Goal: Check status: Check status

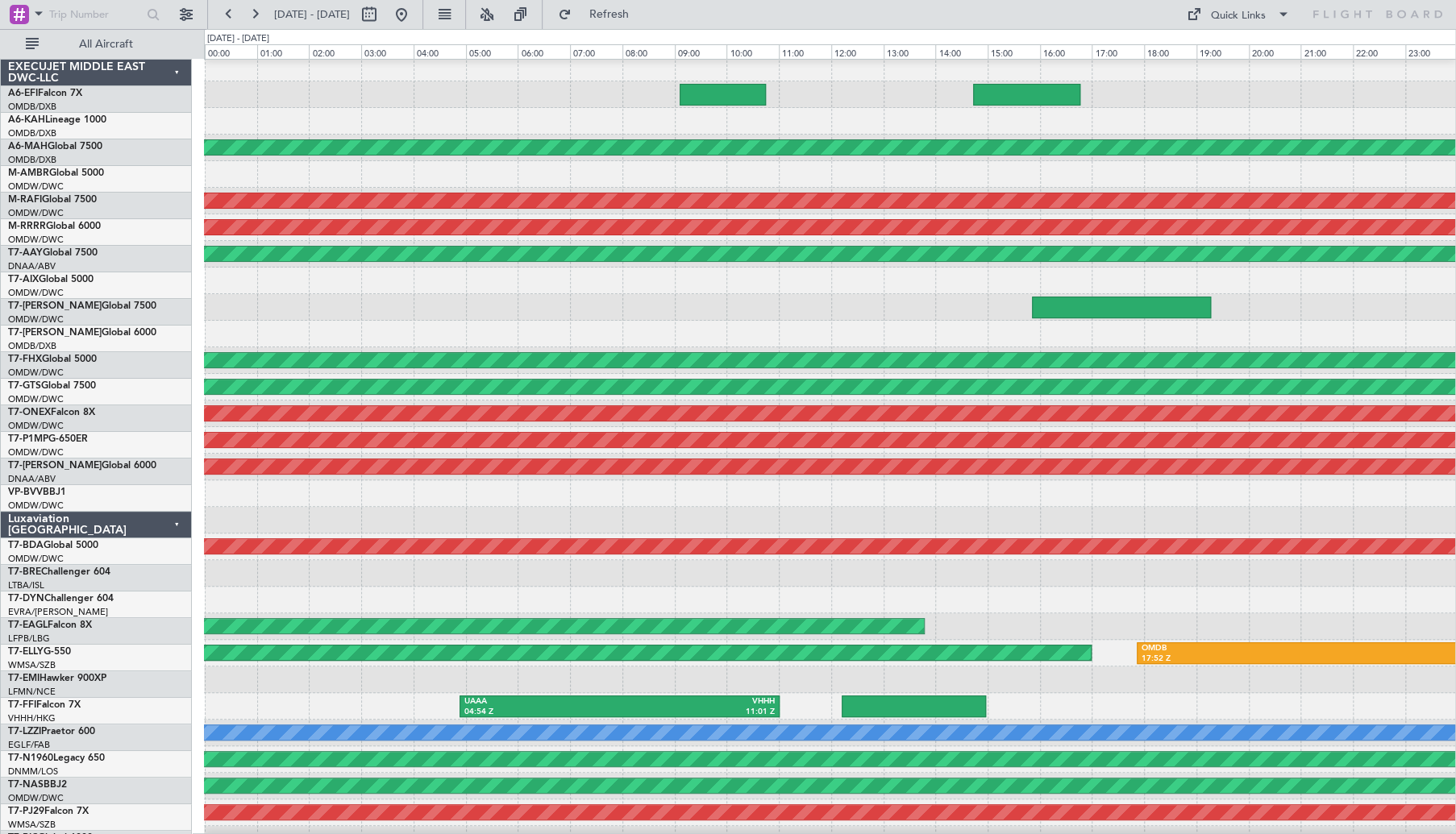
scroll to position [4, 0]
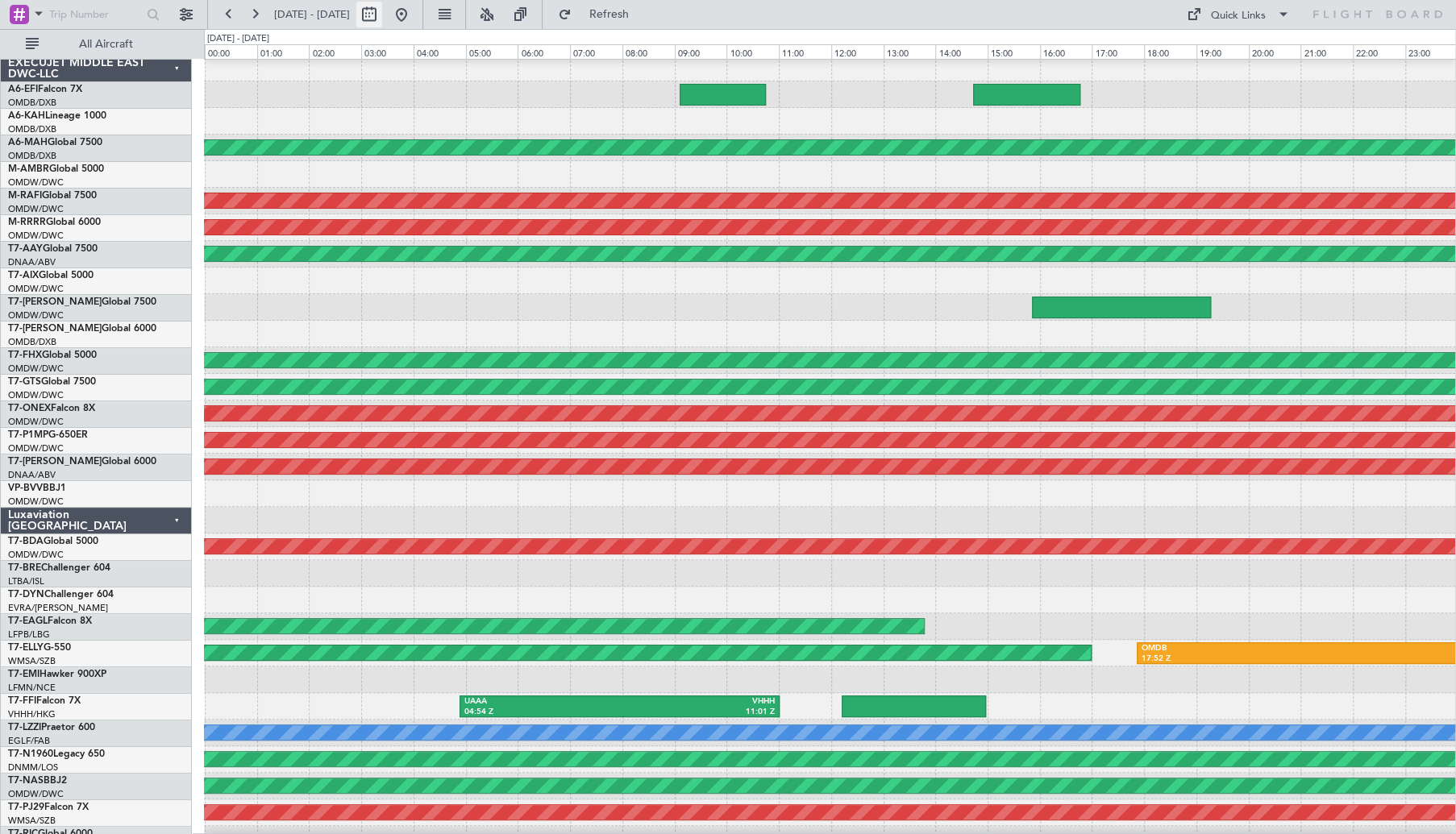
click at [382, 23] on button at bounding box center [369, 15] width 26 height 26
select select "9"
select select "2025"
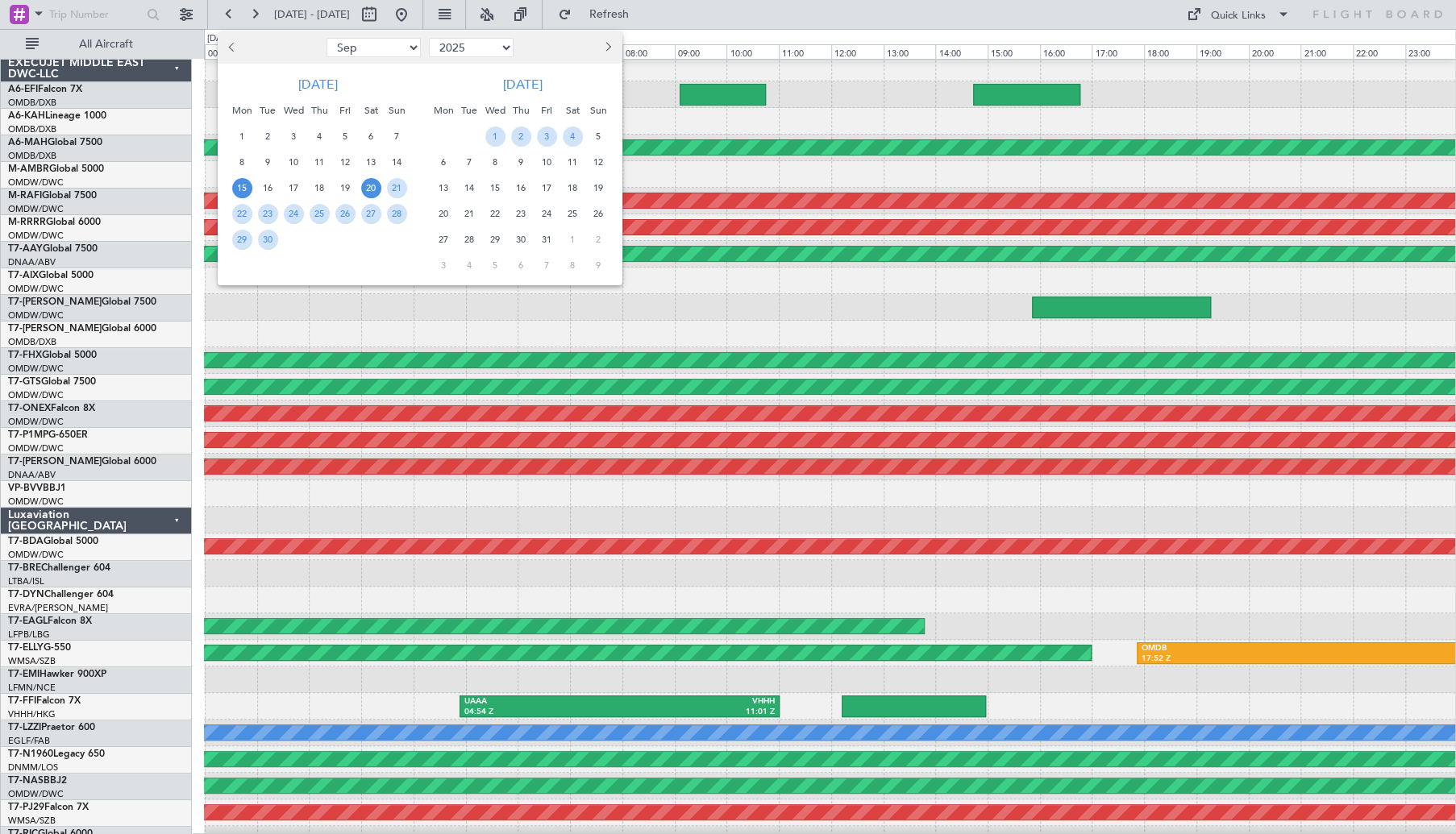
click at [248, 191] on span "15" at bounding box center [242, 188] width 20 height 20
click at [321, 191] on span "18" at bounding box center [320, 188] width 20 height 20
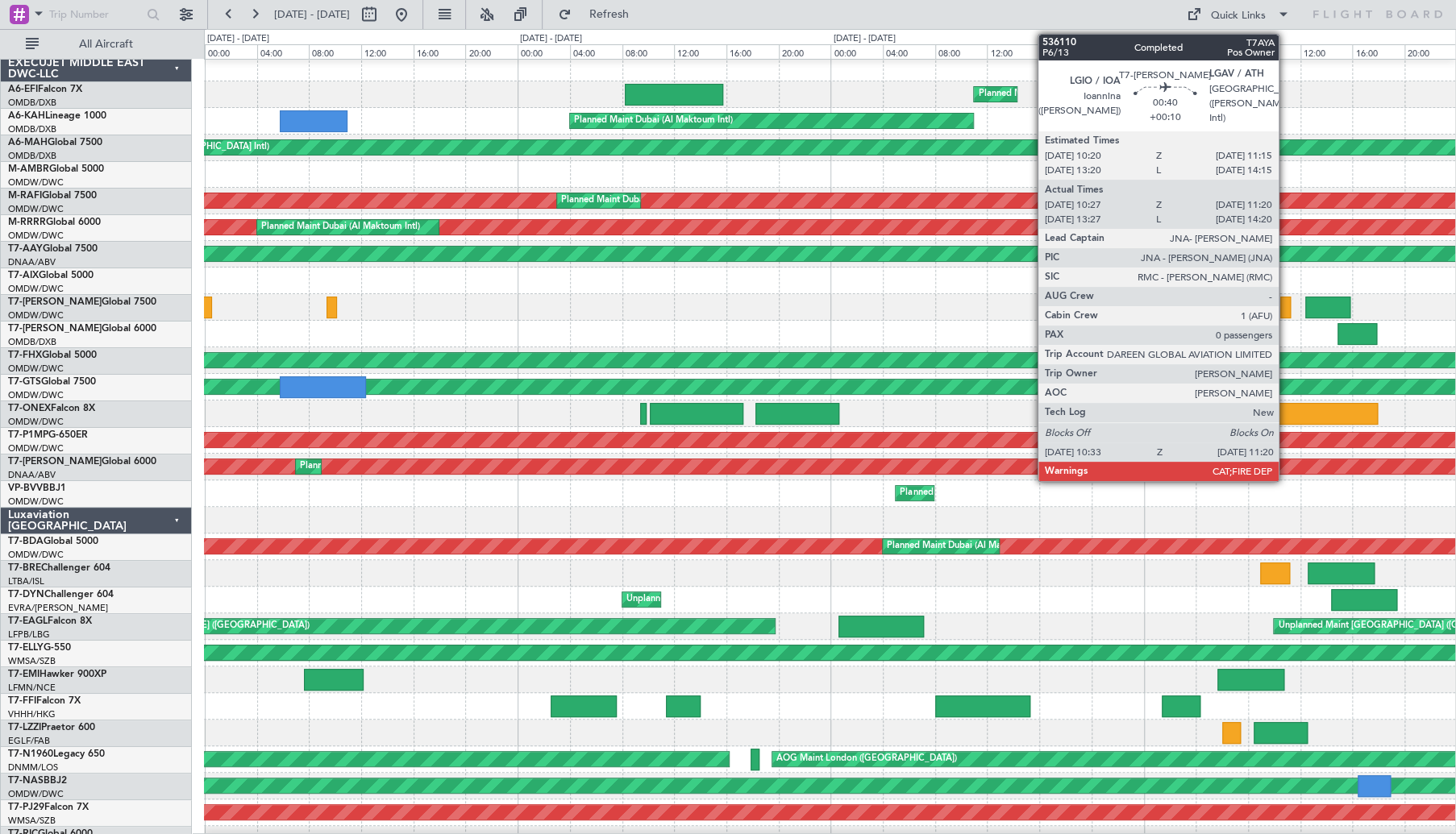
click at [1285, 309] on div at bounding box center [1285, 307] width 10 height 21
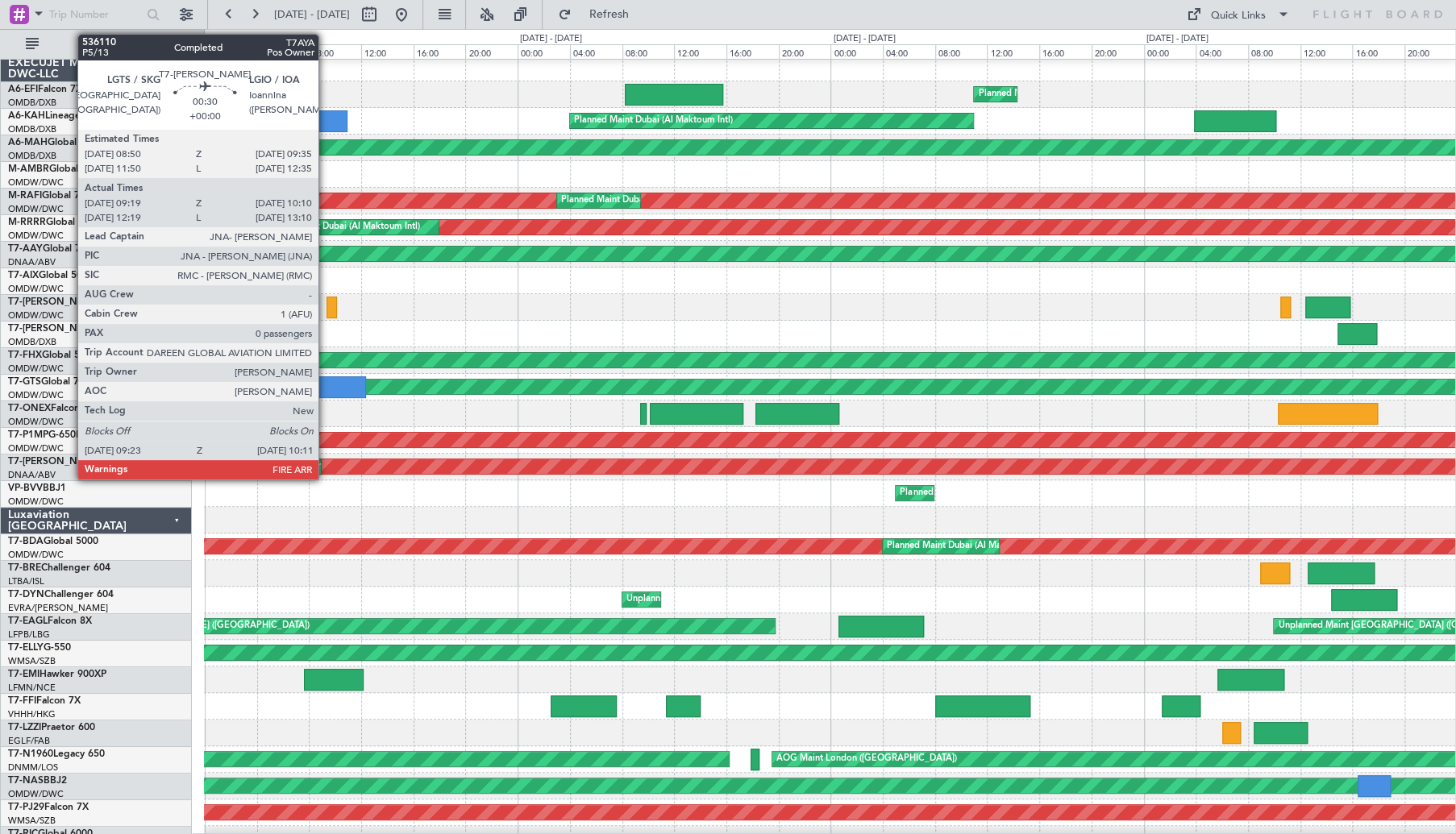
click at [330, 306] on div at bounding box center [331, 307] width 10 height 21
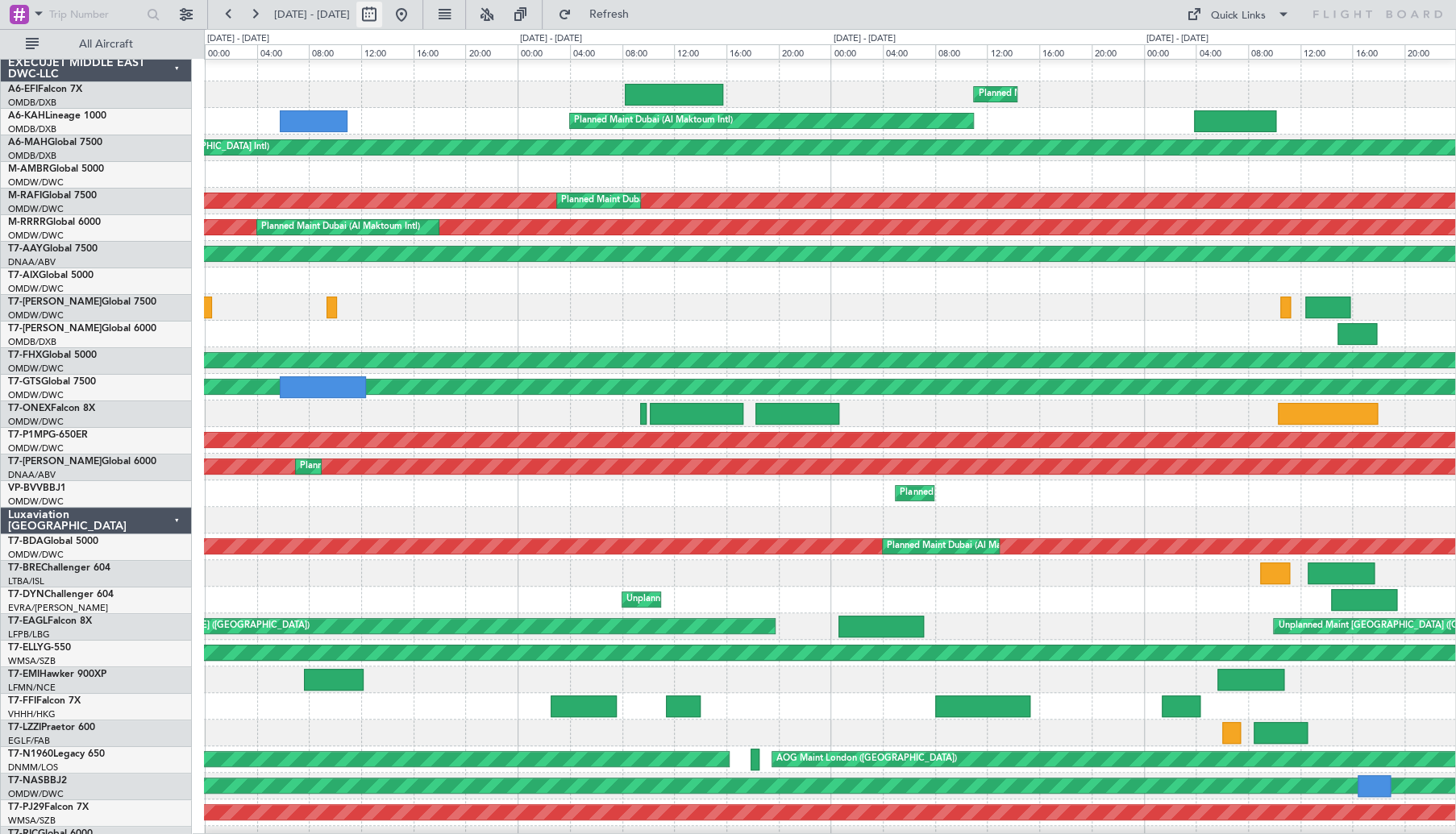
click at [382, 11] on button at bounding box center [369, 15] width 26 height 26
select select "9"
select select "2025"
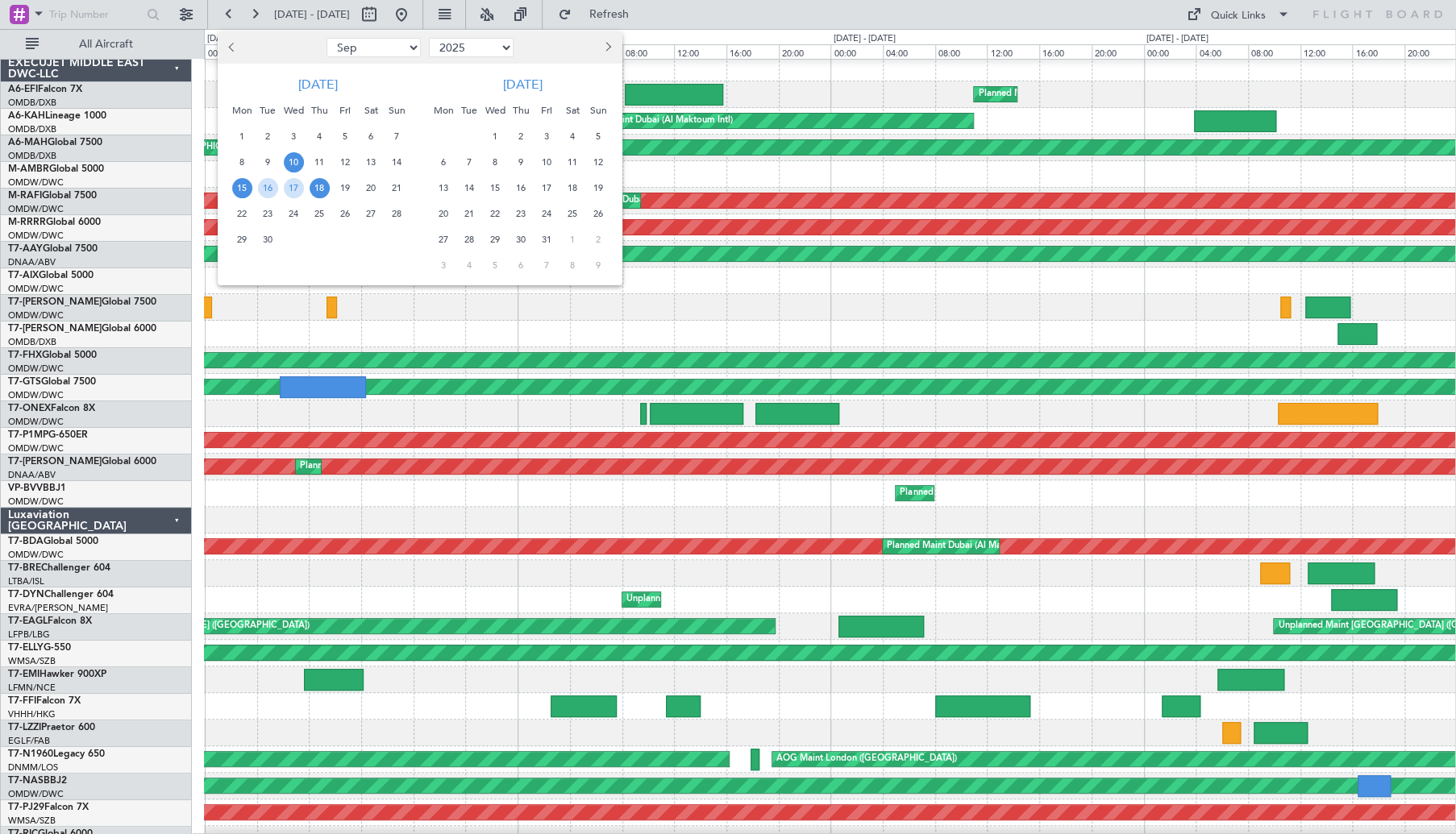
click at [297, 162] on span "10" at bounding box center [294, 162] width 20 height 20
click at [368, 161] on span "13" at bounding box center [372, 162] width 20 height 20
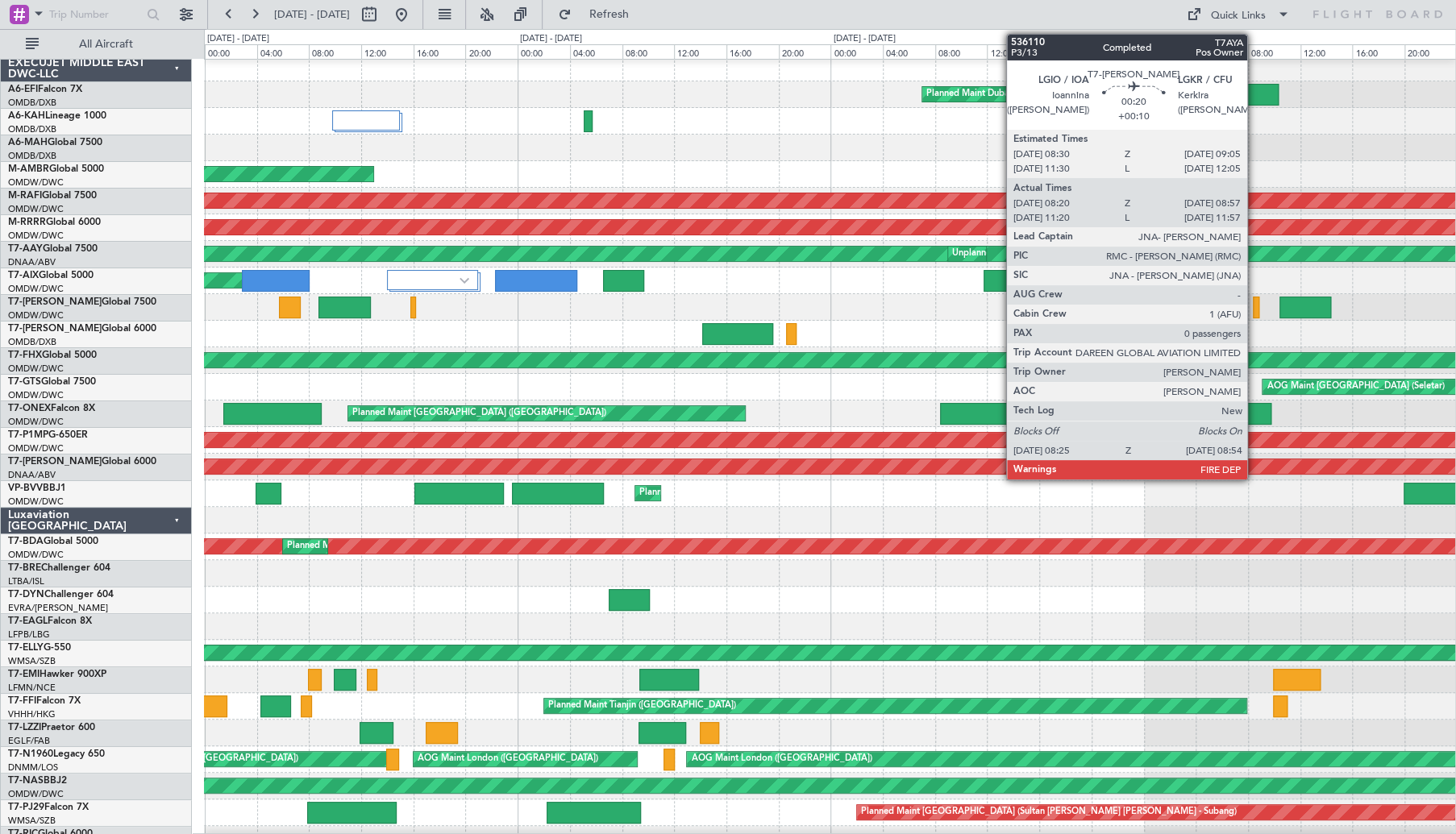
click at [1254, 303] on div at bounding box center [1255, 307] width 6 height 21
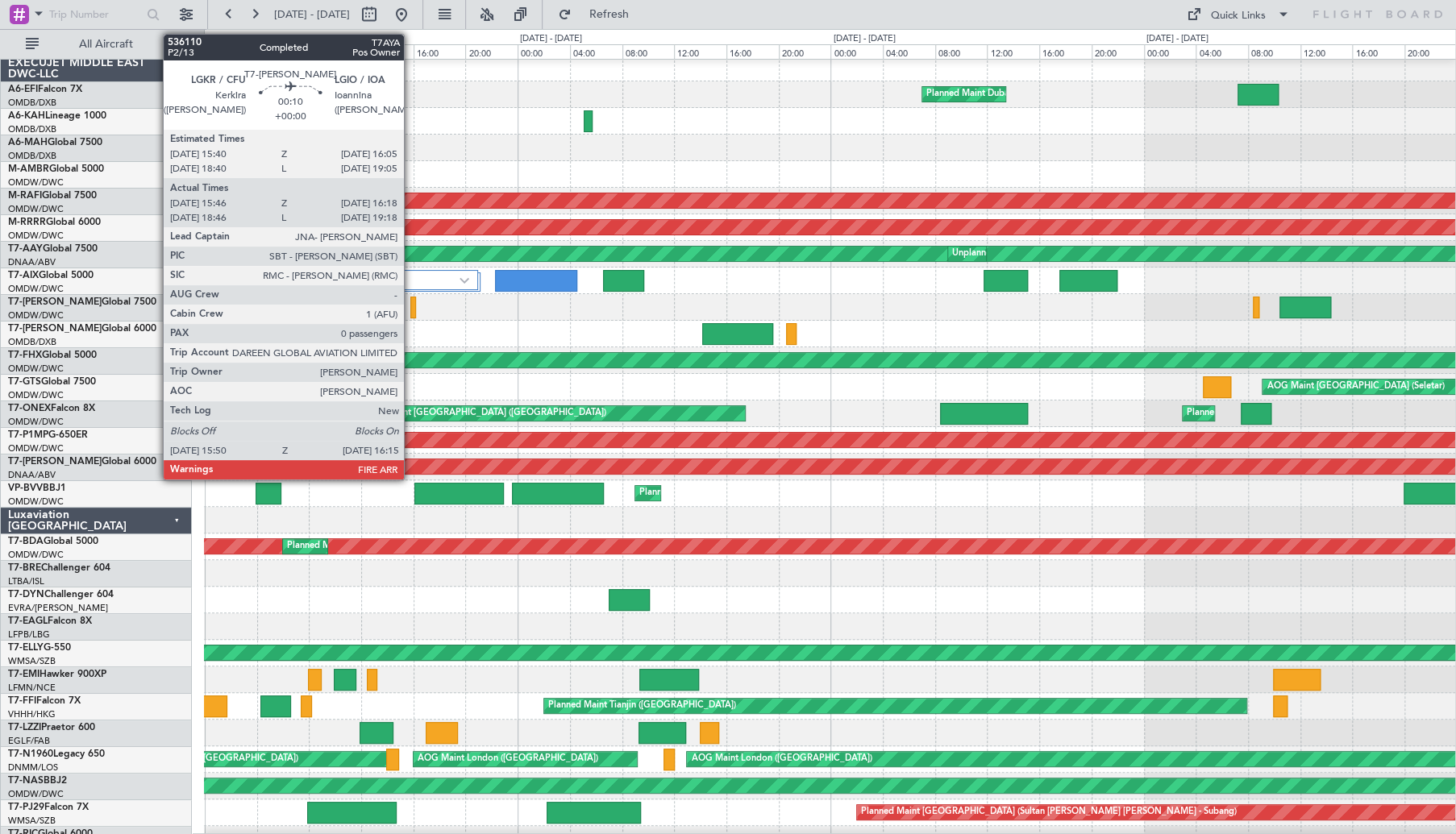
click at [411, 306] on div at bounding box center [413, 307] width 6 height 21
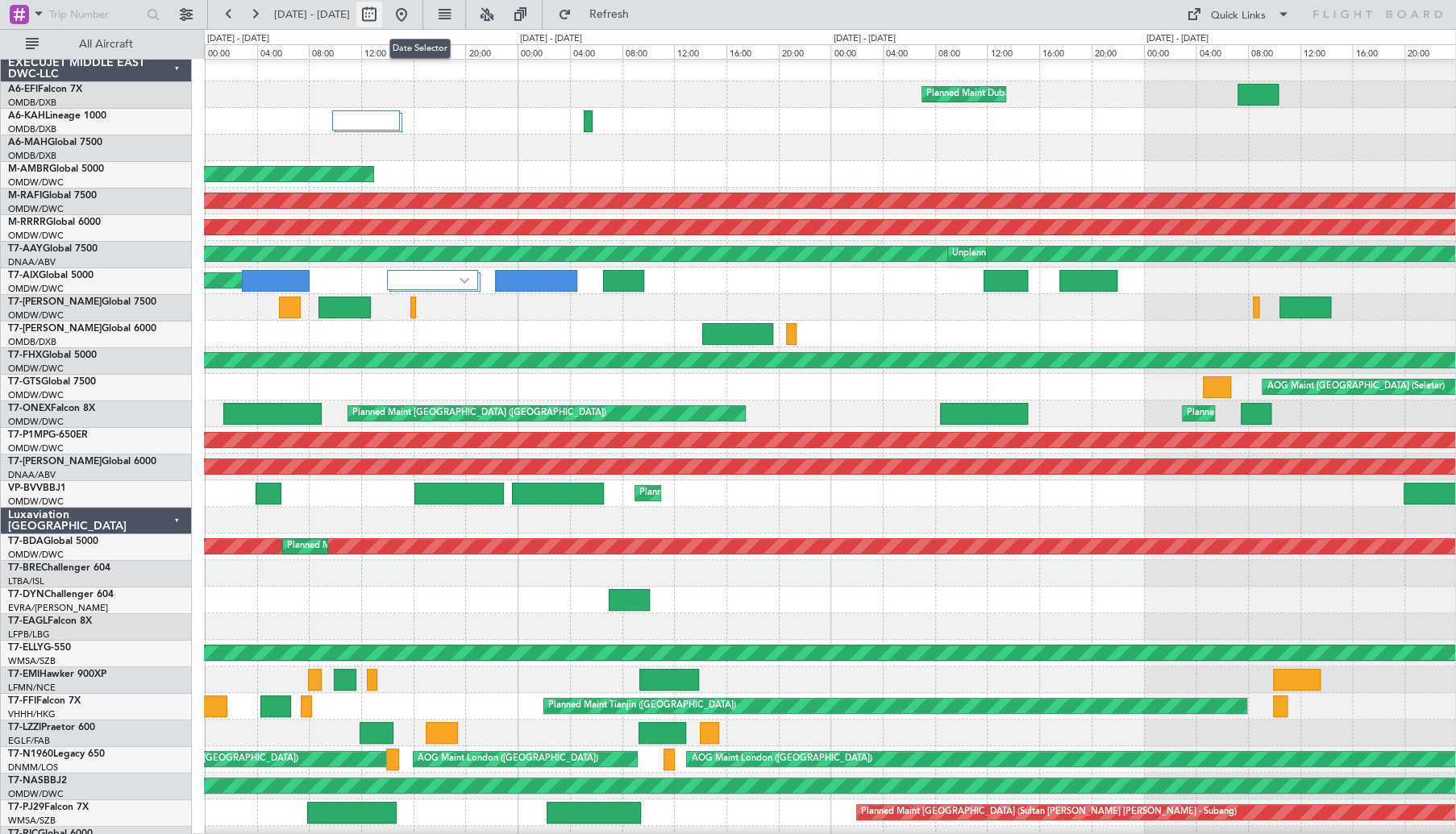
click at [382, 20] on button at bounding box center [369, 15] width 26 height 26
select select "9"
select select "2025"
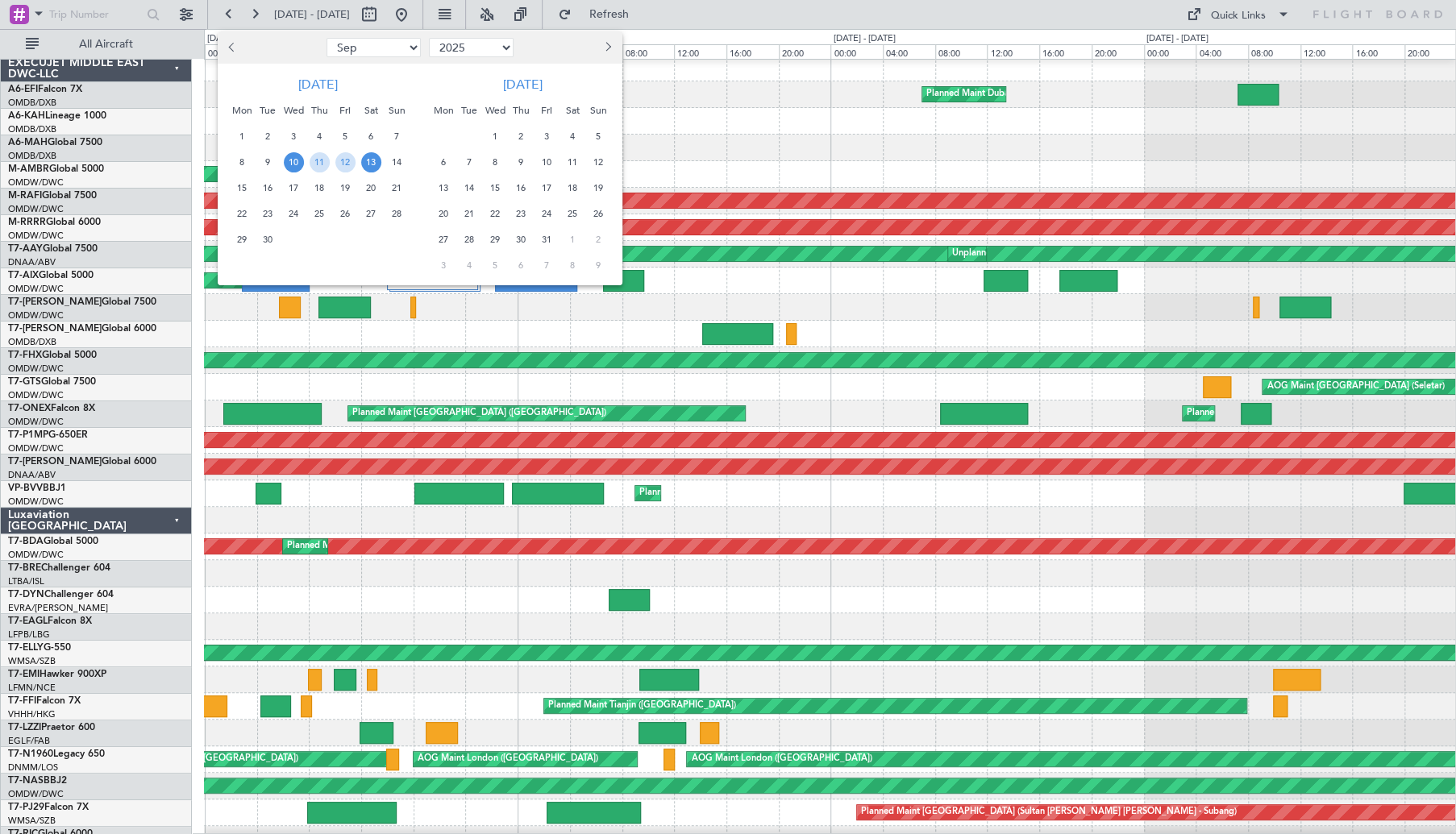
click at [229, 44] on button "Previous month" at bounding box center [233, 47] width 18 height 26
select select "5"
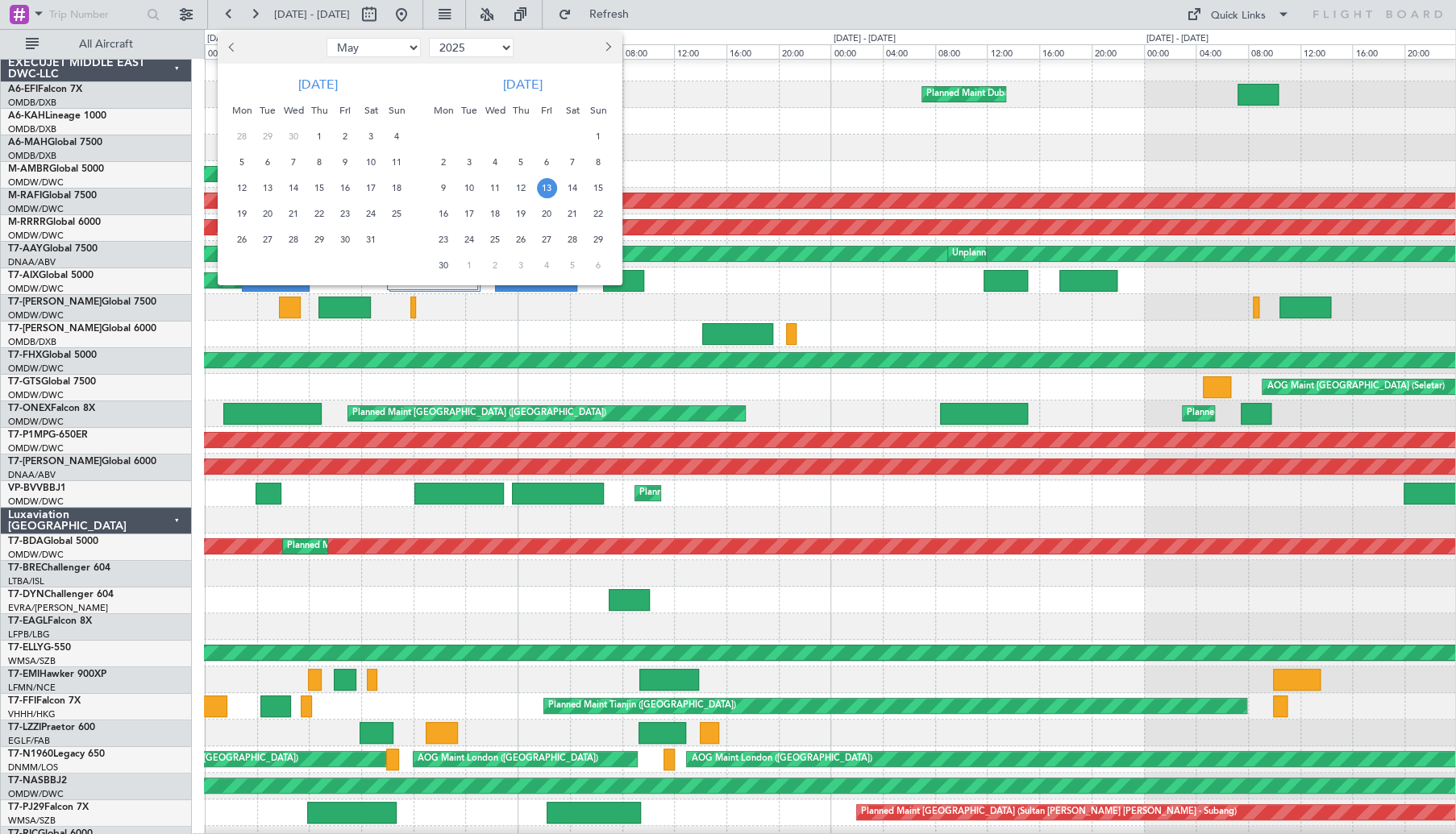
click at [548, 185] on span "13" at bounding box center [547, 188] width 20 height 20
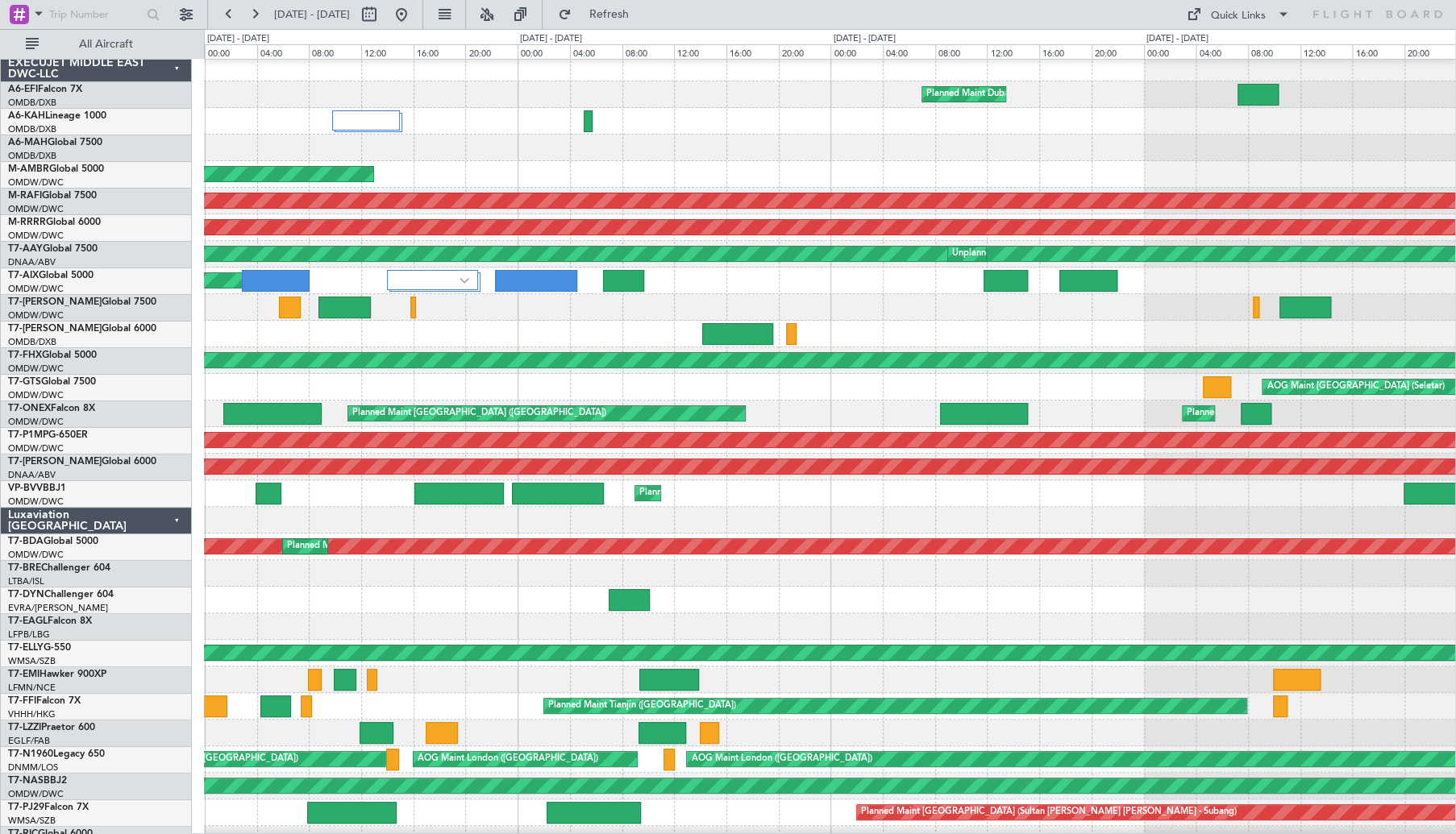
select select "6"
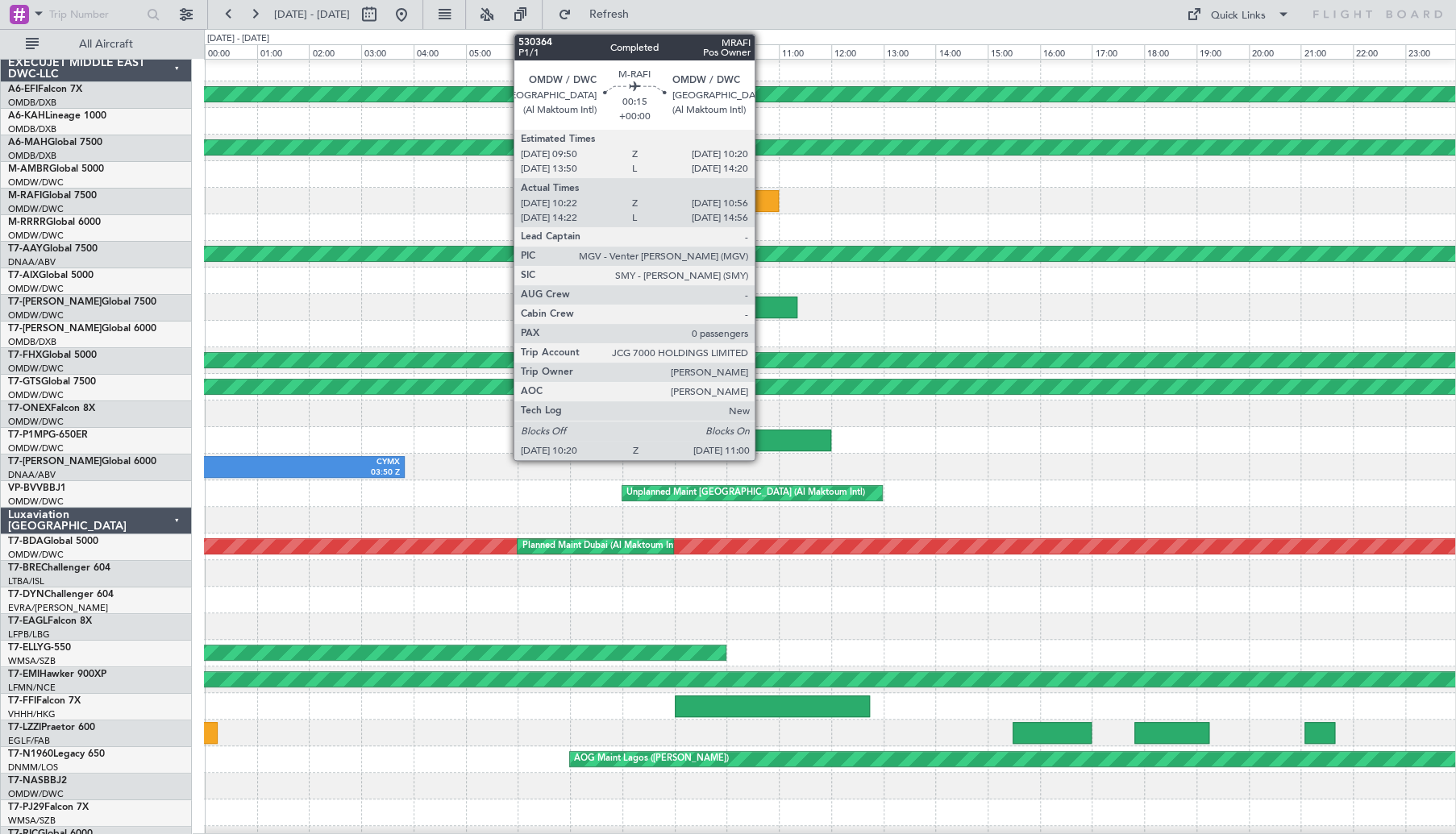
click at [762, 201] on div at bounding box center [761, 200] width 35 height 21
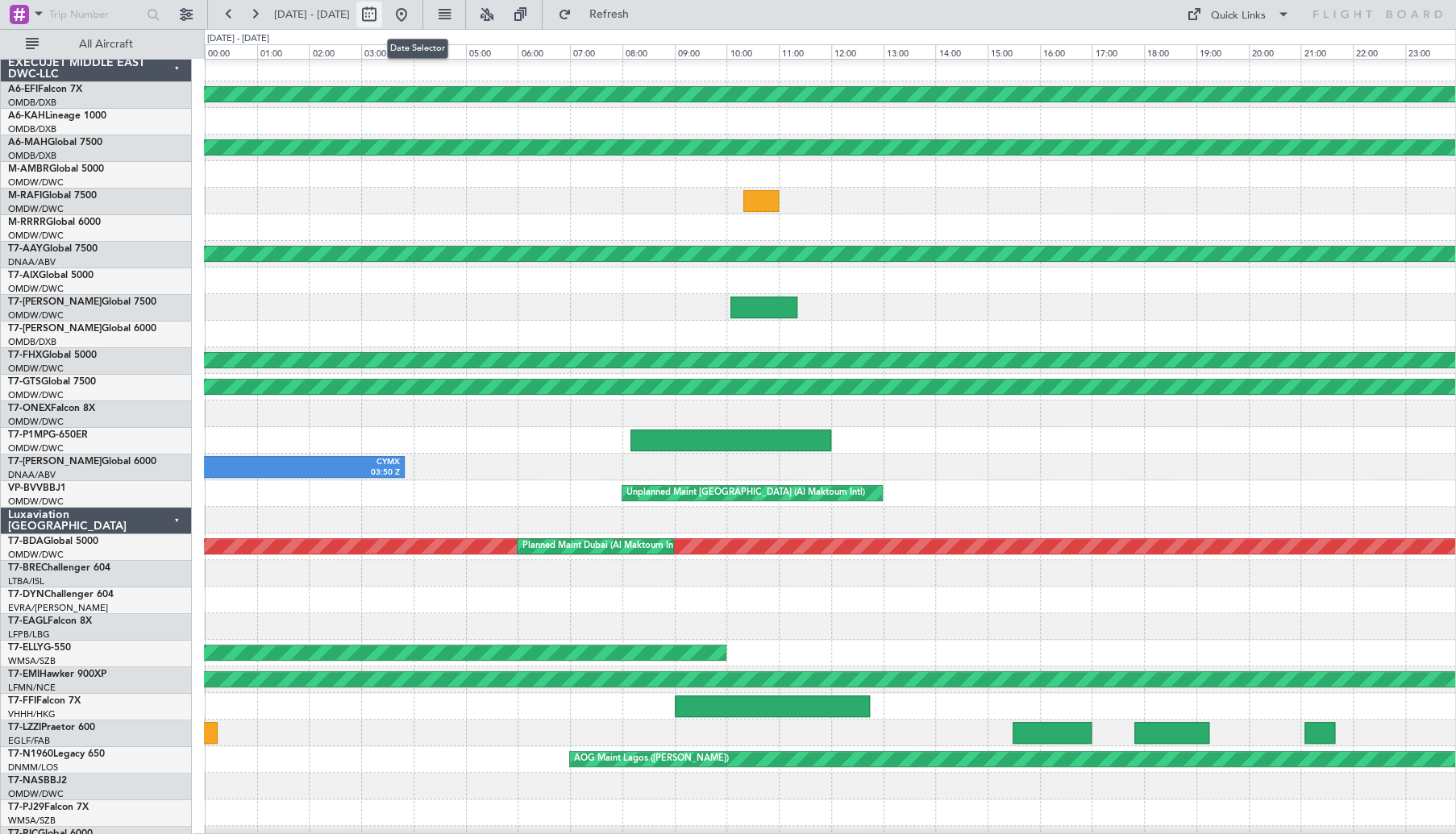
click at [382, 16] on button at bounding box center [369, 15] width 26 height 26
select select "6"
select select "2025"
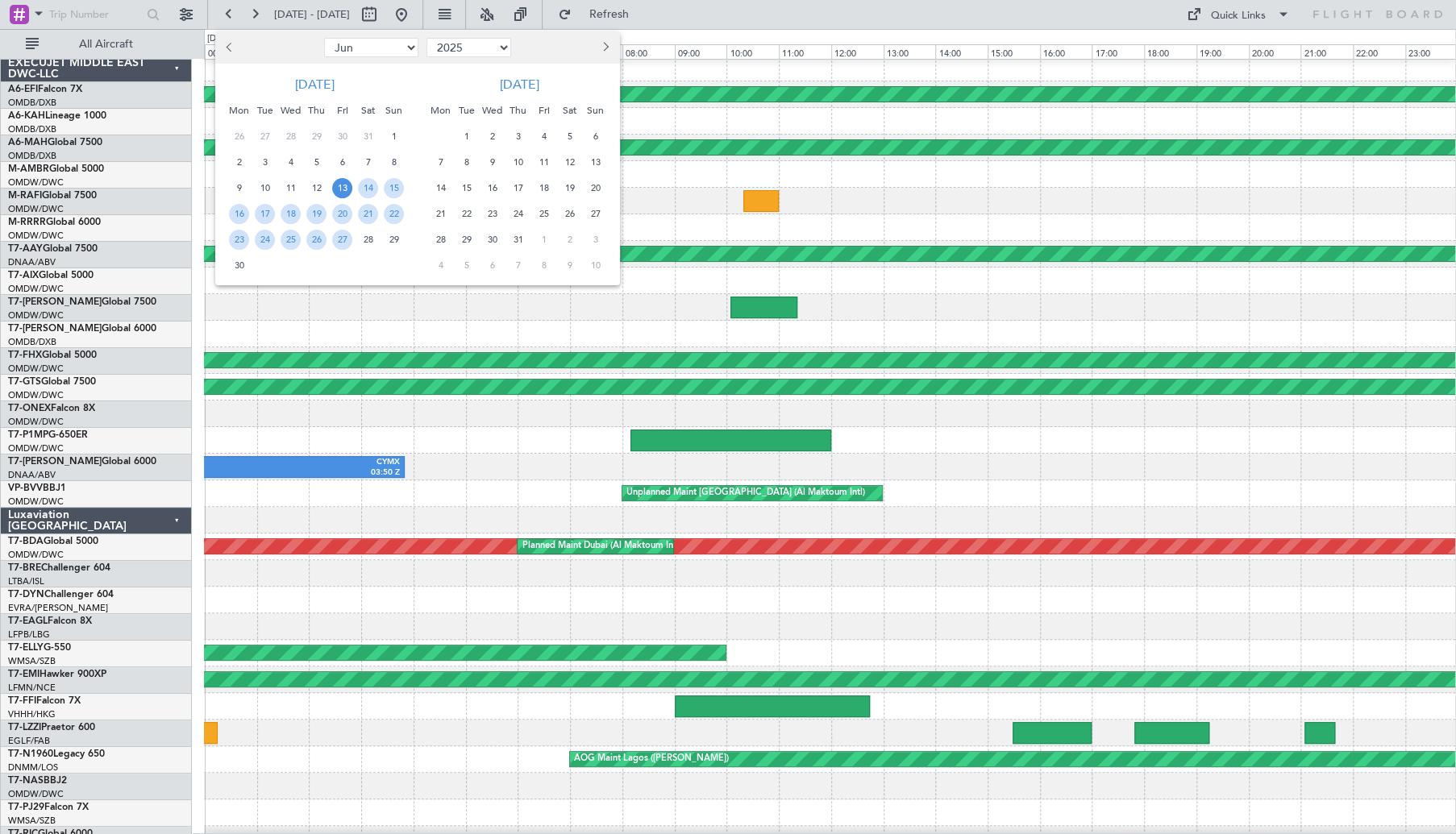
click at [229, 44] on span "Previous month" at bounding box center [231, 46] width 9 height 9
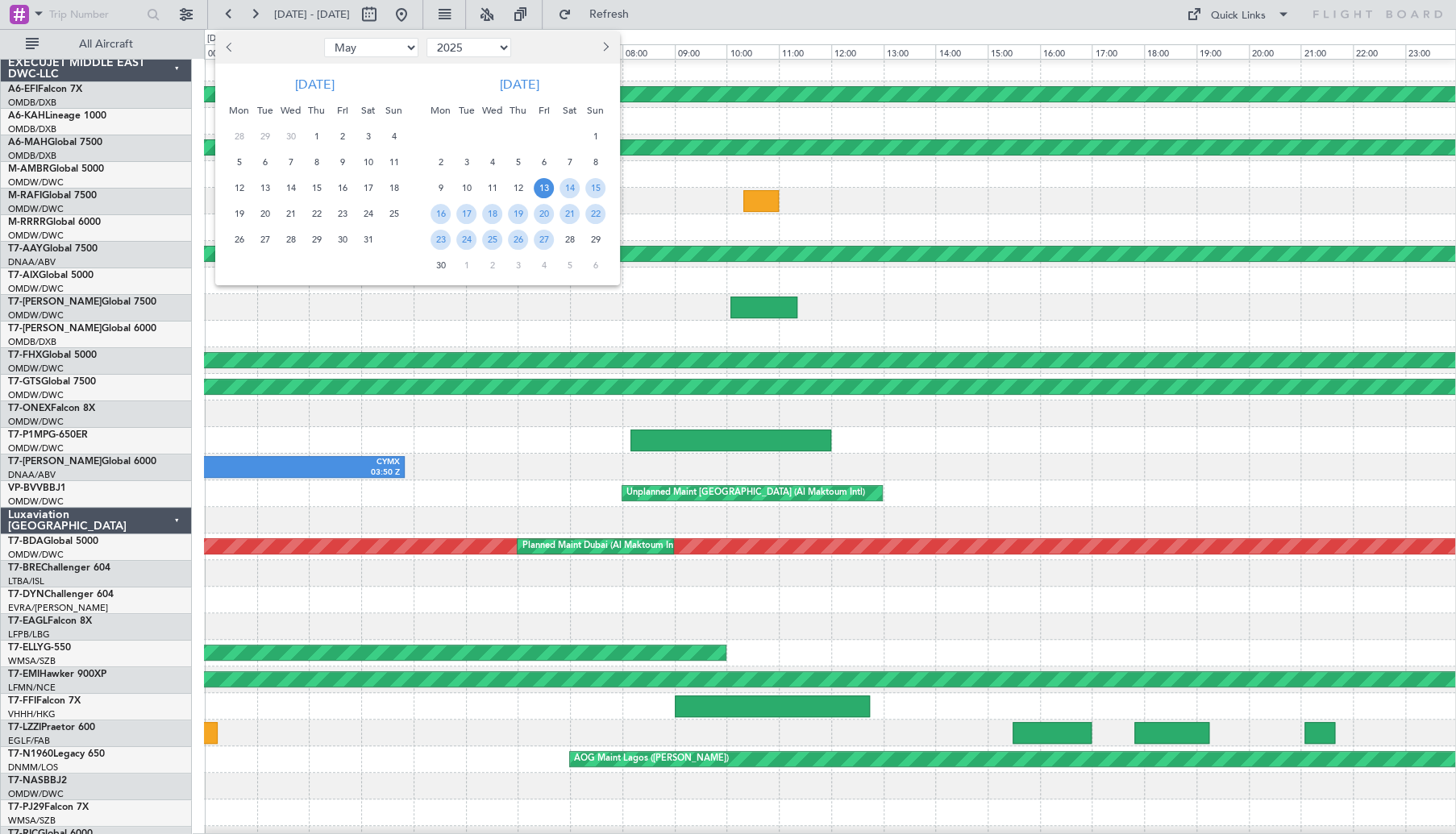
click at [229, 44] on span "Previous month" at bounding box center [231, 46] width 9 height 9
select select "3"
click at [260, 240] on span "25" at bounding box center [265, 240] width 20 height 20
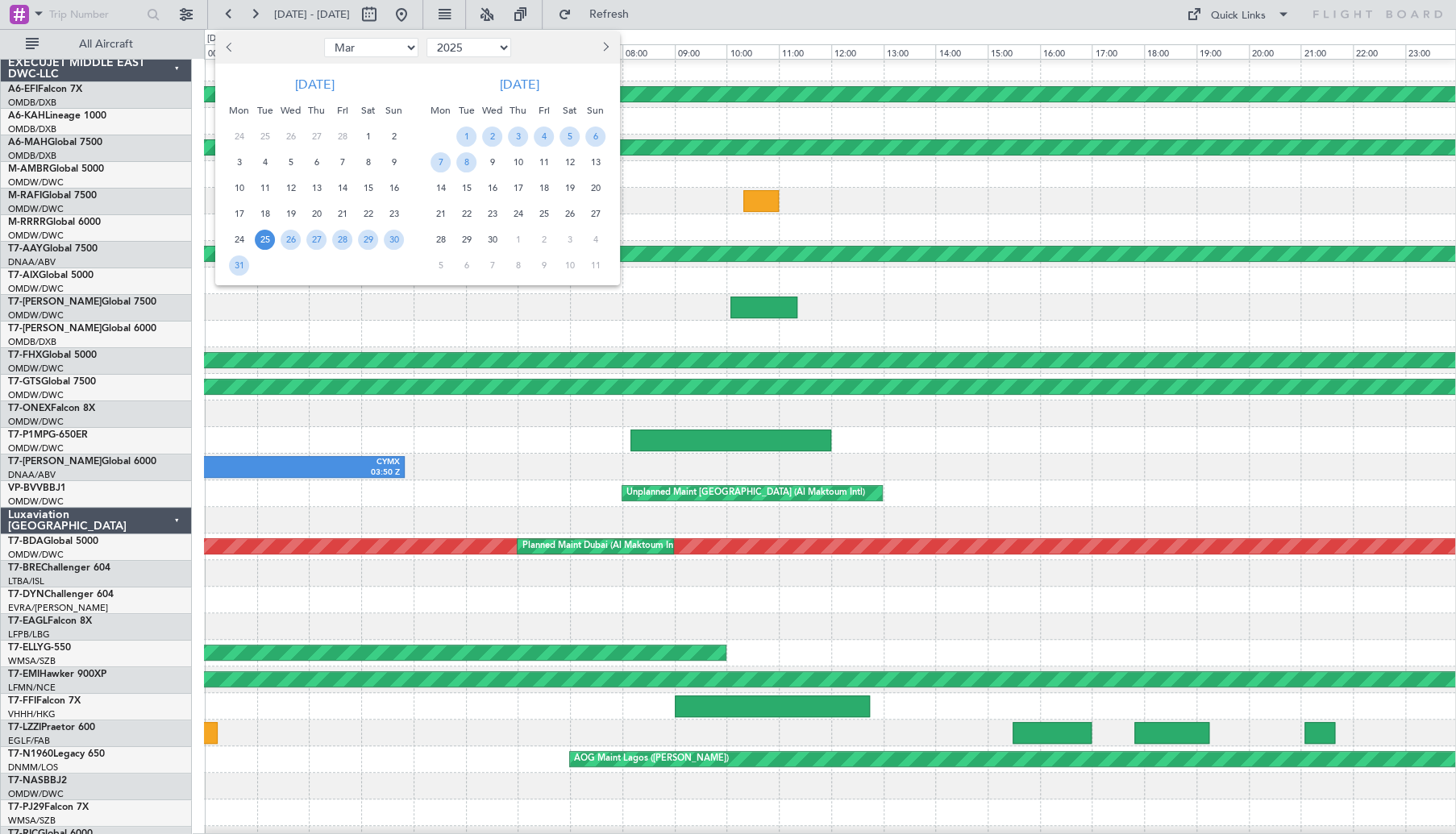
click at [260, 240] on span "25" at bounding box center [265, 240] width 20 height 20
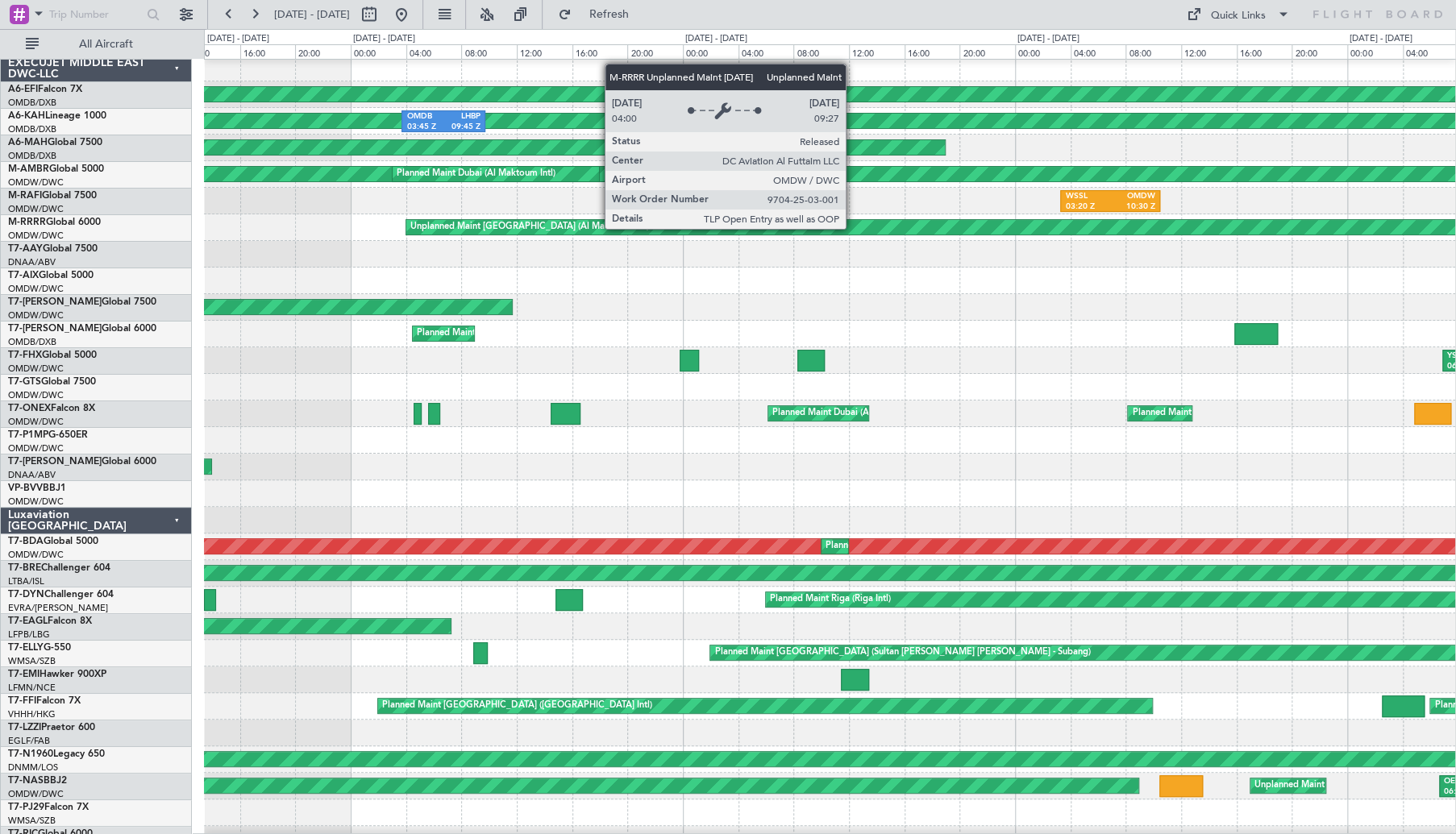
scroll to position [12, 0]
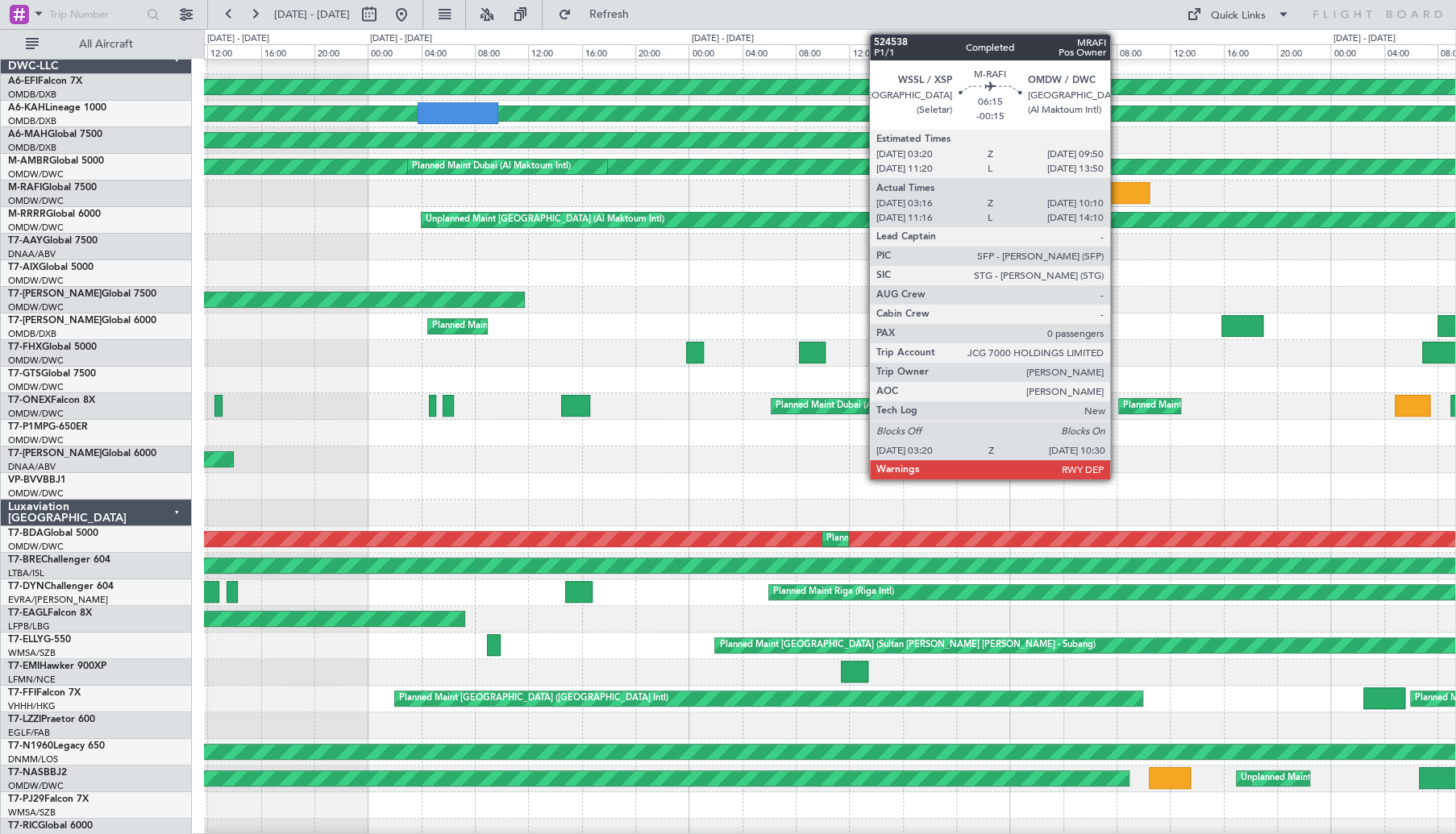
click at [1118, 189] on div at bounding box center [1101, 193] width 95 height 21
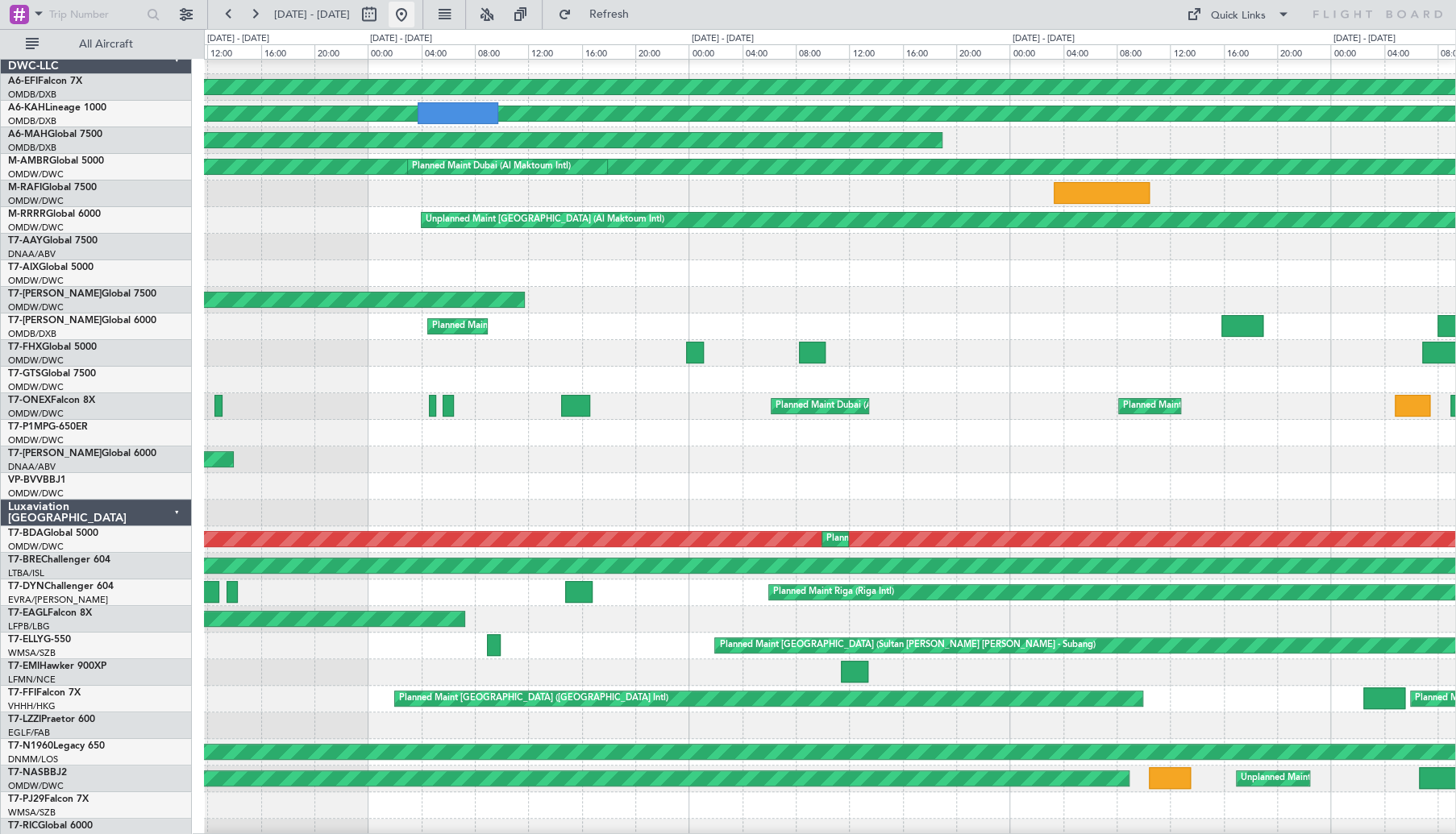
click at [414, 16] on button at bounding box center [401, 15] width 26 height 26
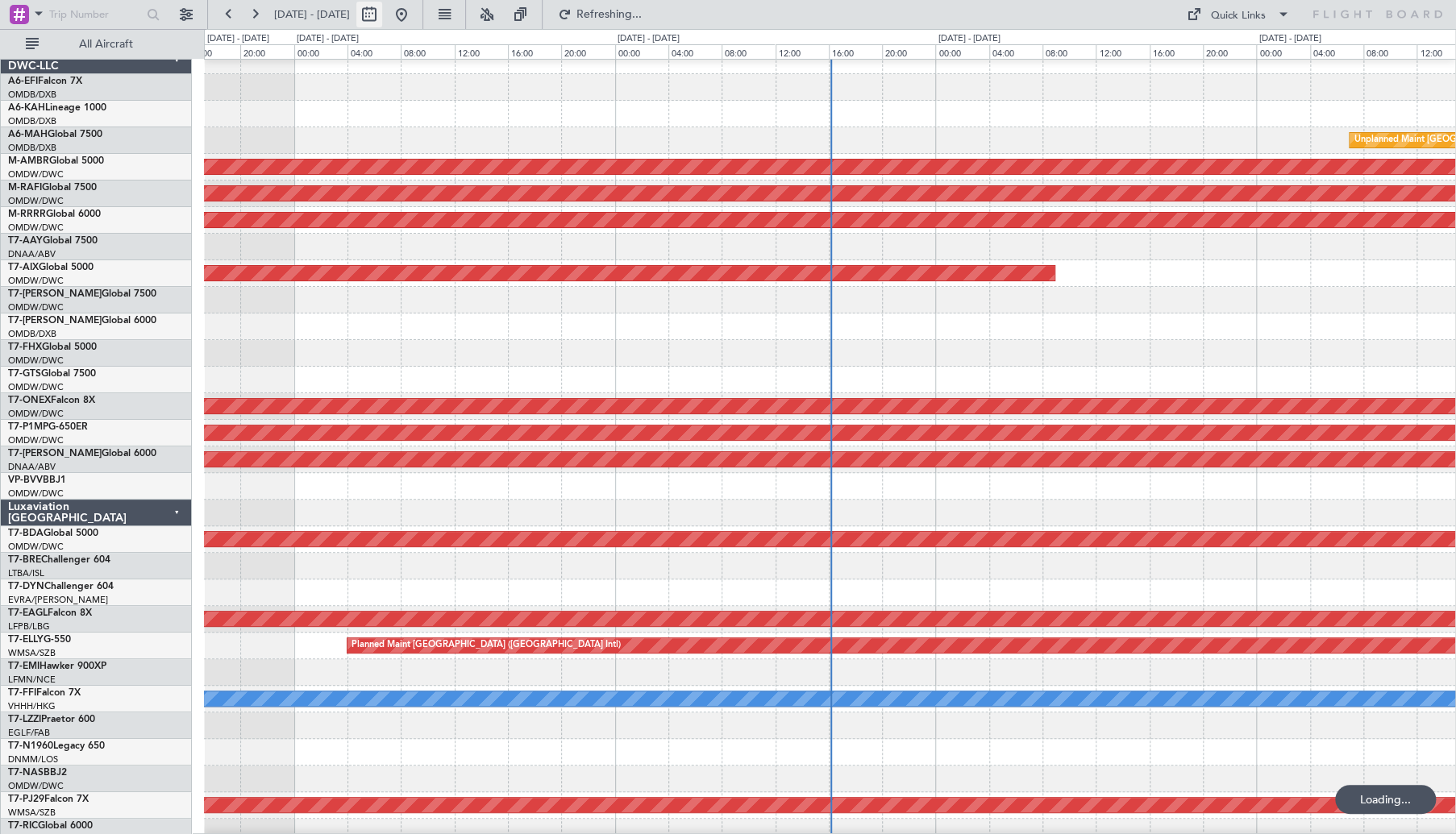
click at [382, 16] on button at bounding box center [369, 15] width 26 height 26
select select "10"
select select "2025"
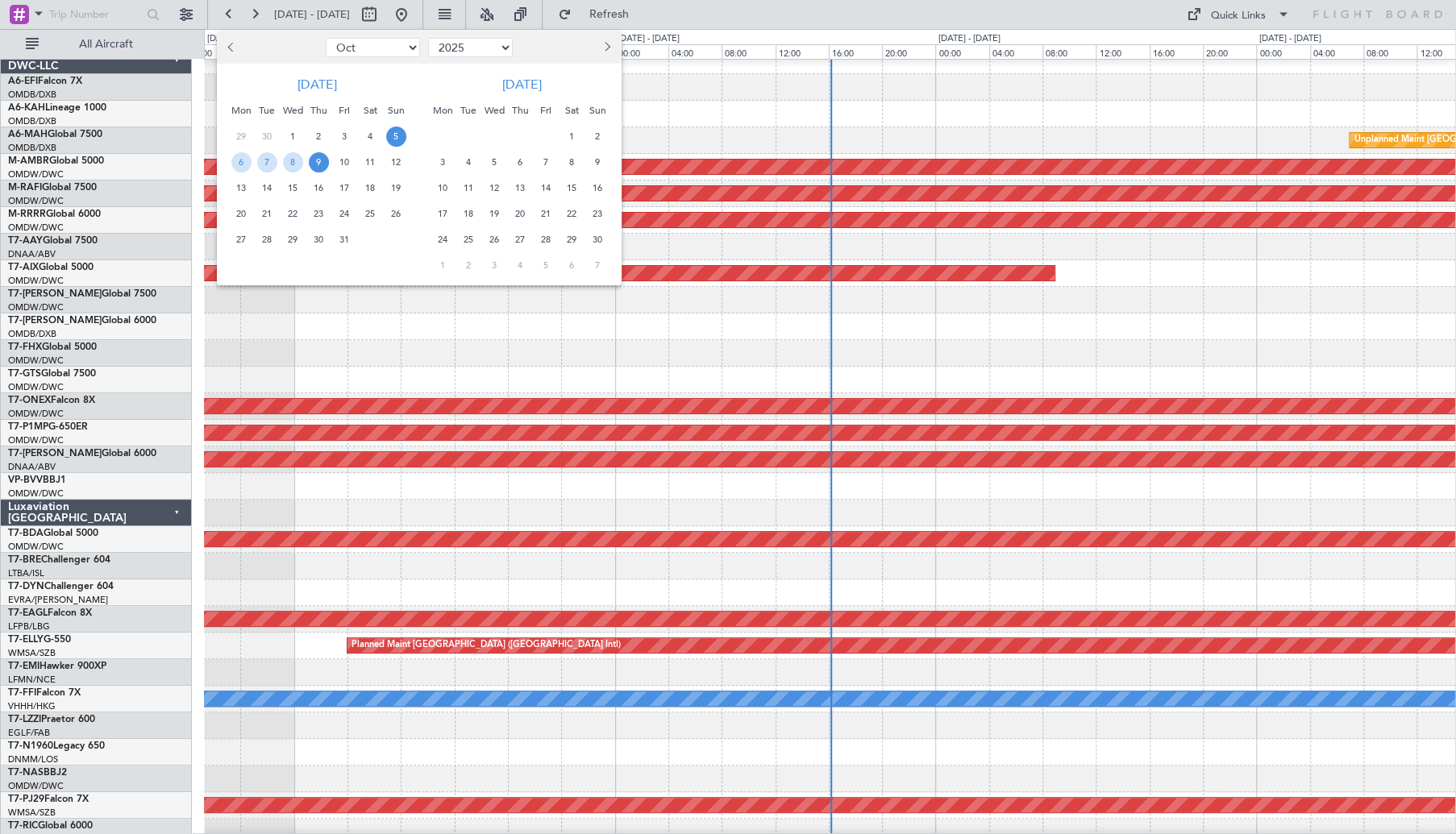
drag, startPoint x: 244, startPoint y: 48, endPoint x: 218, endPoint y: 48, distance: 26.0
click at [231, 48] on div at bounding box center [269, 47] width 105 height 26
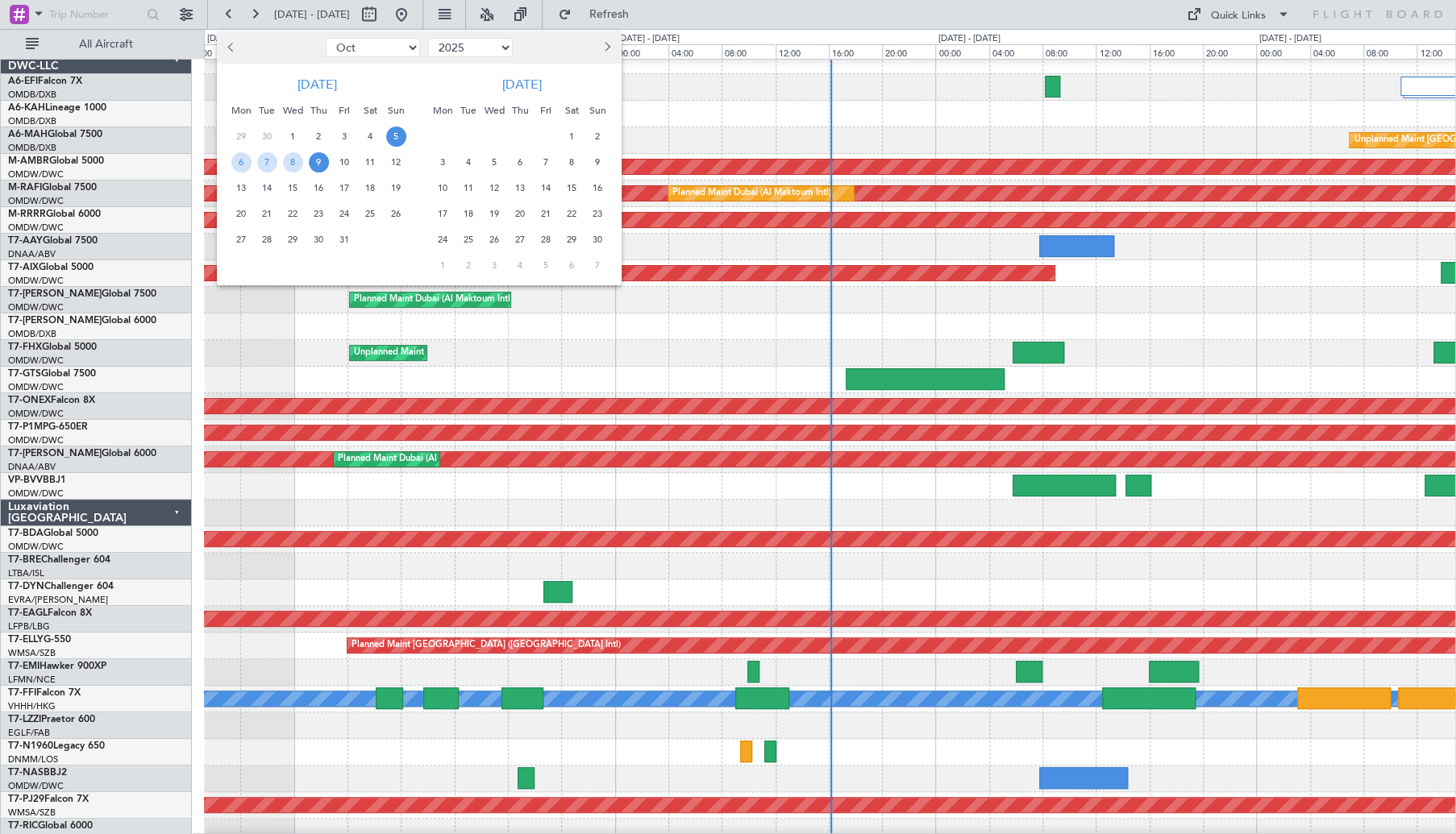
click at [232, 47] on span "Previous month" at bounding box center [233, 46] width 9 height 9
select select "9"
click at [389, 158] on span "14" at bounding box center [397, 162] width 20 height 20
click at [319, 188] on span "18" at bounding box center [319, 188] width 20 height 20
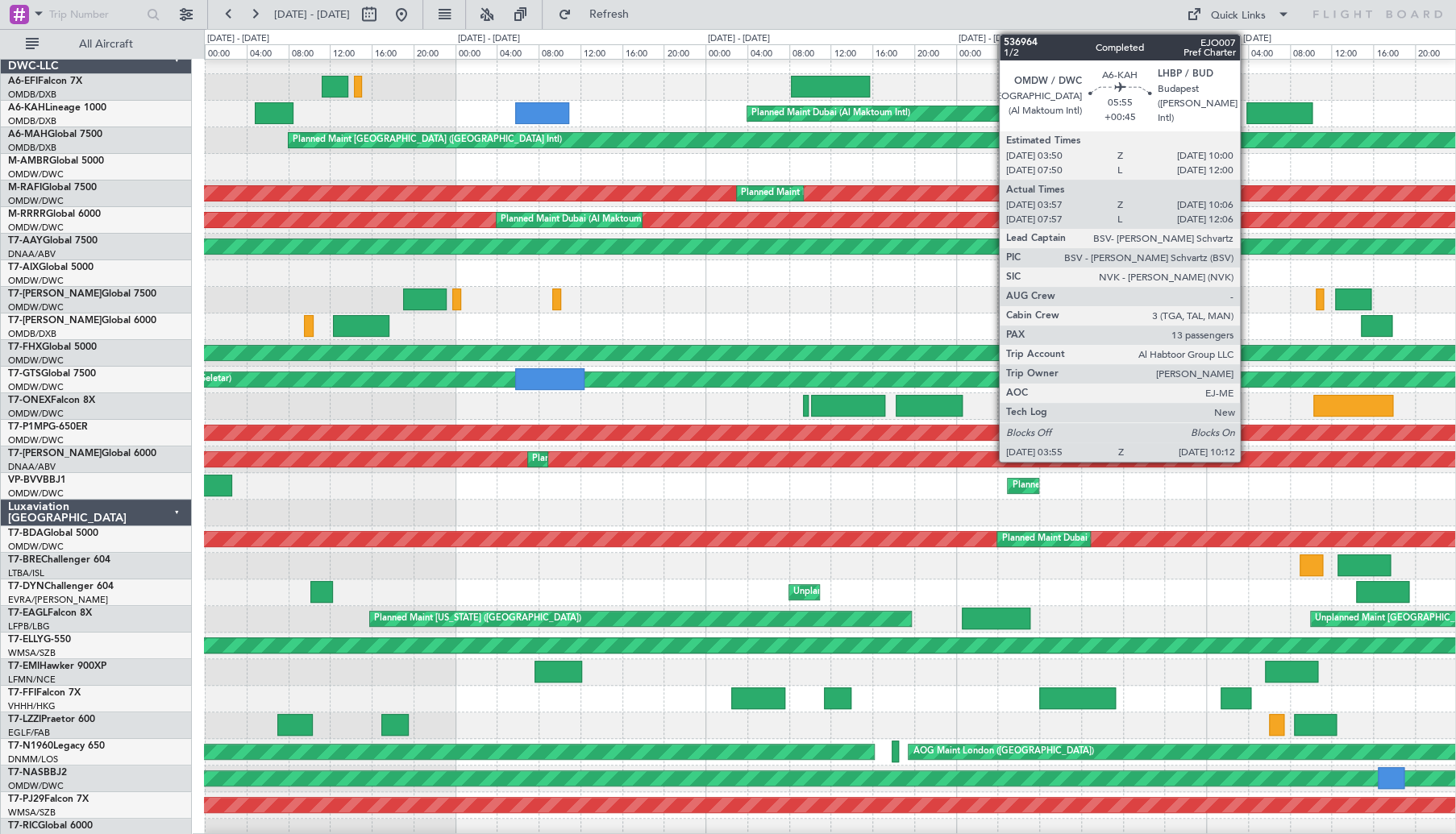
click at [1274, 114] on div at bounding box center [1279, 112] width 66 height 21
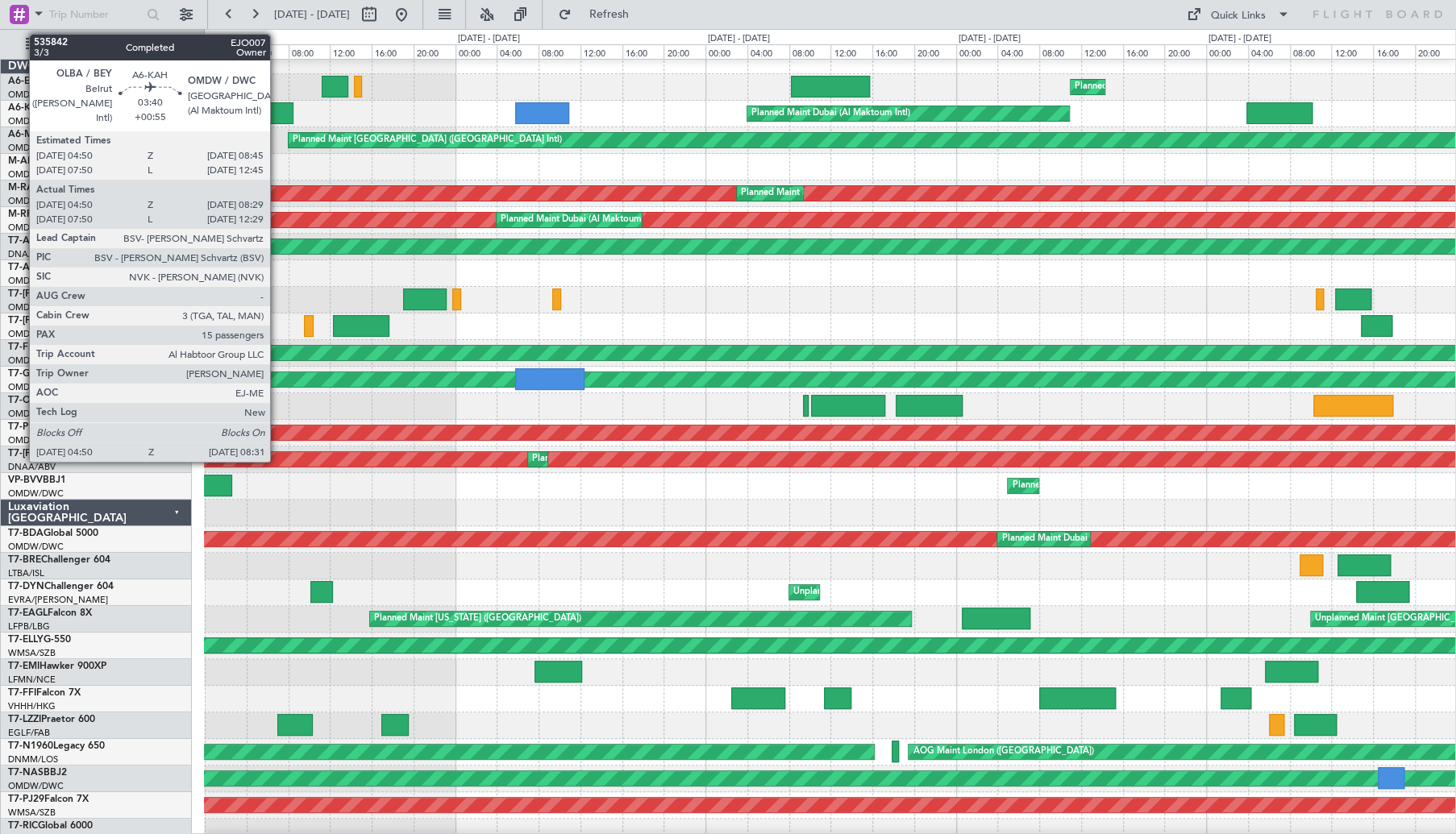
click at [276, 108] on div at bounding box center [274, 112] width 39 height 21
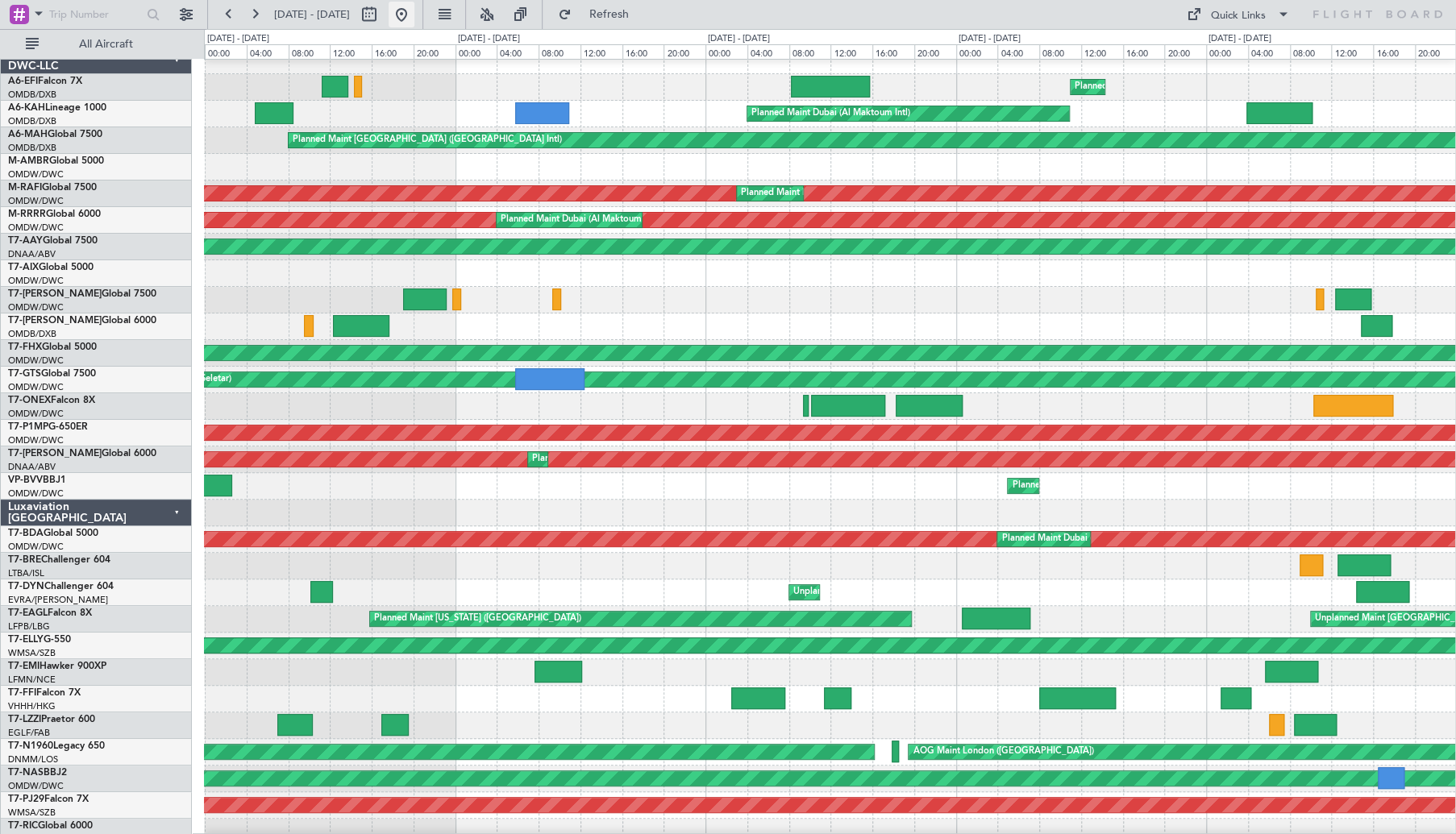
click at [414, 21] on button at bounding box center [401, 15] width 26 height 26
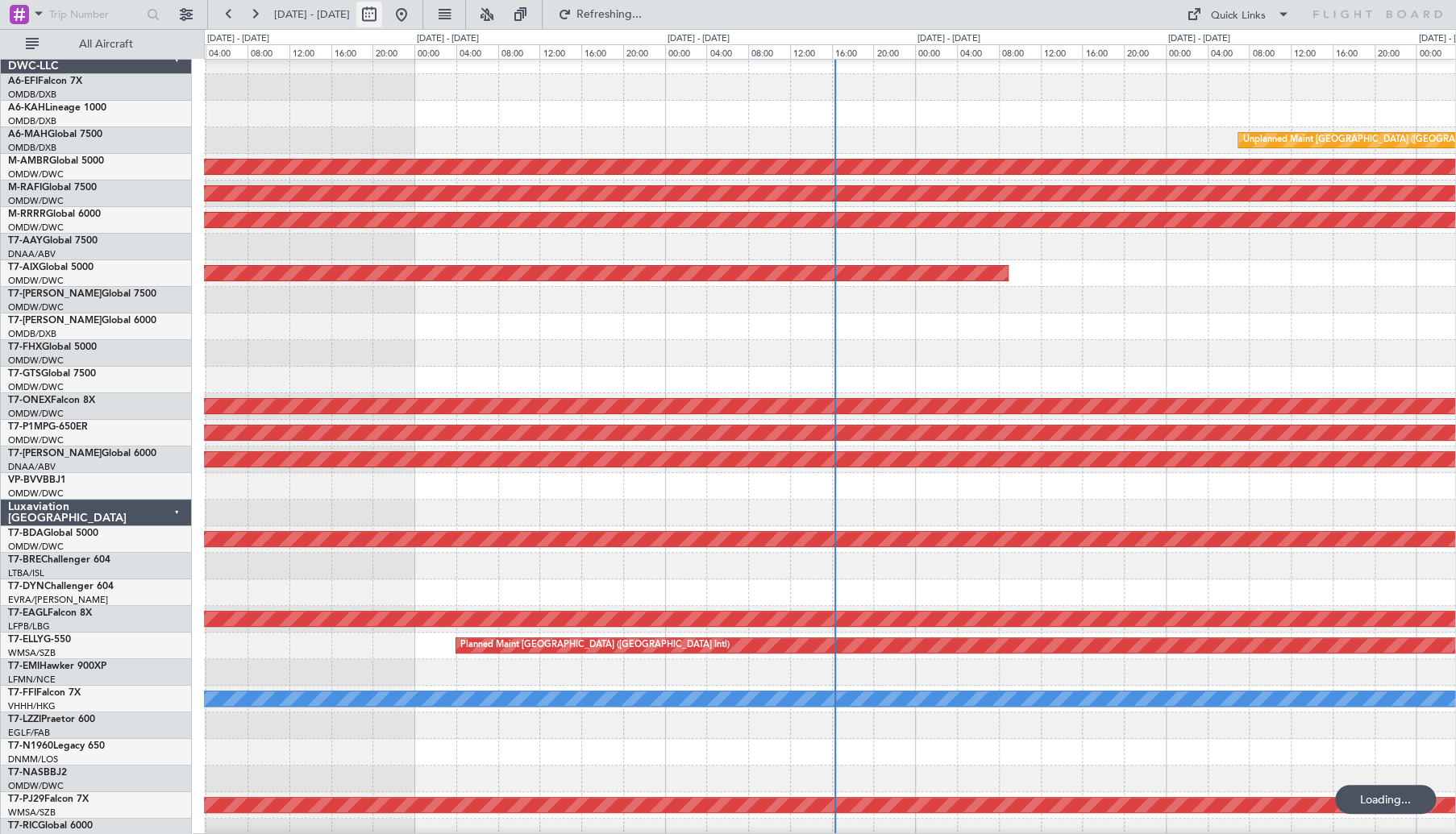
click at [382, 16] on button at bounding box center [369, 15] width 26 height 26
select select "10"
select select "2025"
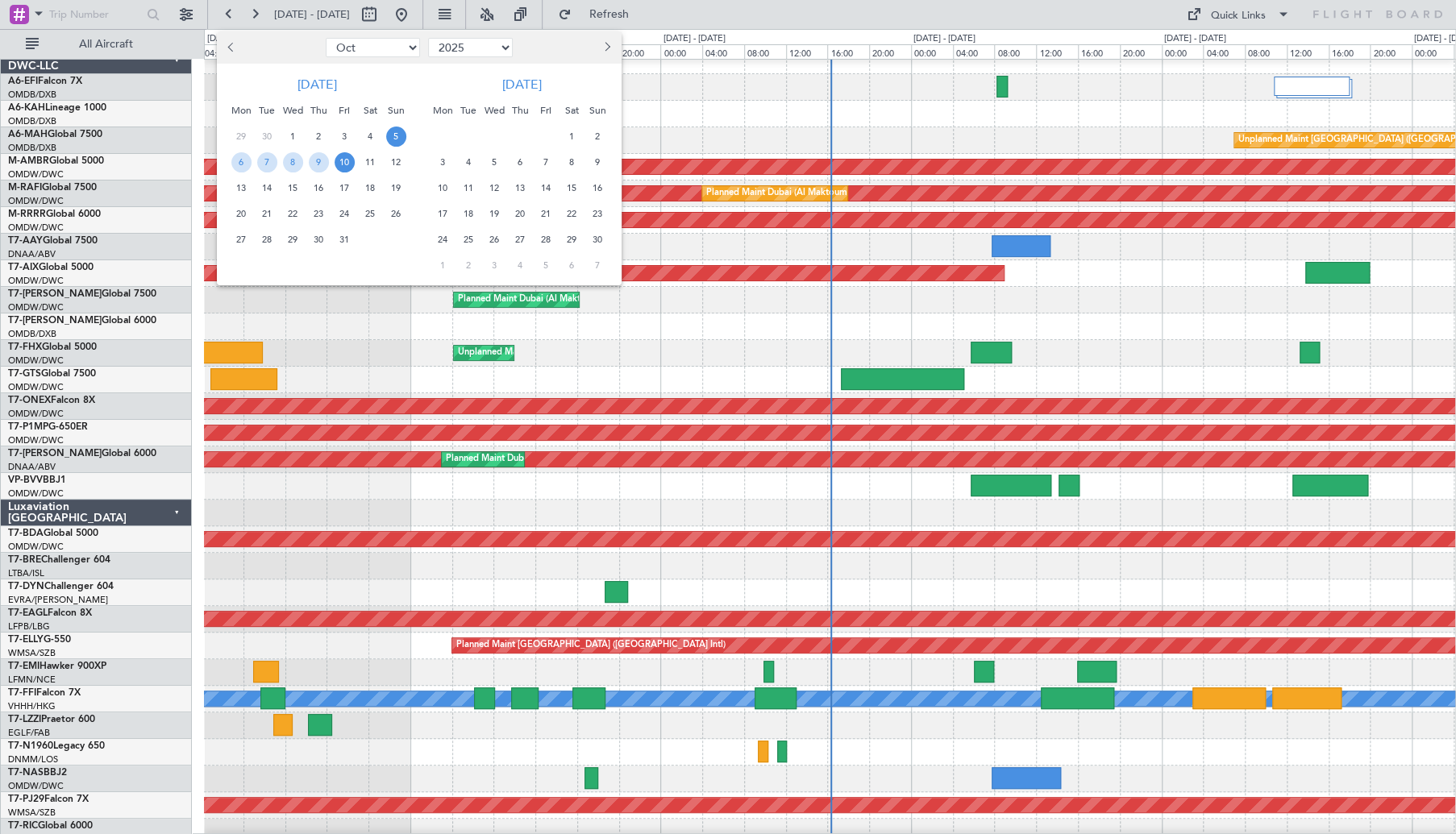
click at [234, 46] on span "Previous month" at bounding box center [233, 46] width 9 height 9
select select "9"
click at [399, 187] on span "21" at bounding box center [397, 188] width 20 height 20
click at [323, 210] on span "25" at bounding box center [319, 214] width 20 height 20
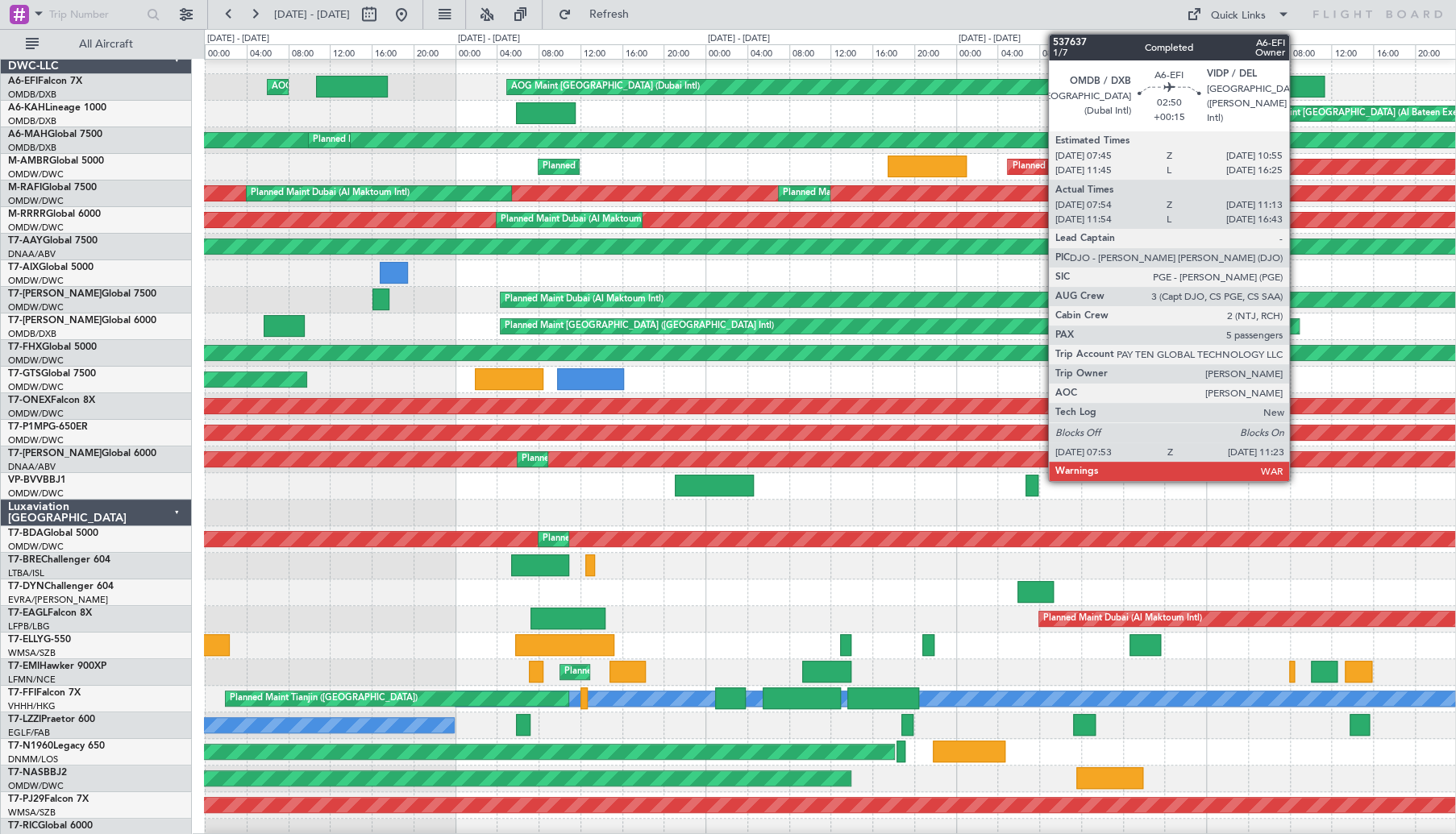
click at [1298, 90] on div at bounding box center [1306, 86] width 37 height 21
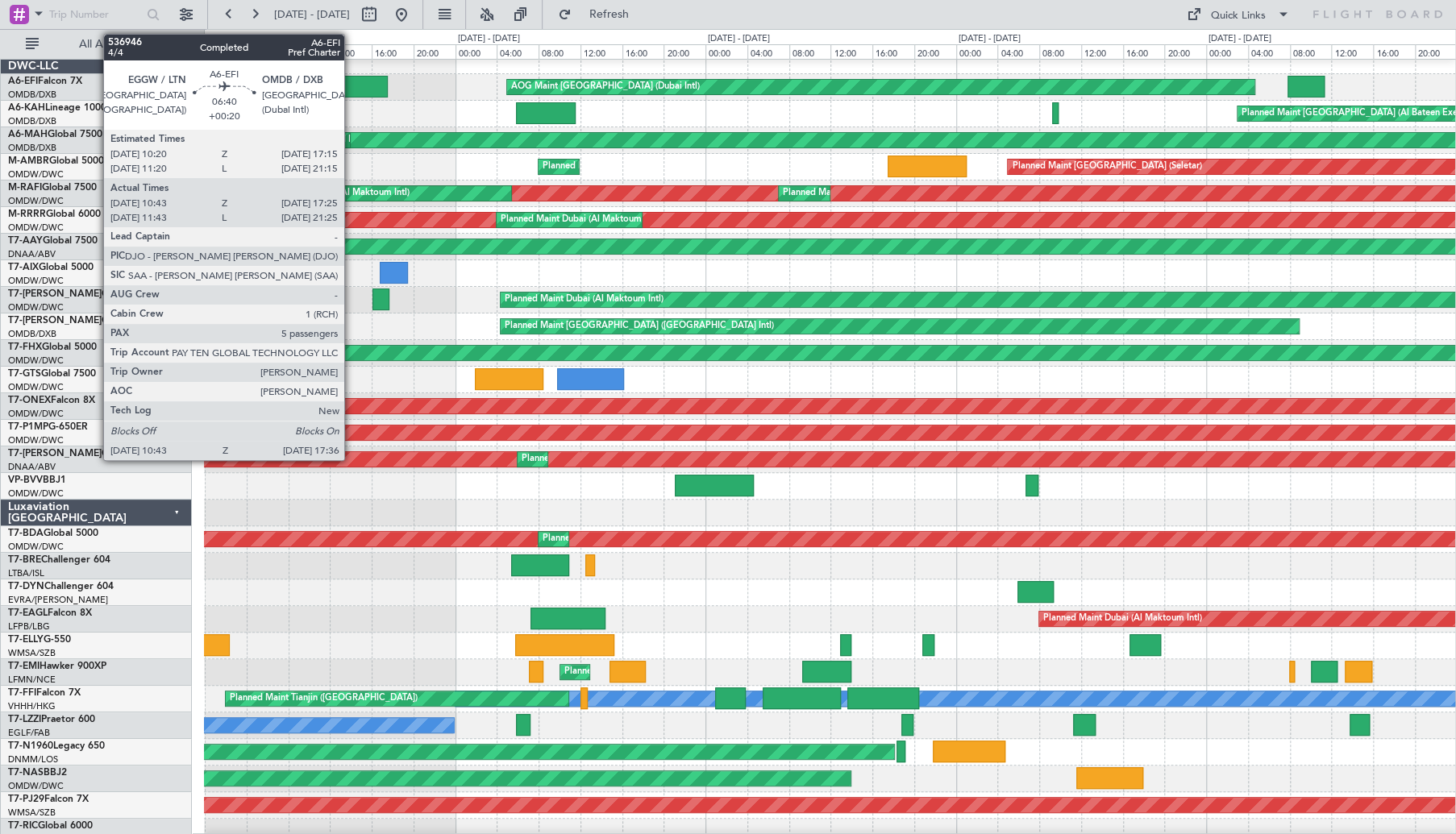
click at [351, 77] on div at bounding box center [352, 86] width 72 height 21
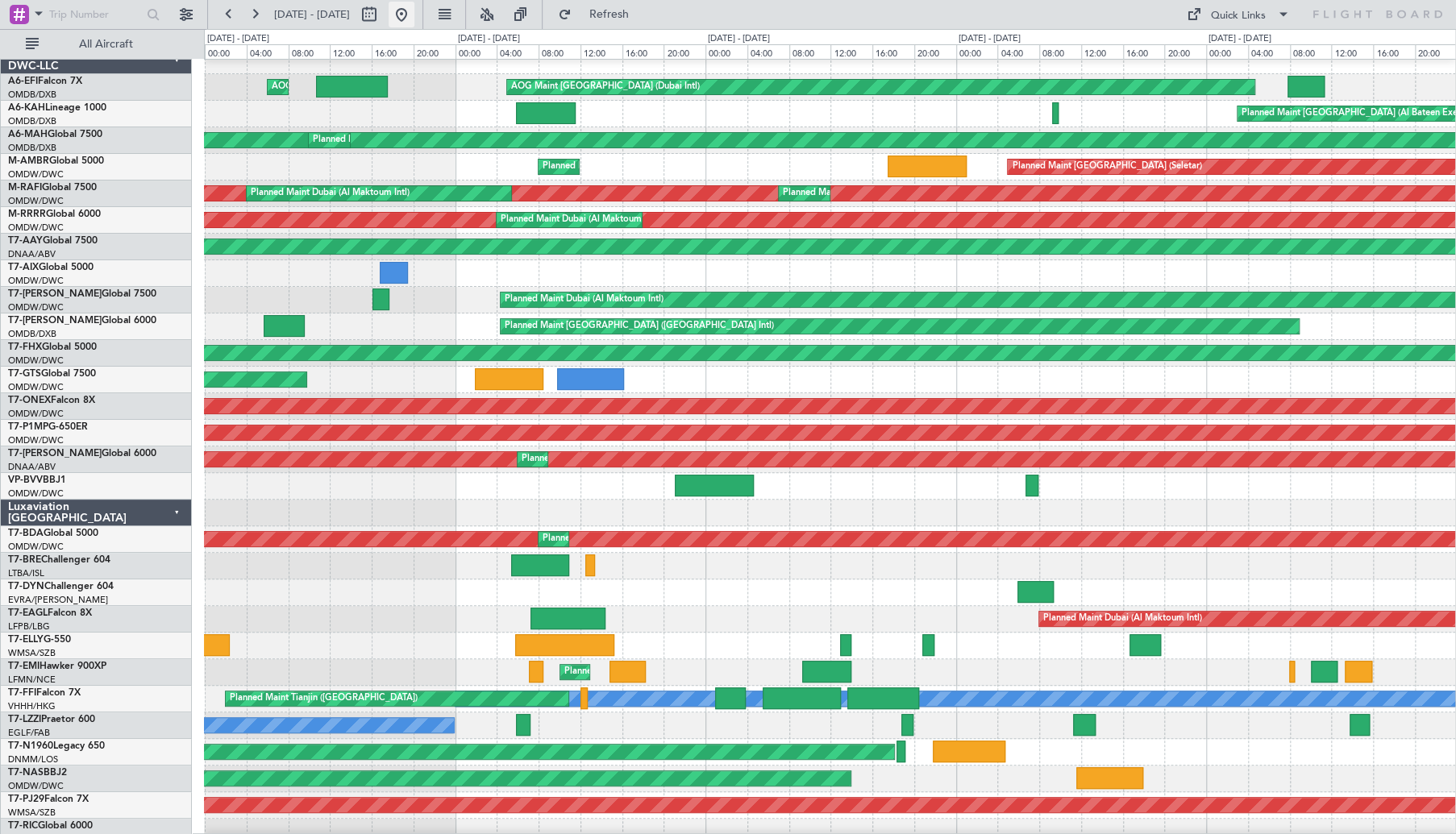
click at [414, 12] on button at bounding box center [401, 15] width 26 height 26
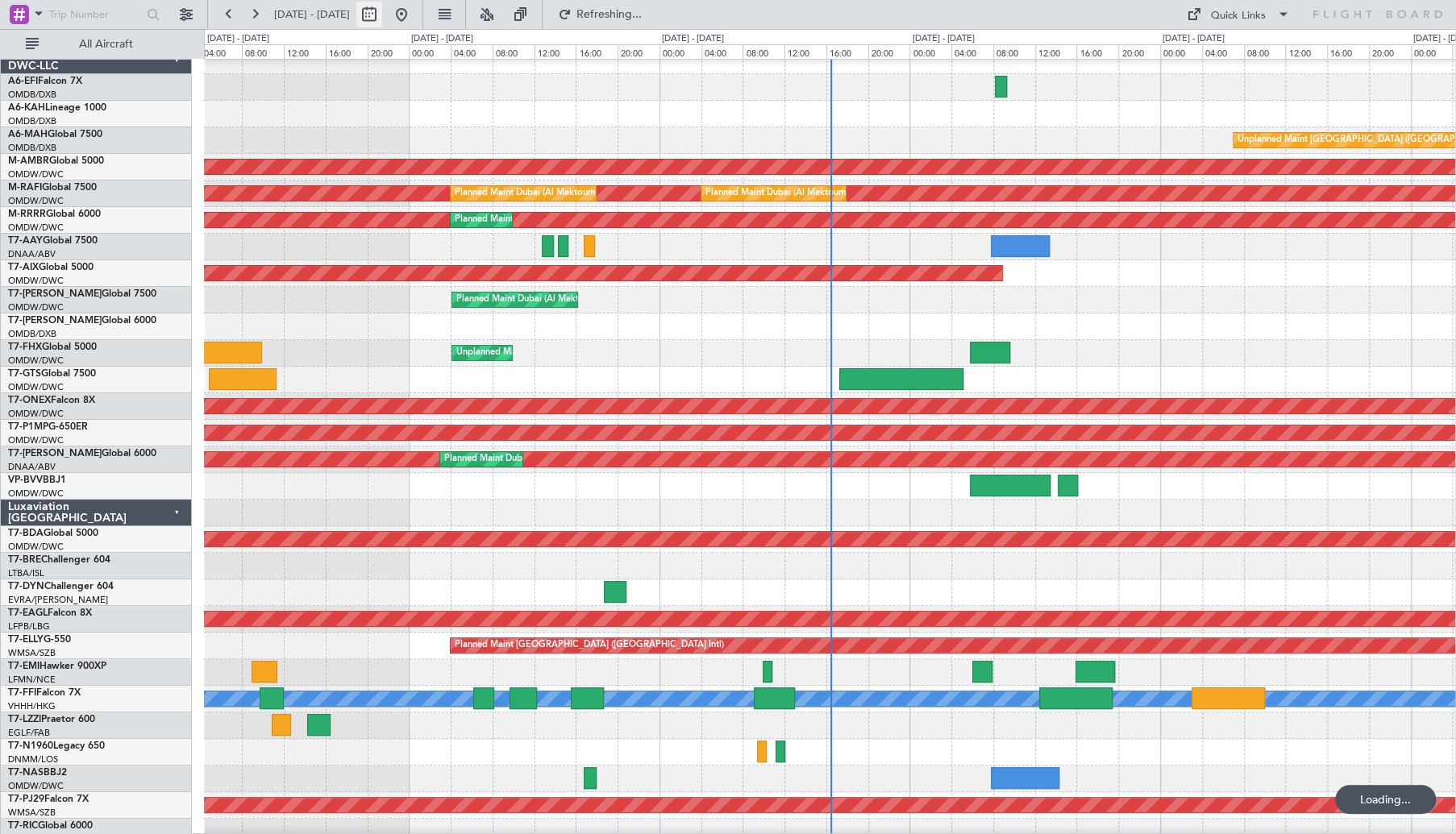
click at [382, 13] on button at bounding box center [369, 15] width 26 height 26
select select "10"
select select "2025"
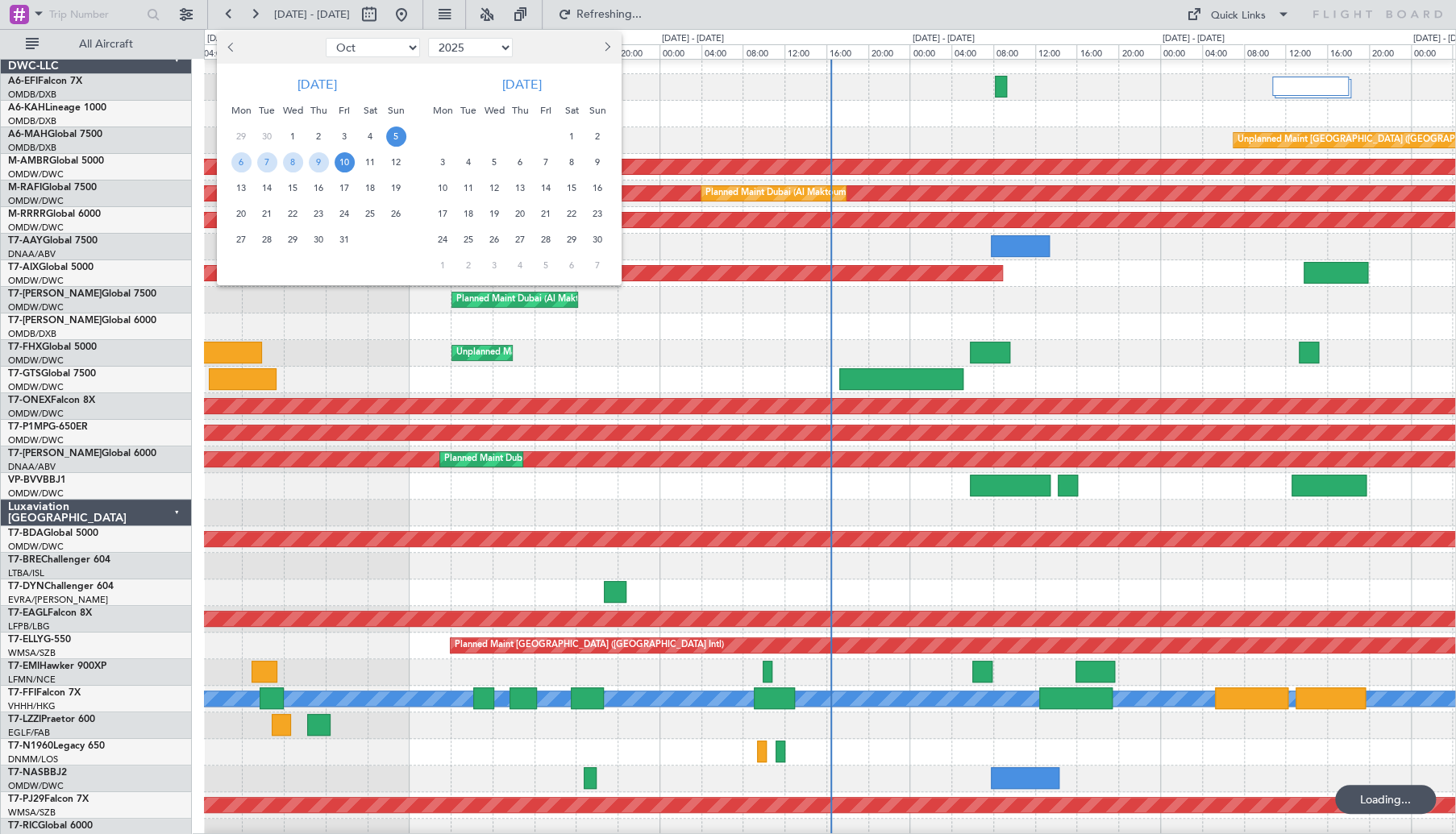
click at [234, 44] on span "Previous month" at bounding box center [233, 46] width 9 height 9
select select "9"
click at [291, 212] on span "24" at bounding box center [293, 214] width 20 height 20
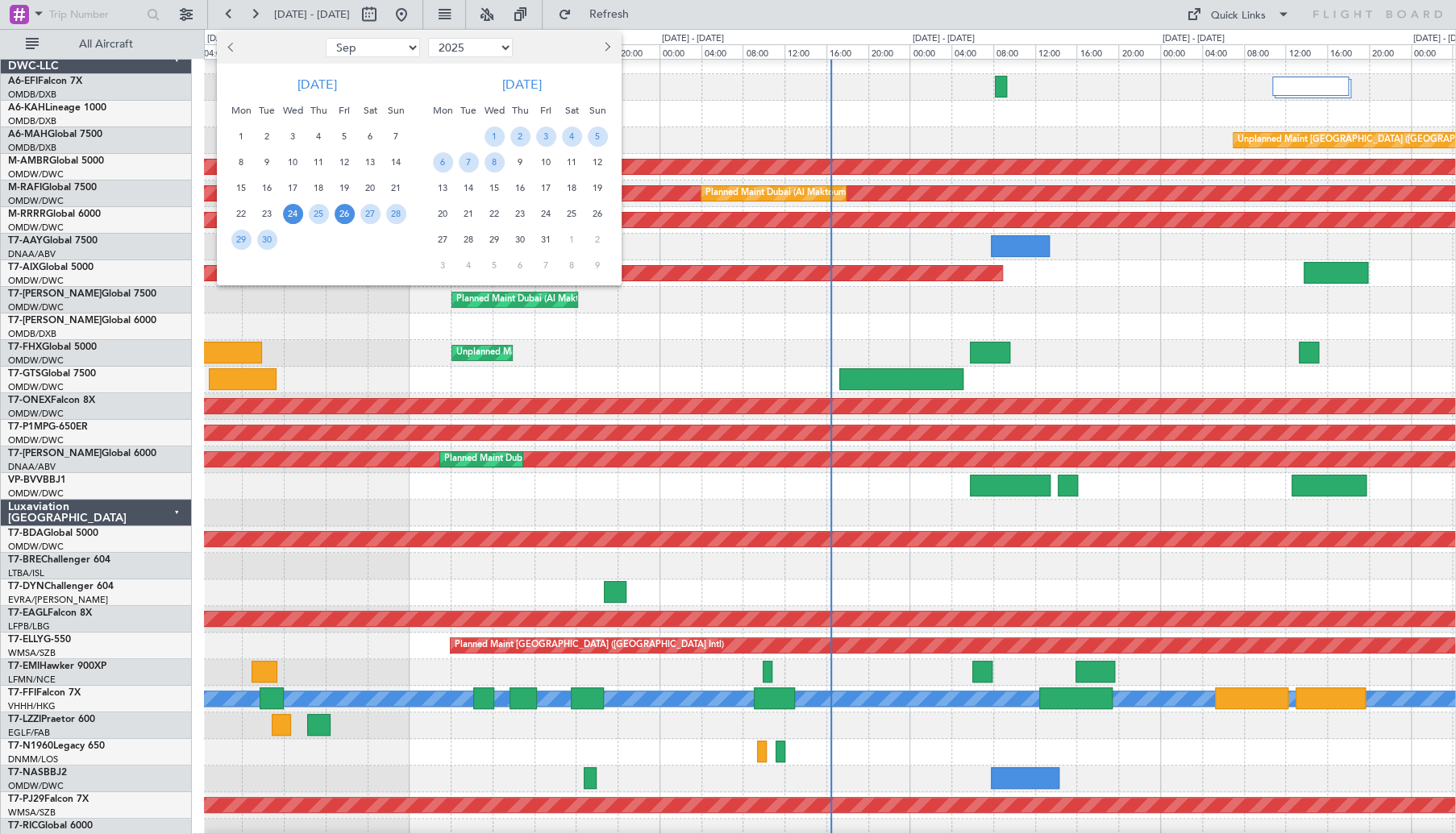
click at [348, 215] on span "26" at bounding box center [345, 214] width 20 height 20
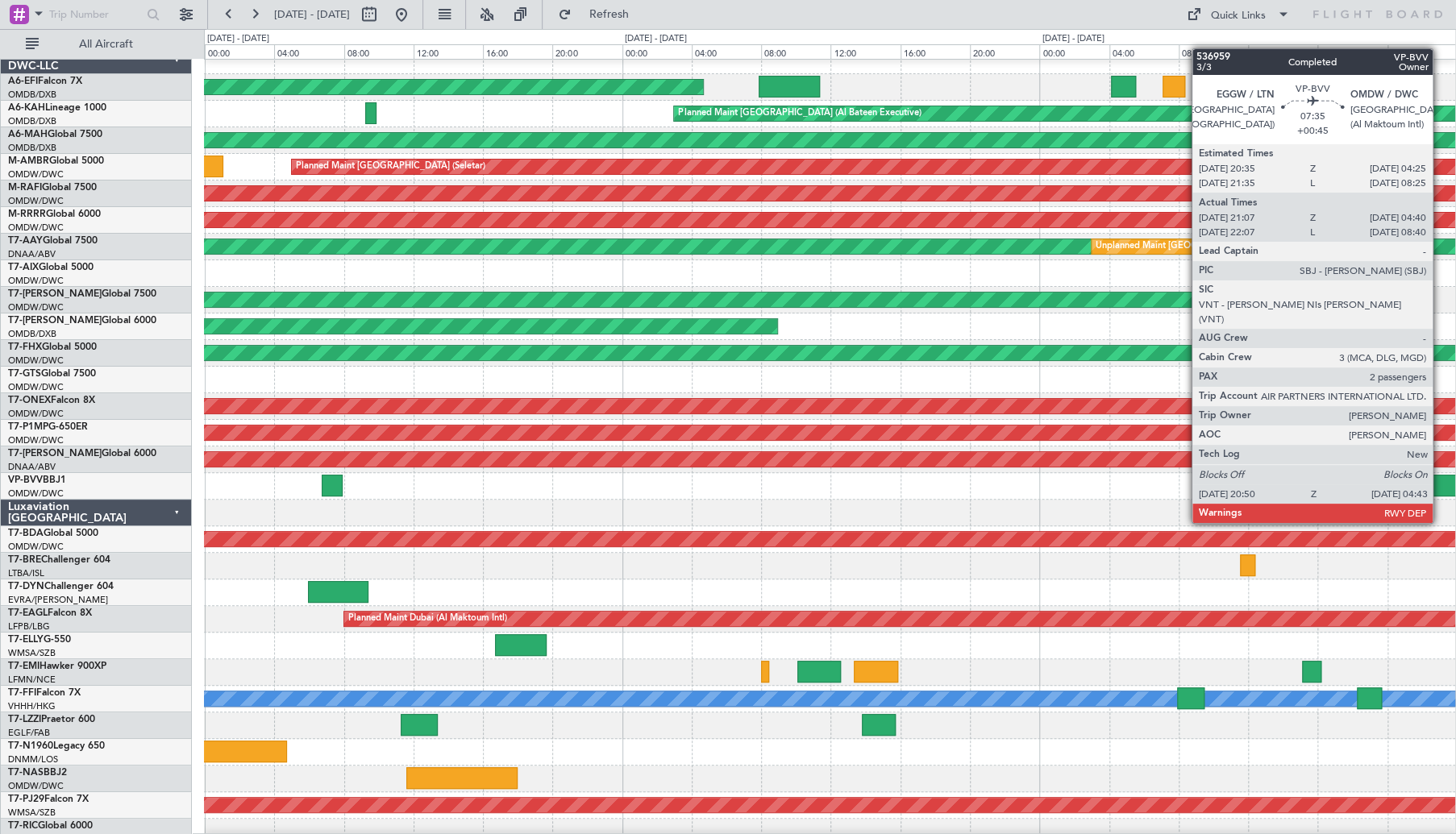
click at [1439, 492] on div at bounding box center [1470, 485] width 138 height 21
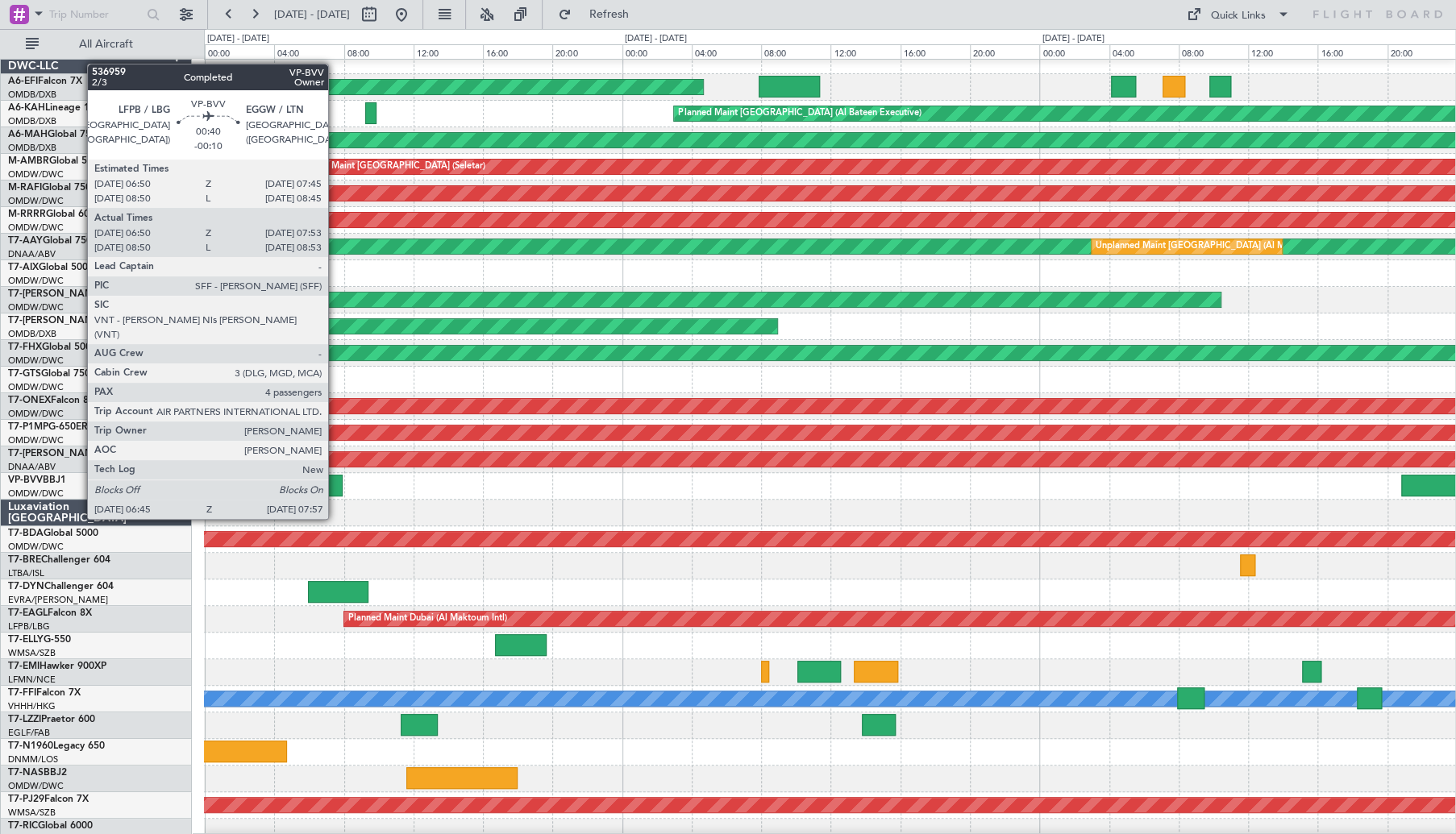
click at [336, 488] on div at bounding box center [332, 485] width 21 height 21
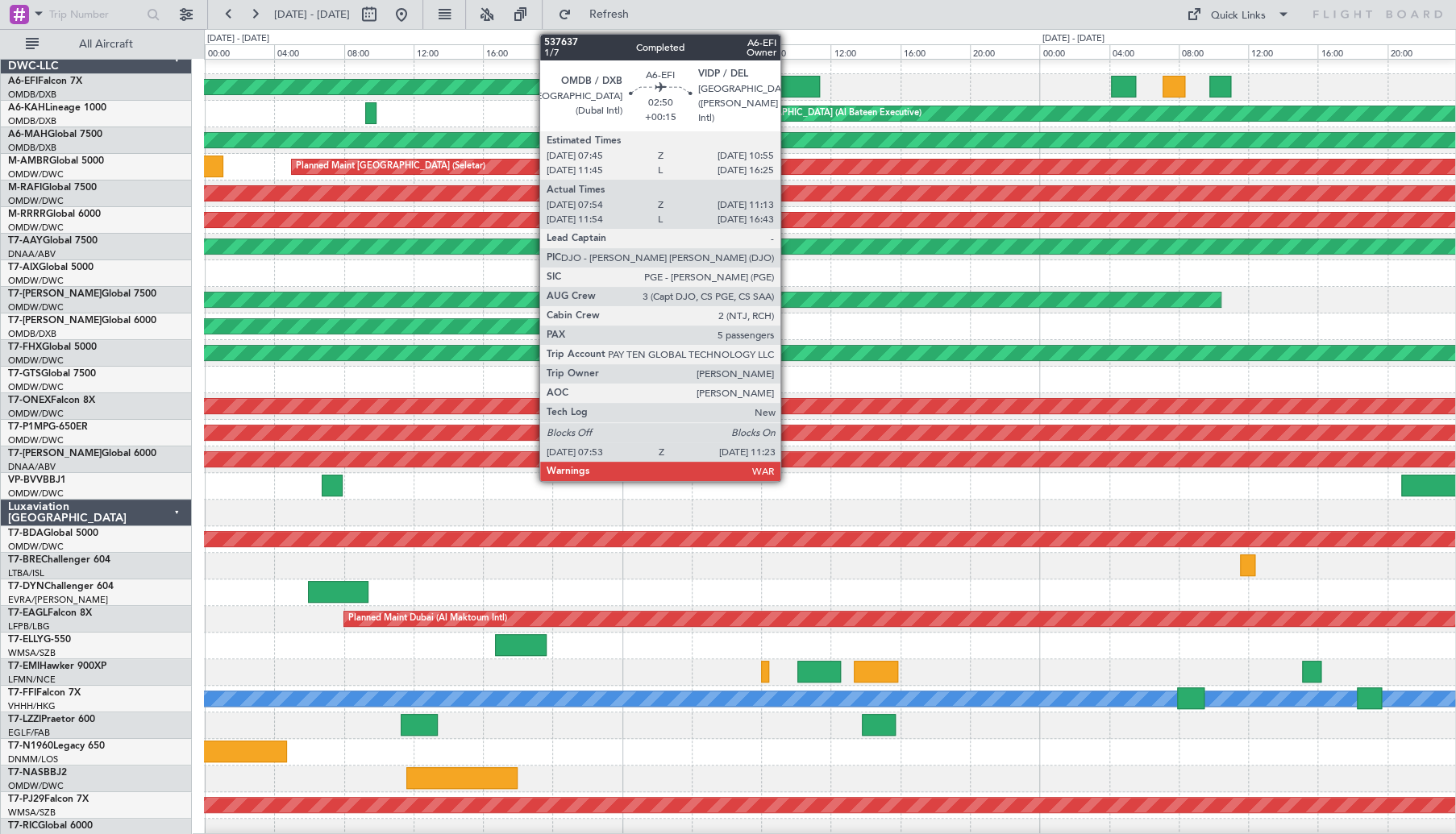
click at [789, 85] on div at bounding box center [789, 86] width 61 height 21
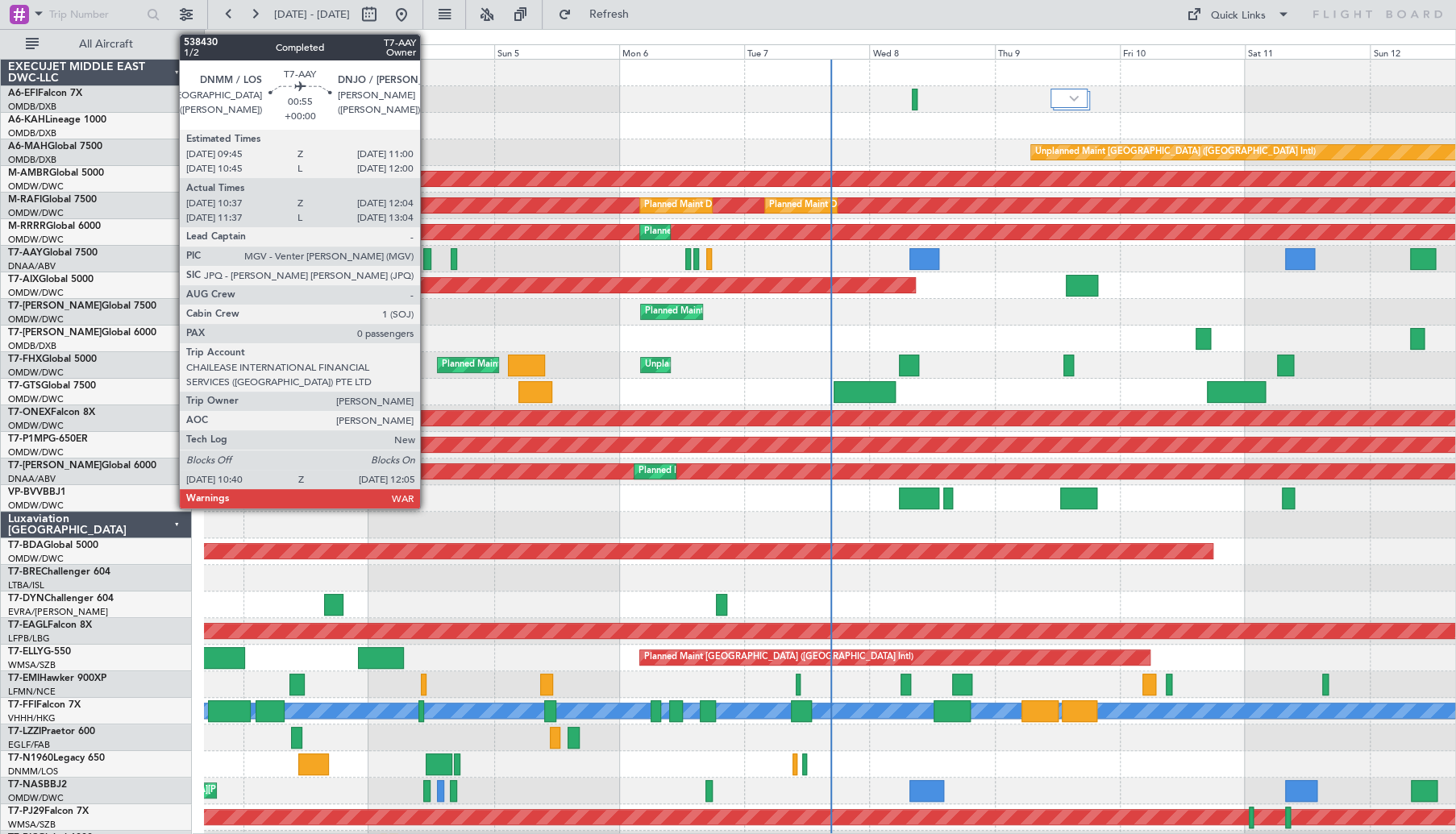
click at [427, 260] on div at bounding box center [427, 259] width 8 height 21
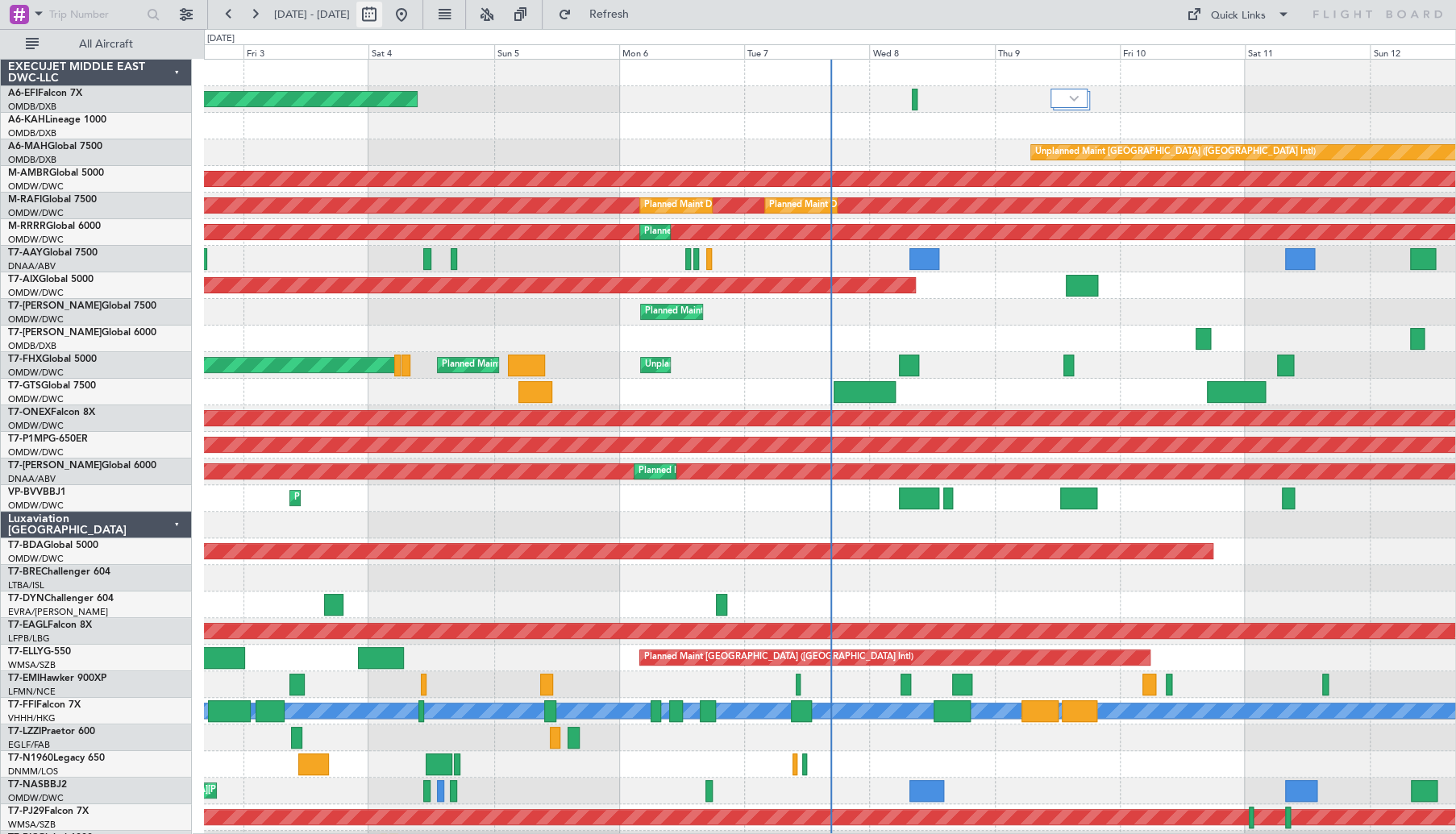
click at [382, 16] on button at bounding box center [369, 15] width 26 height 26
select select "10"
select select "2025"
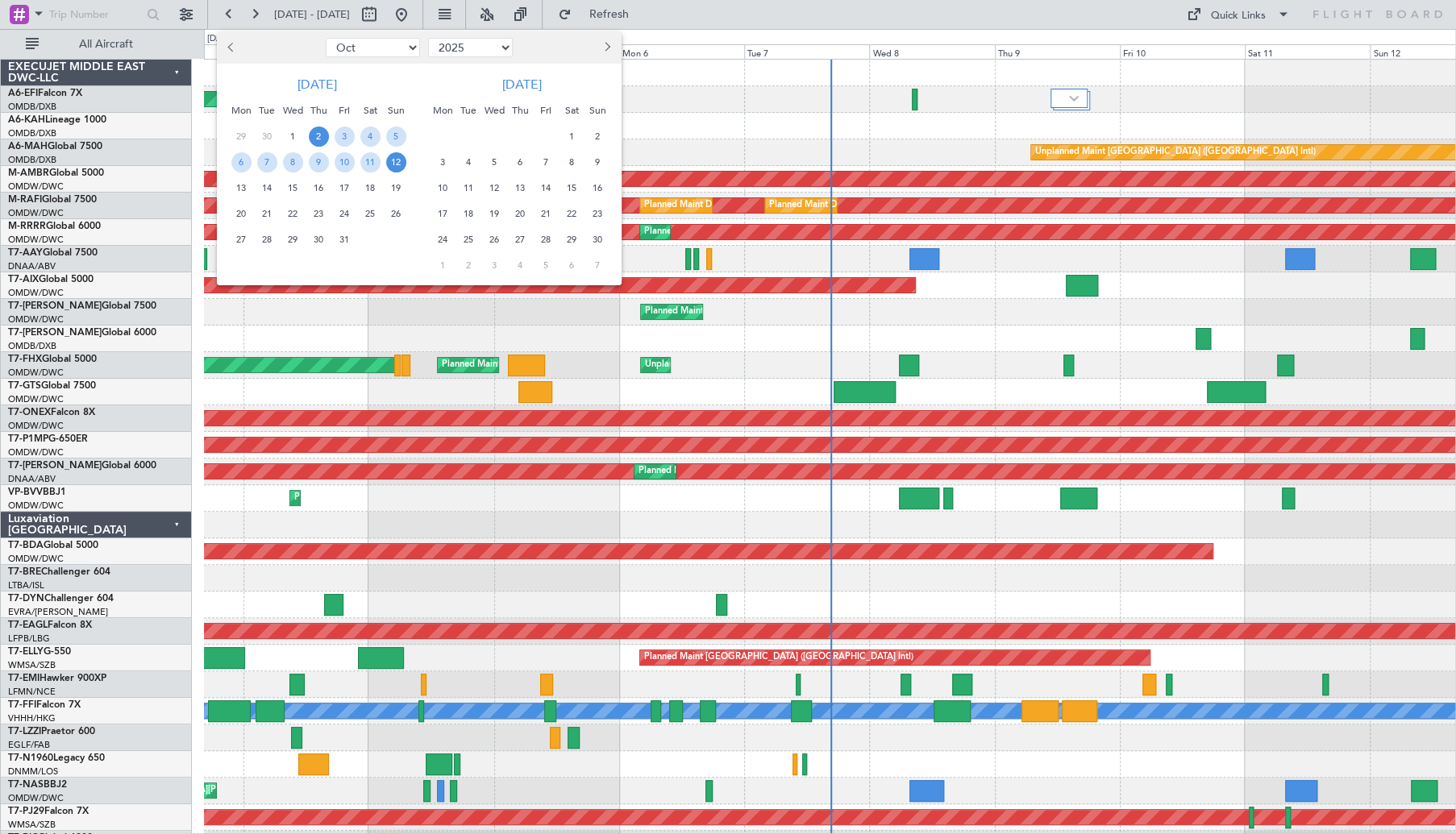
click at [230, 48] on span "Previous month" at bounding box center [233, 46] width 9 height 9
select select "7"
click at [392, 160] on span "13" at bounding box center [397, 162] width 20 height 20
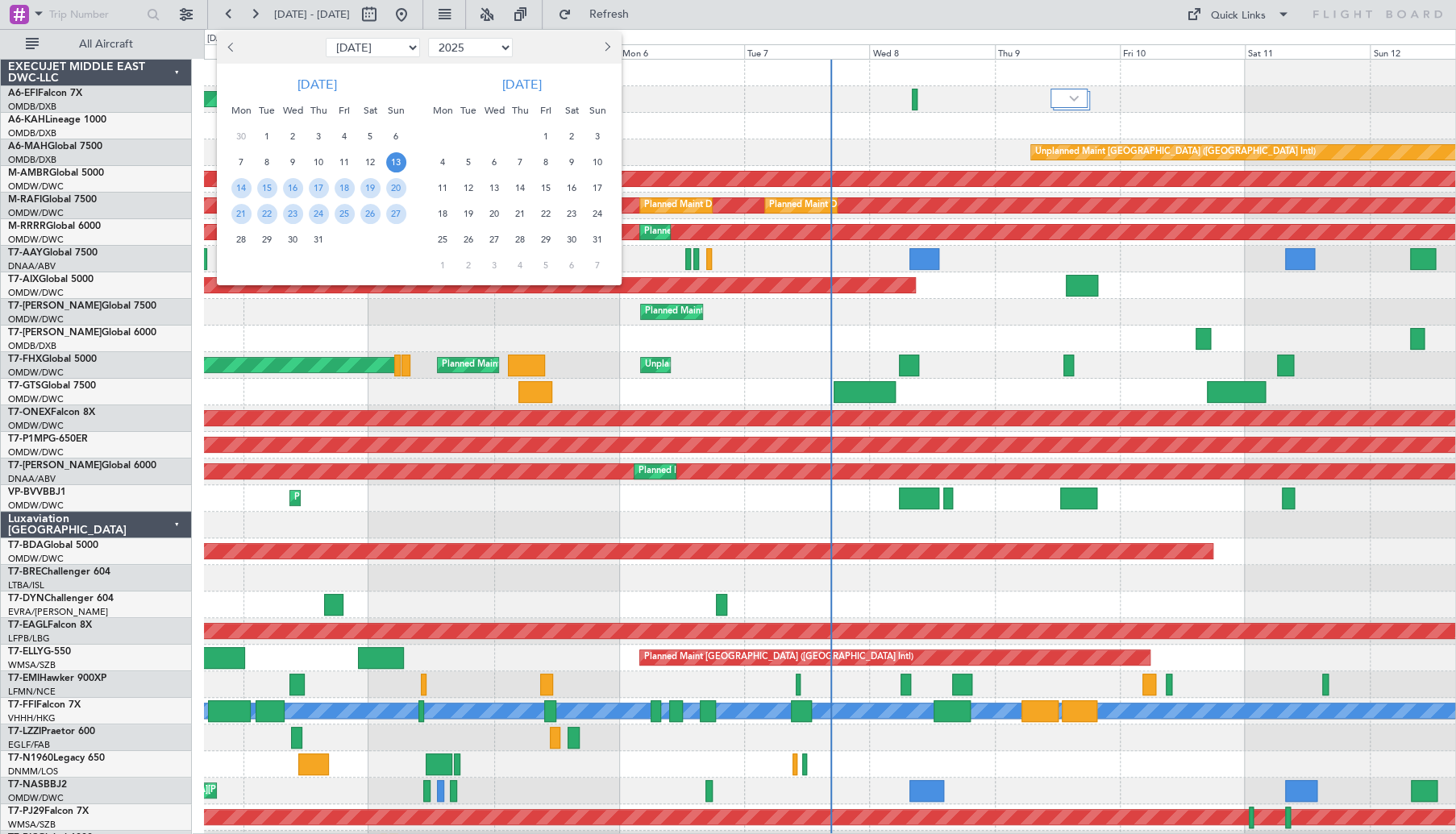
click at [392, 160] on span "13" at bounding box center [397, 162] width 20 height 20
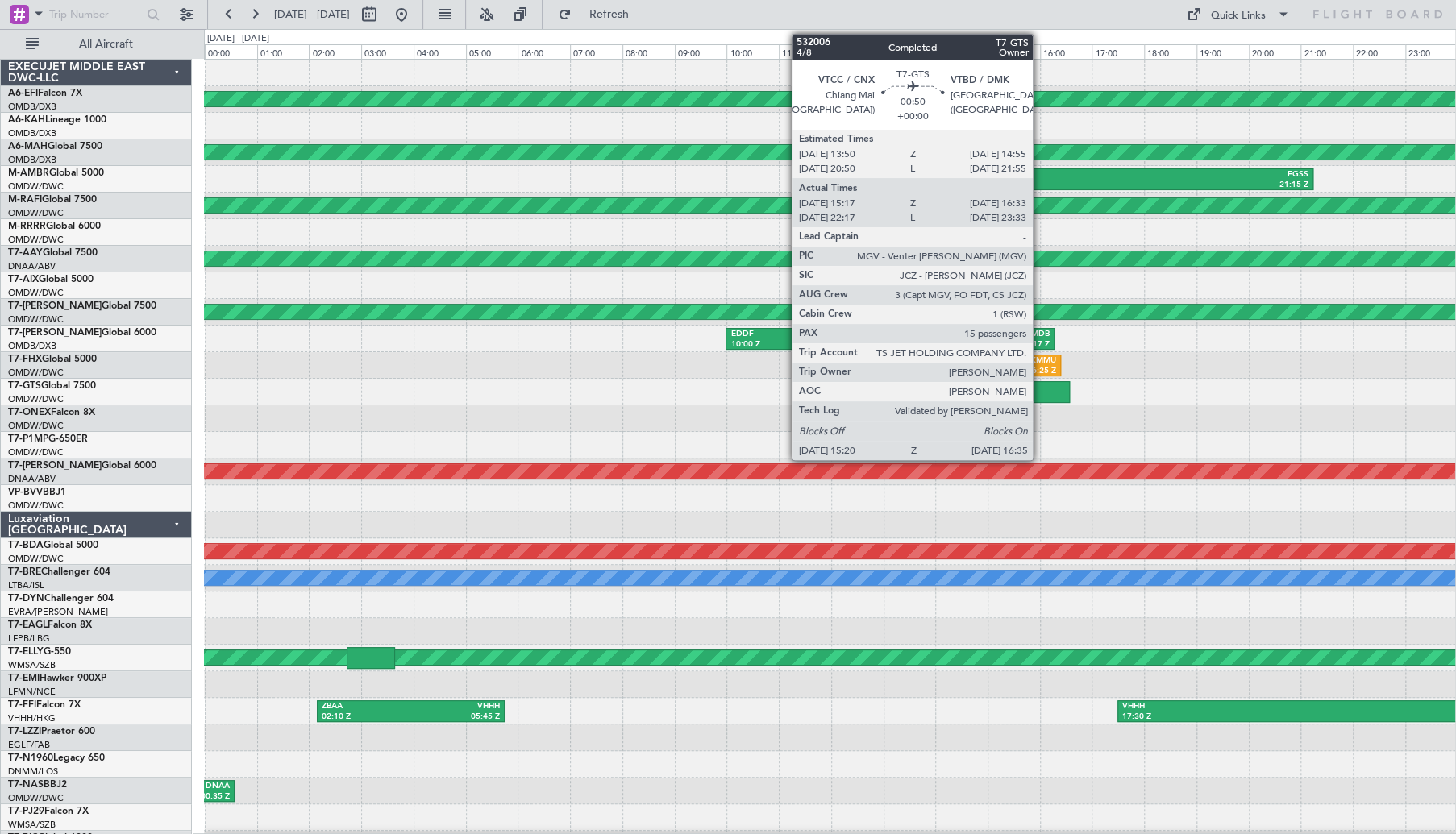
click at [1040, 389] on div at bounding box center [1037, 391] width 65 height 21
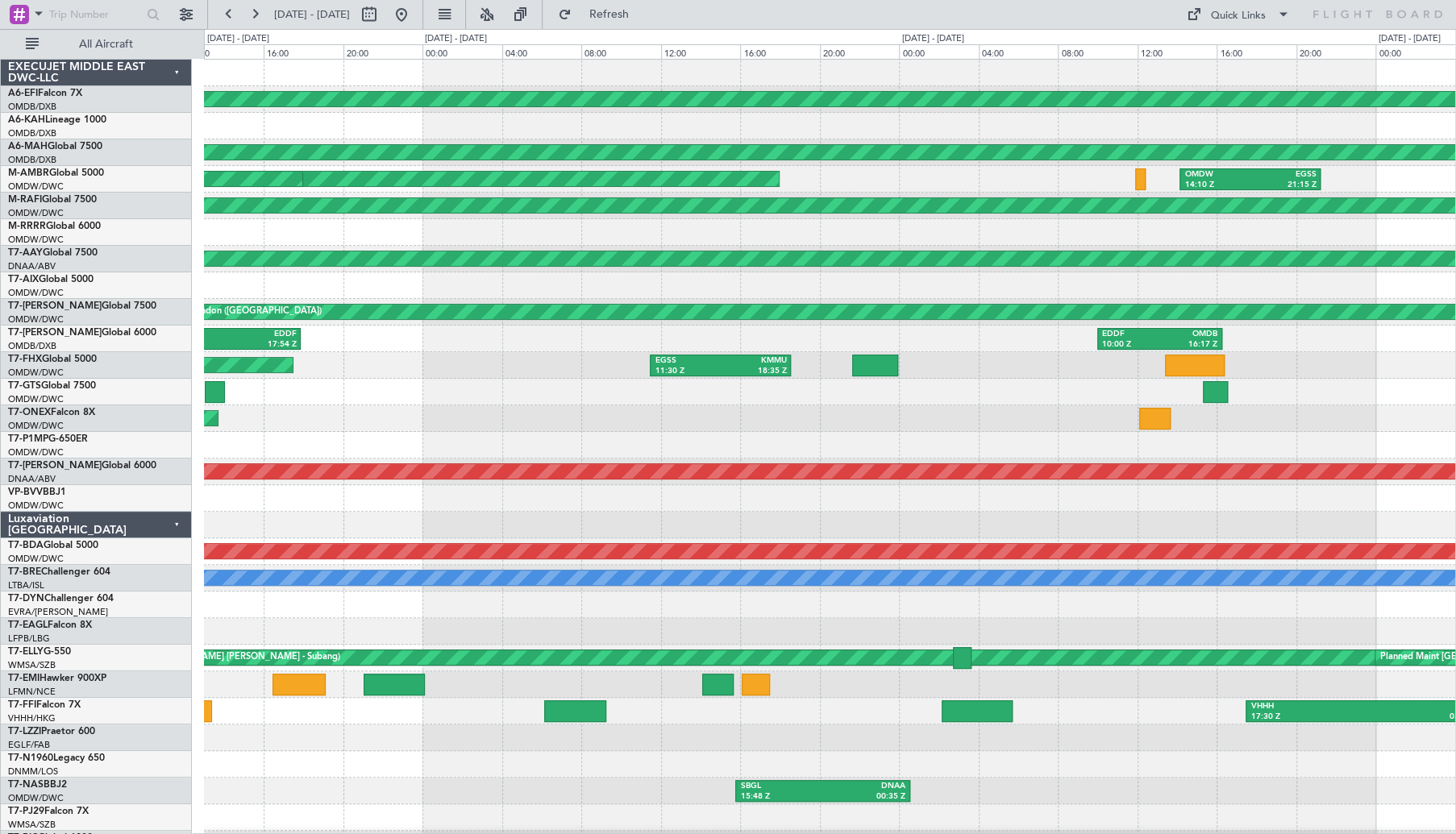
click at [928, 435] on div "Planned Maint Dubai (Al Maktoum Intl) Planned Maint [GEOGRAPHIC_DATA] ([GEOGRAP…" at bounding box center [829, 537] width 1251 height 957
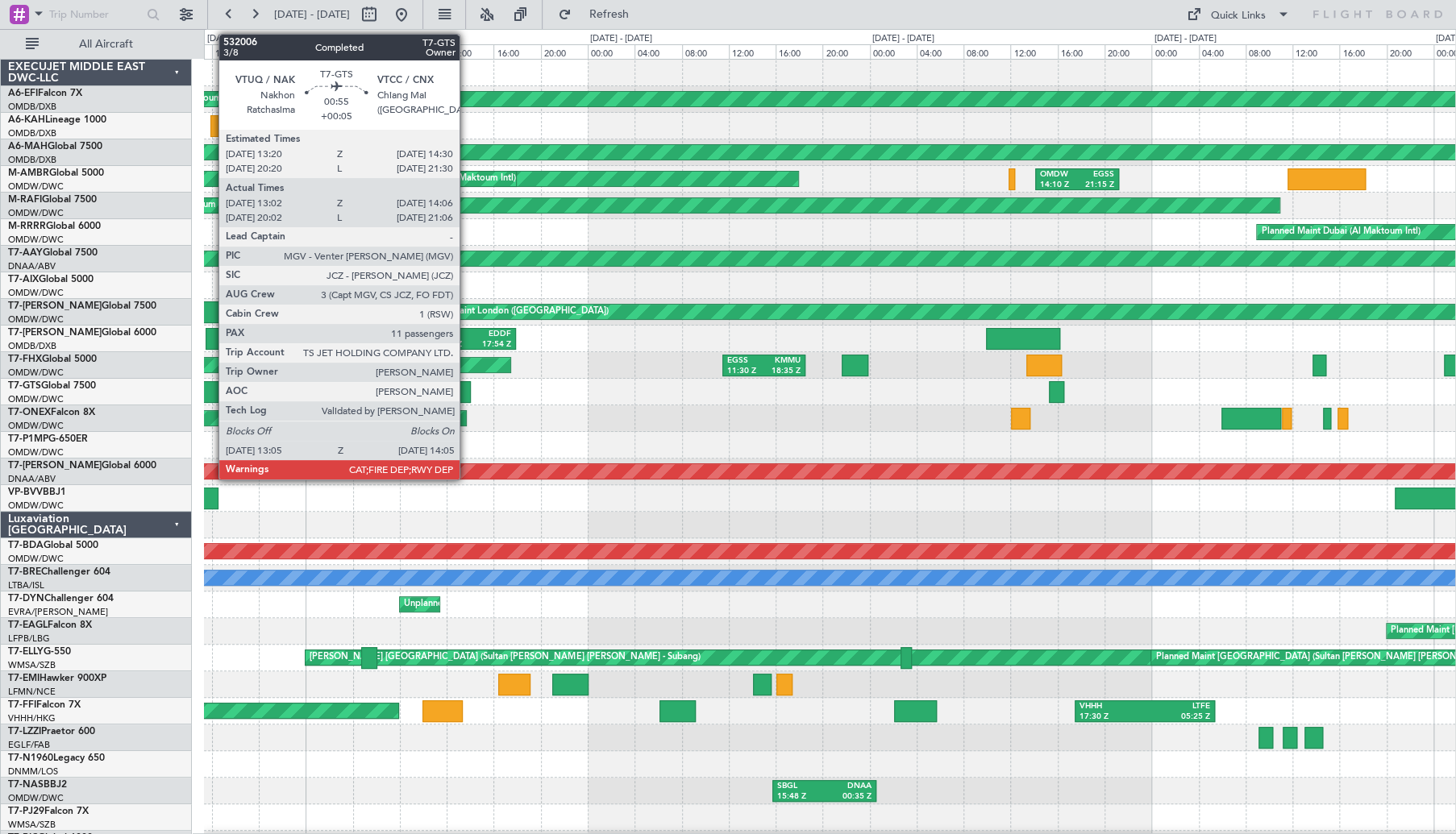
click at [467, 388] on div at bounding box center [464, 391] width 12 height 21
click at [462, 393] on div at bounding box center [464, 391] width 12 height 21
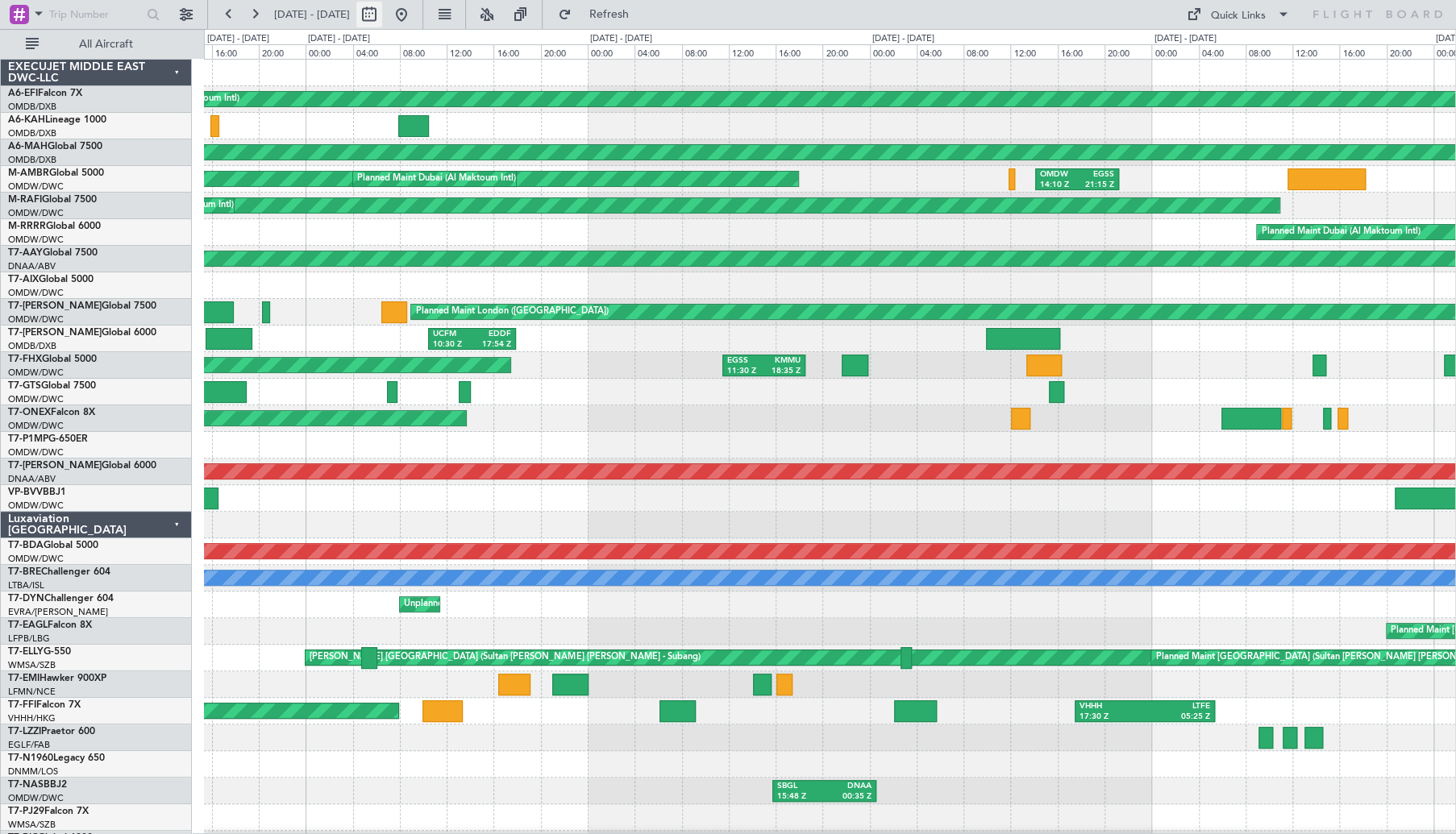
click at [382, 14] on button at bounding box center [369, 15] width 26 height 26
select select "7"
select select "2025"
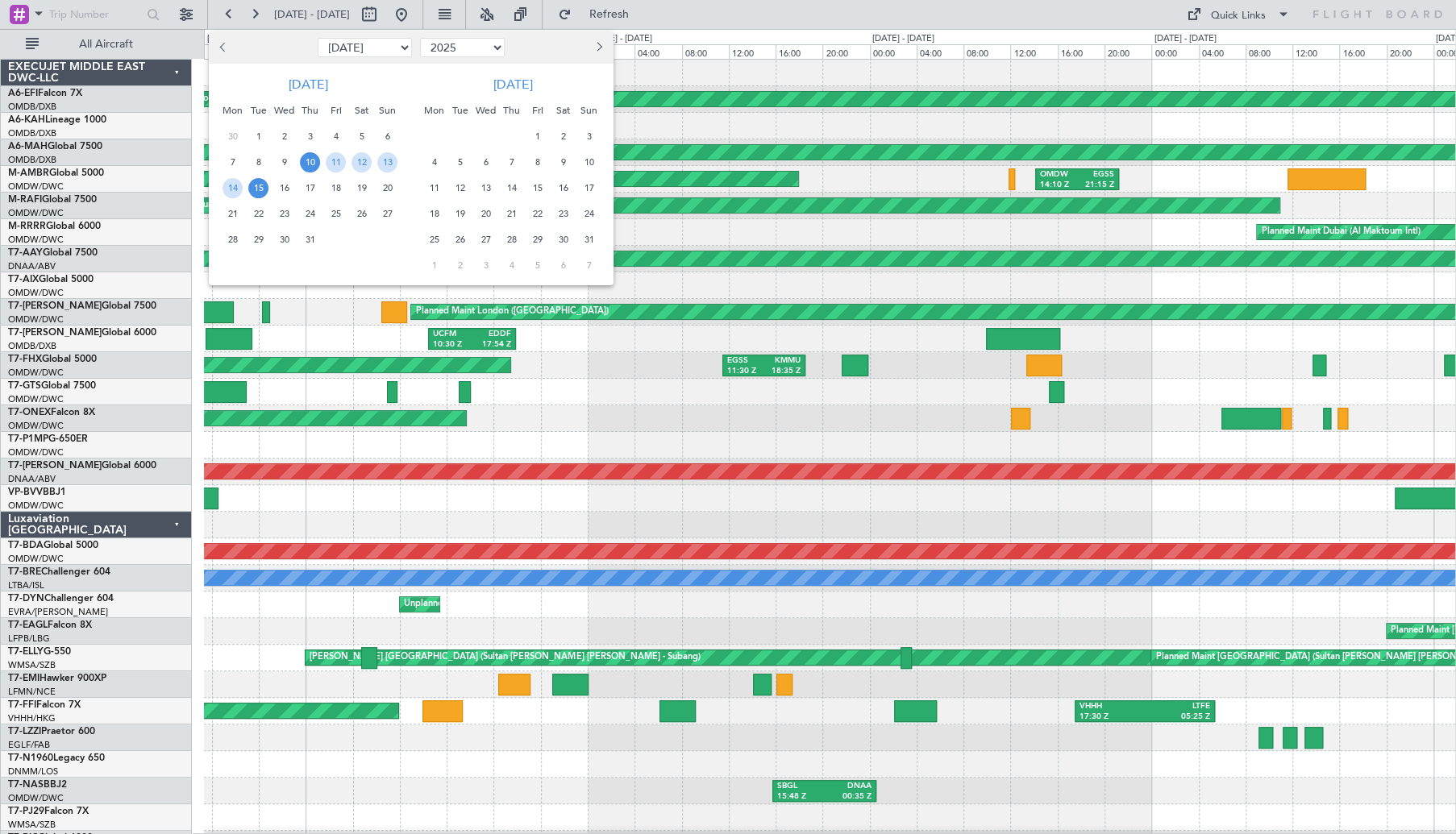
click at [227, 47] on span "Previous month" at bounding box center [224, 46] width 9 height 9
click at [597, 46] on span "Next month" at bounding box center [597, 46] width 9 height 9
click at [515, 209] on span "21" at bounding box center [512, 214] width 20 height 20
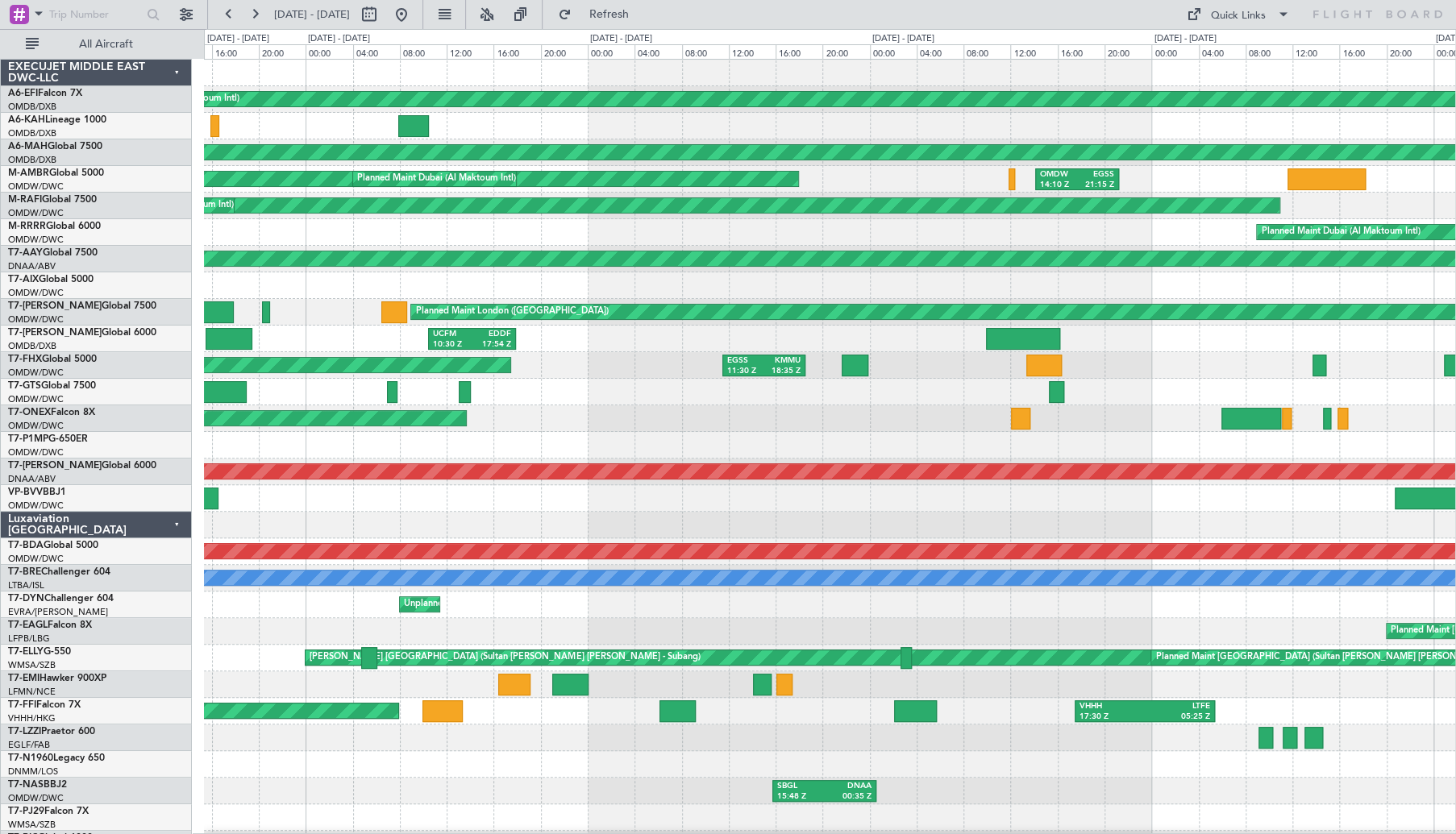
select select "8"
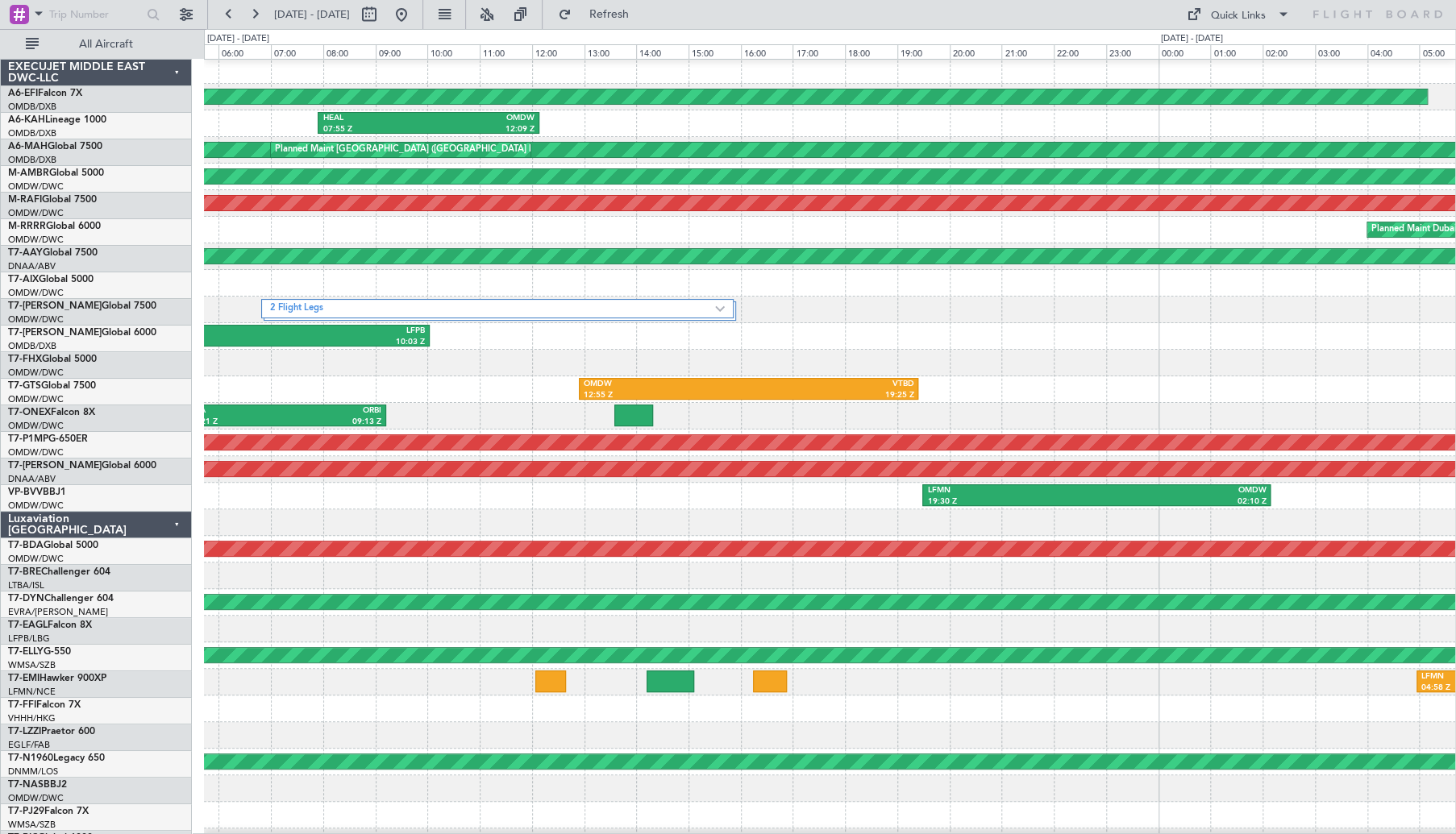
scroll to position [6, 0]
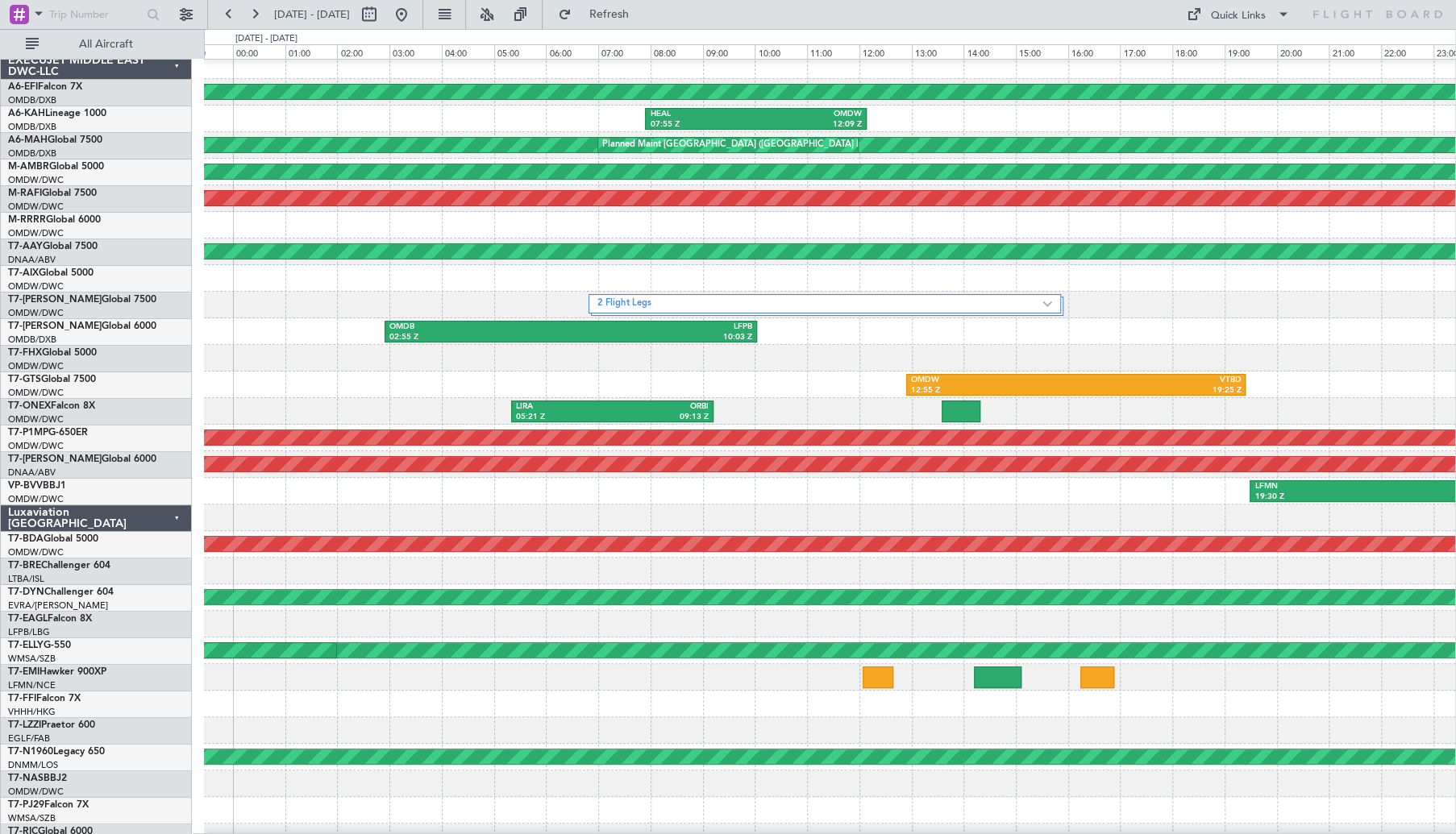
click at [1148, 492] on div "LFMN 19:30 Z OMDW 02:10 Z" at bounding box center [829, 491] width 1251 height 27
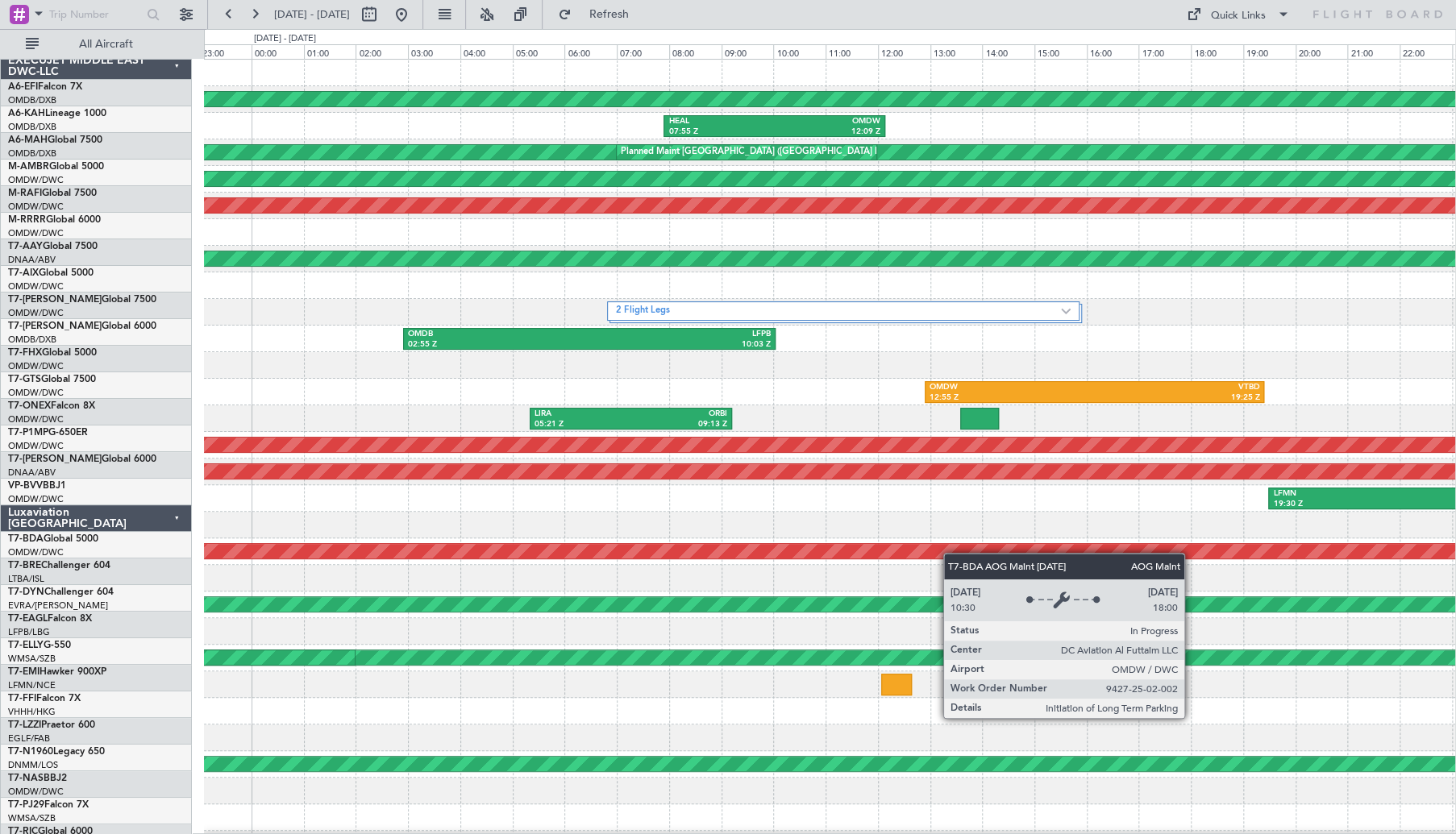
scroll to position [0, 0]
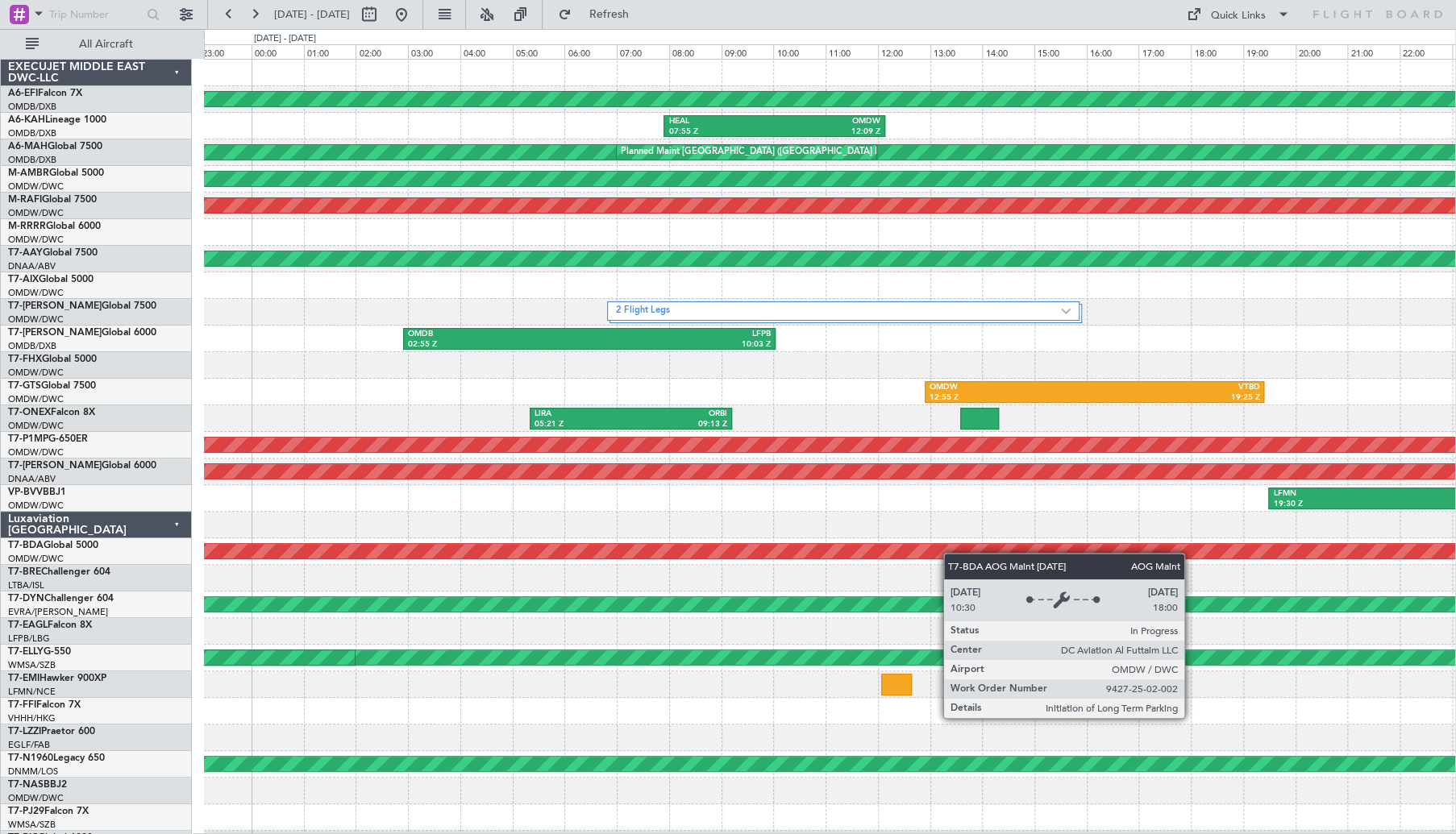
click at [955, 576] on div "Planned Maint Dubai (Al Maktoum Intl) HEAL 07:55 Z OMDW 12:09 Z Planned Maint […" at bounding box center [829, 537] width 1251 height 957
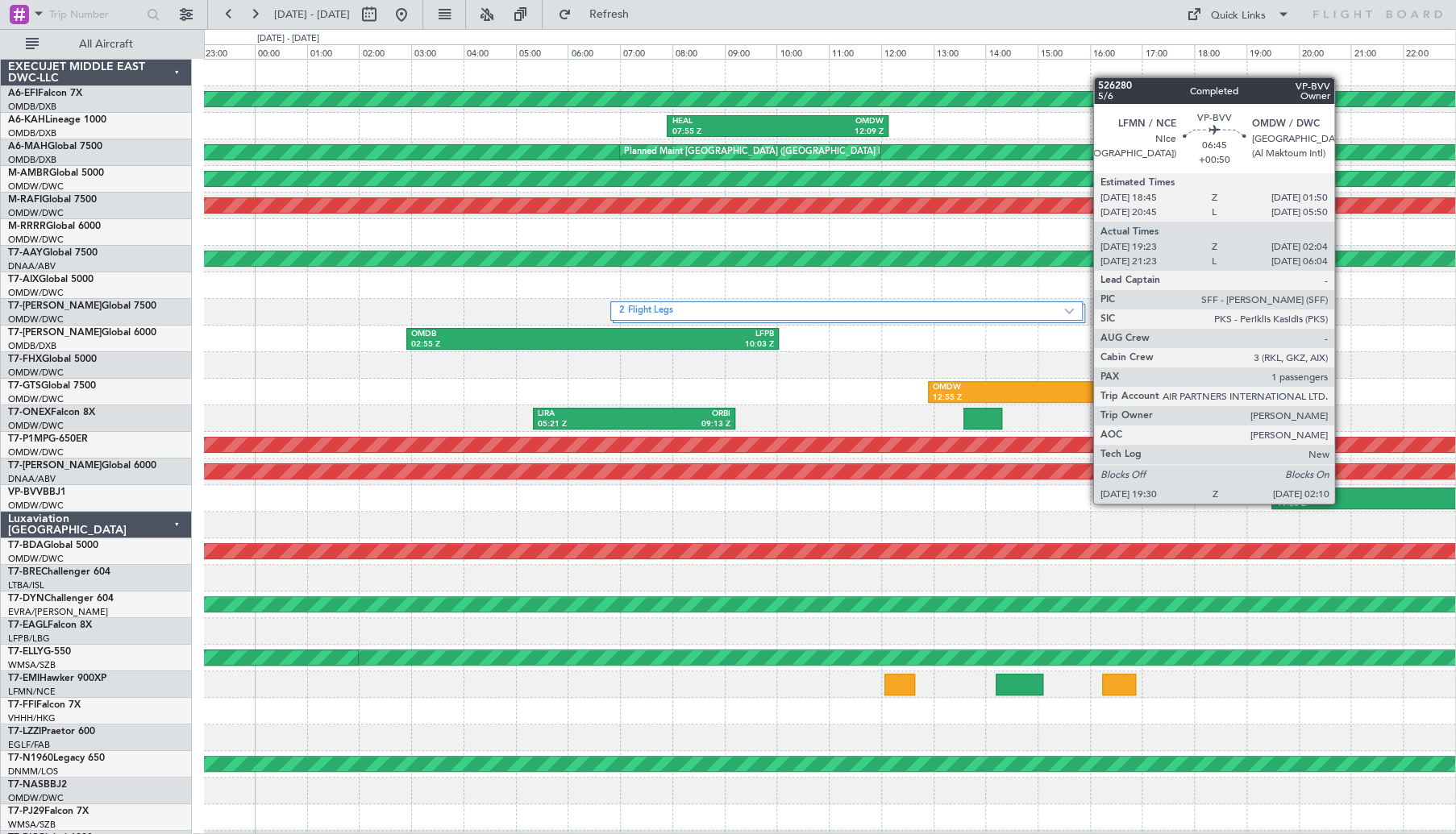
click at [1341, 499] on div "19:30 Z" at bounding box center [1361, 504] width 170 height 11
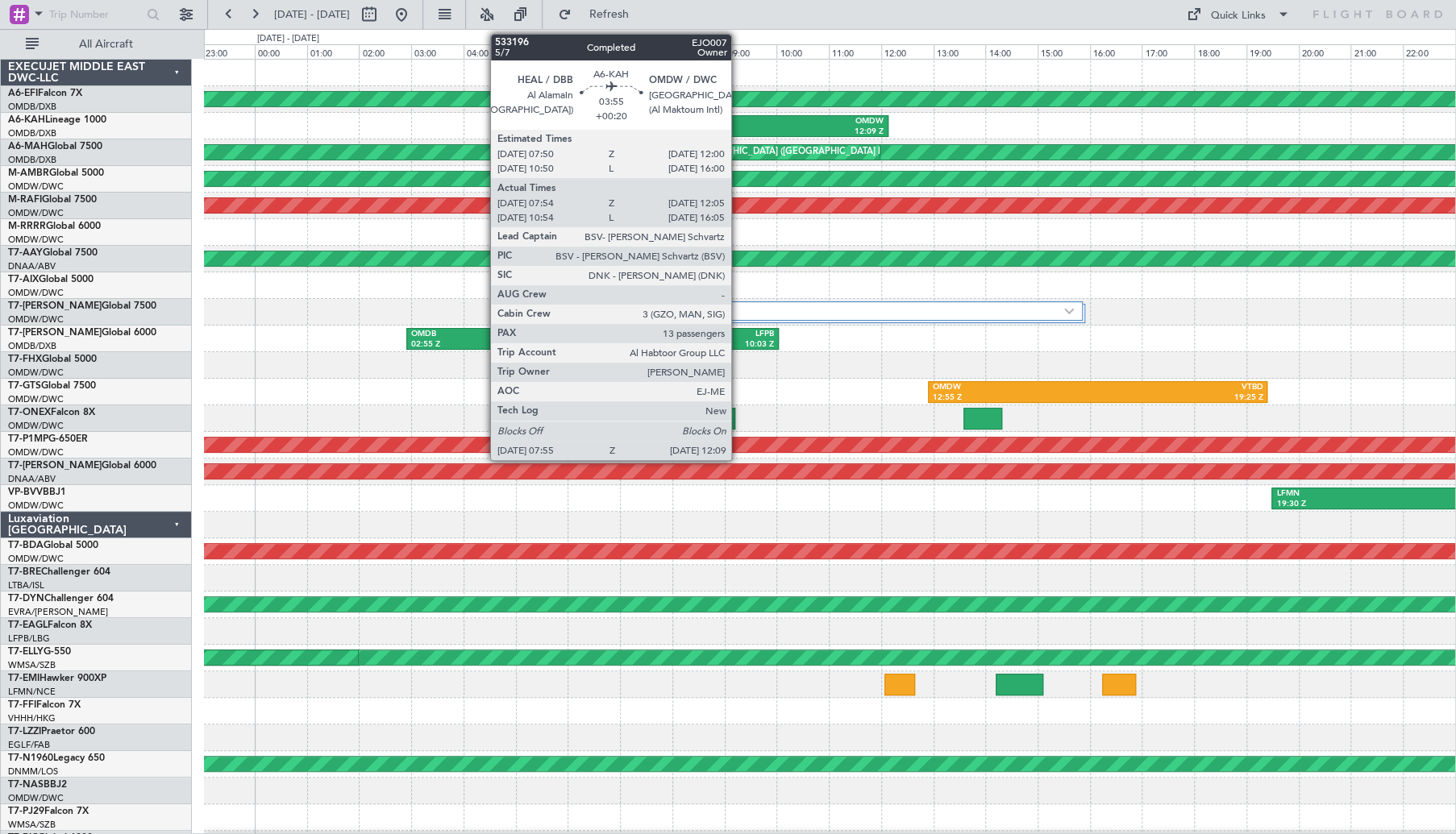
click at [739, 127] on div "07:55 Z" at bounding box center [724, 133] width 106 height 11
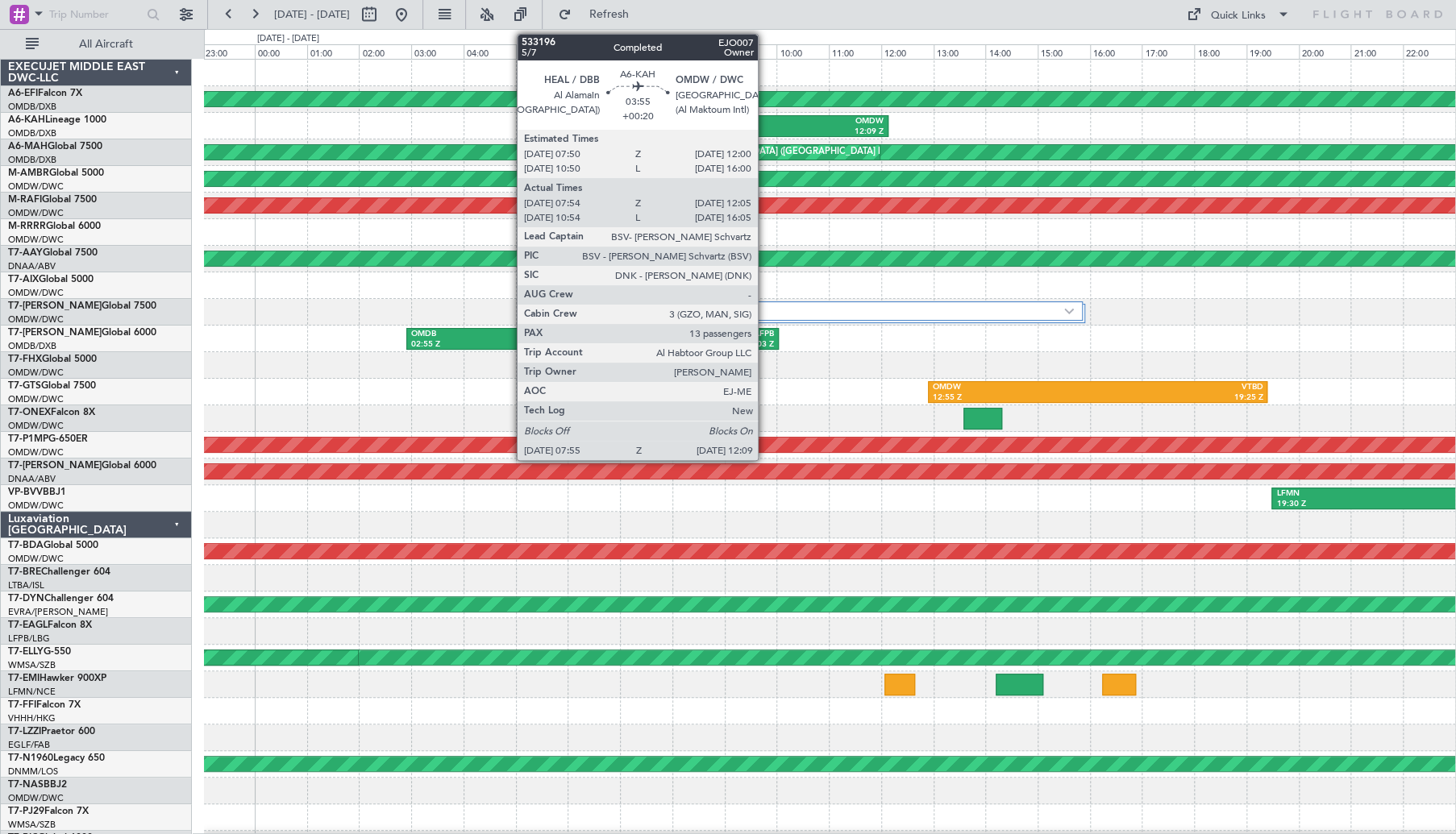
click at [765, 127] on div "07:55 Z" at bounding box center [724, 133] width 106 height 11
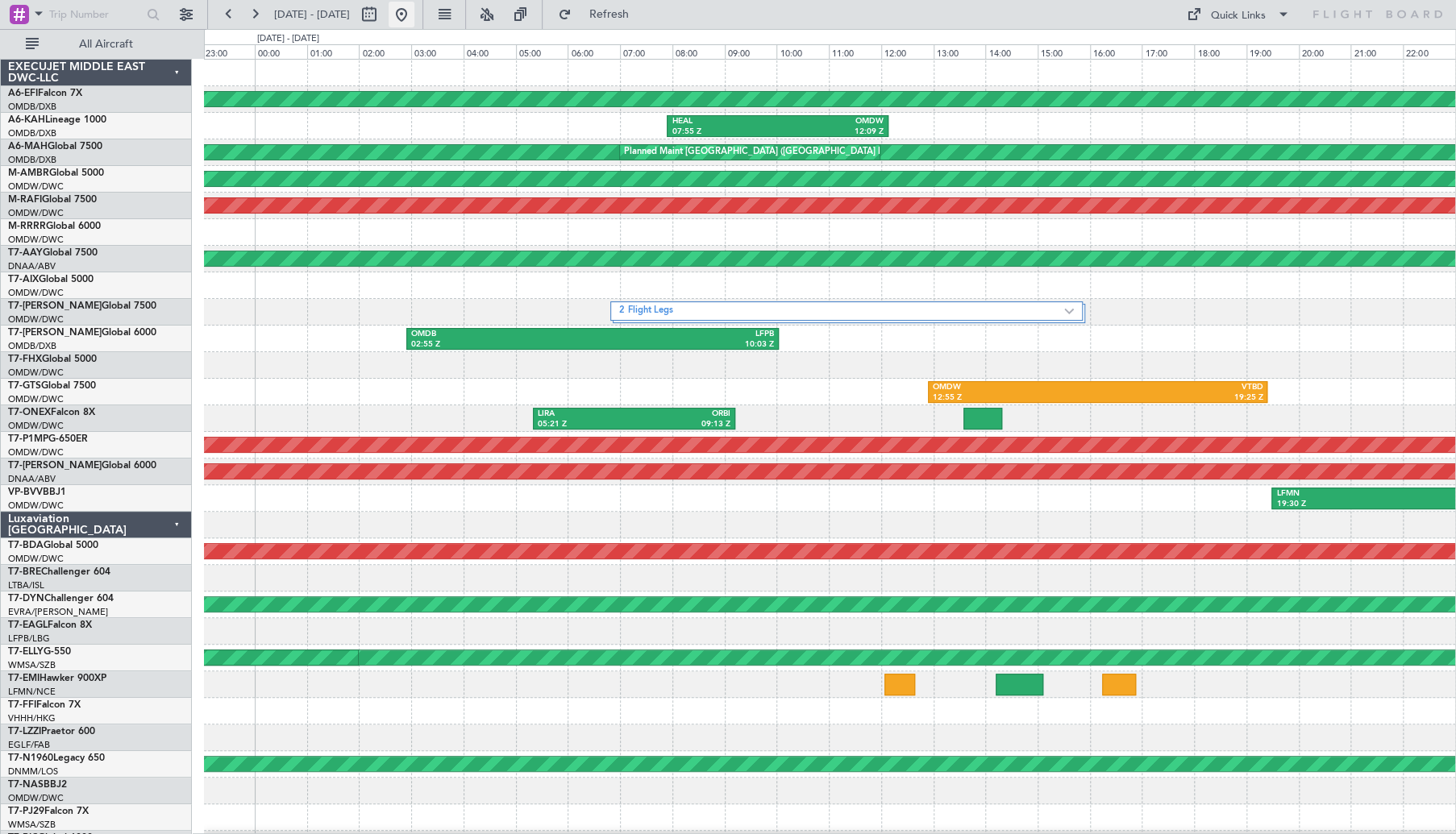
click at [414, 16] on button at bounding box center [401, 15] width 26 height 26
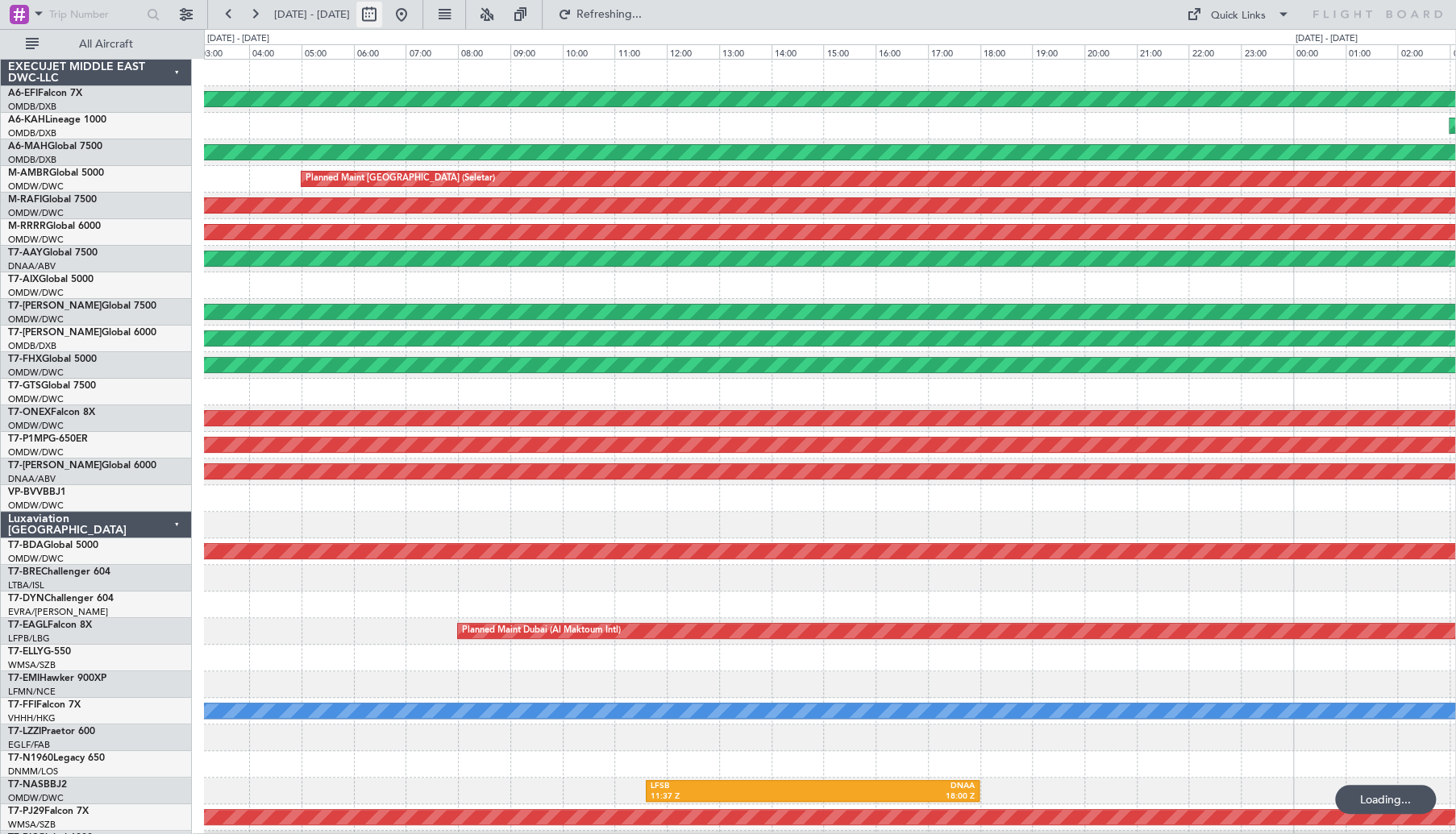
click at [382, 14] on button at bounding box center [369, 15] width 26 height 26
select select "10"
select select "2025"
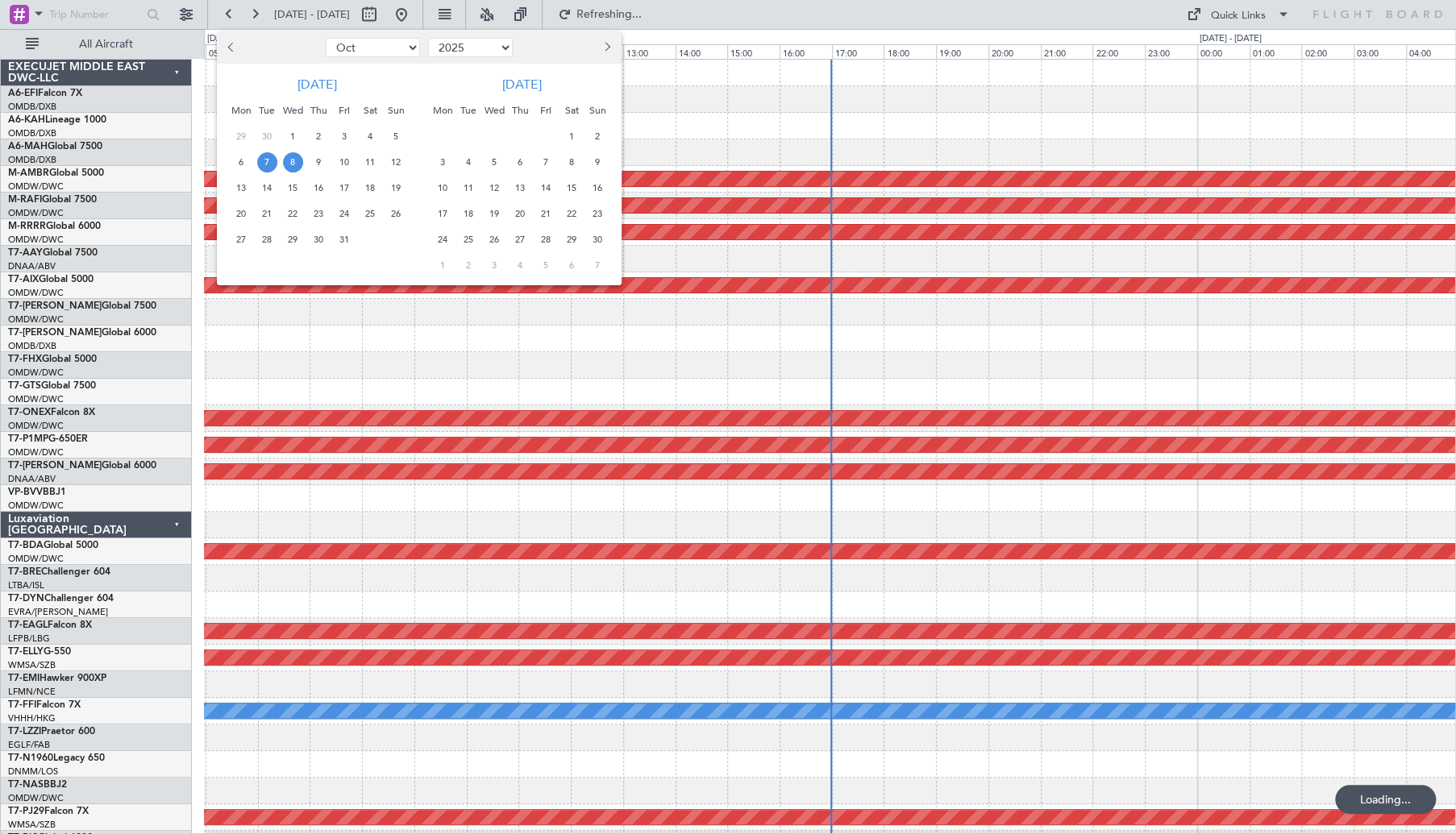
click at [232, 51] on span "Previous month" at bounding box center [233, 46] width 9 height 9
select select "9"
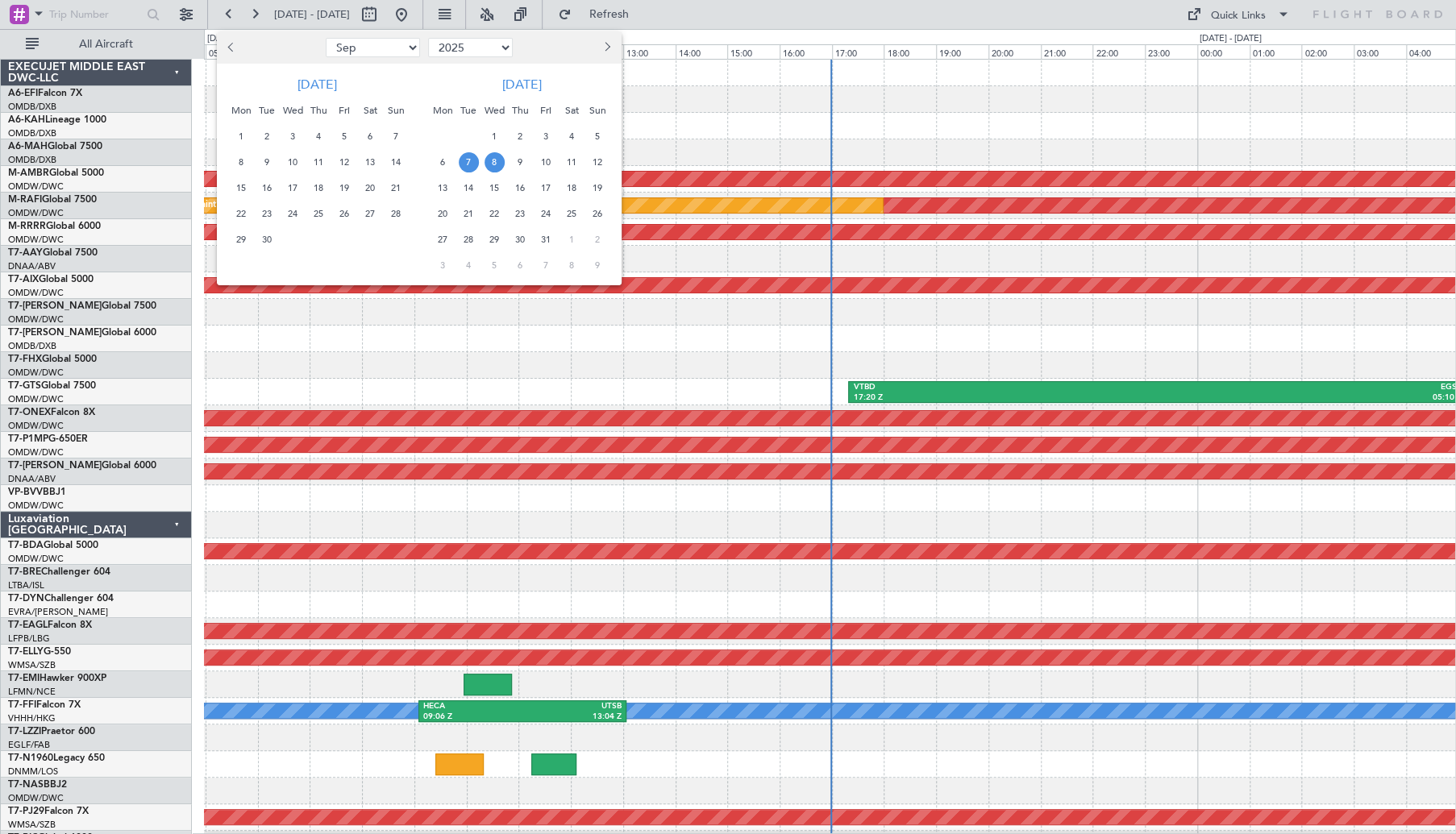
click at [342, 191] on span "19" at bounding box center [345, 188] width 20 height 20
click at [370, 189] on span "20" at bounding box center [371, 188] width 20 height 20
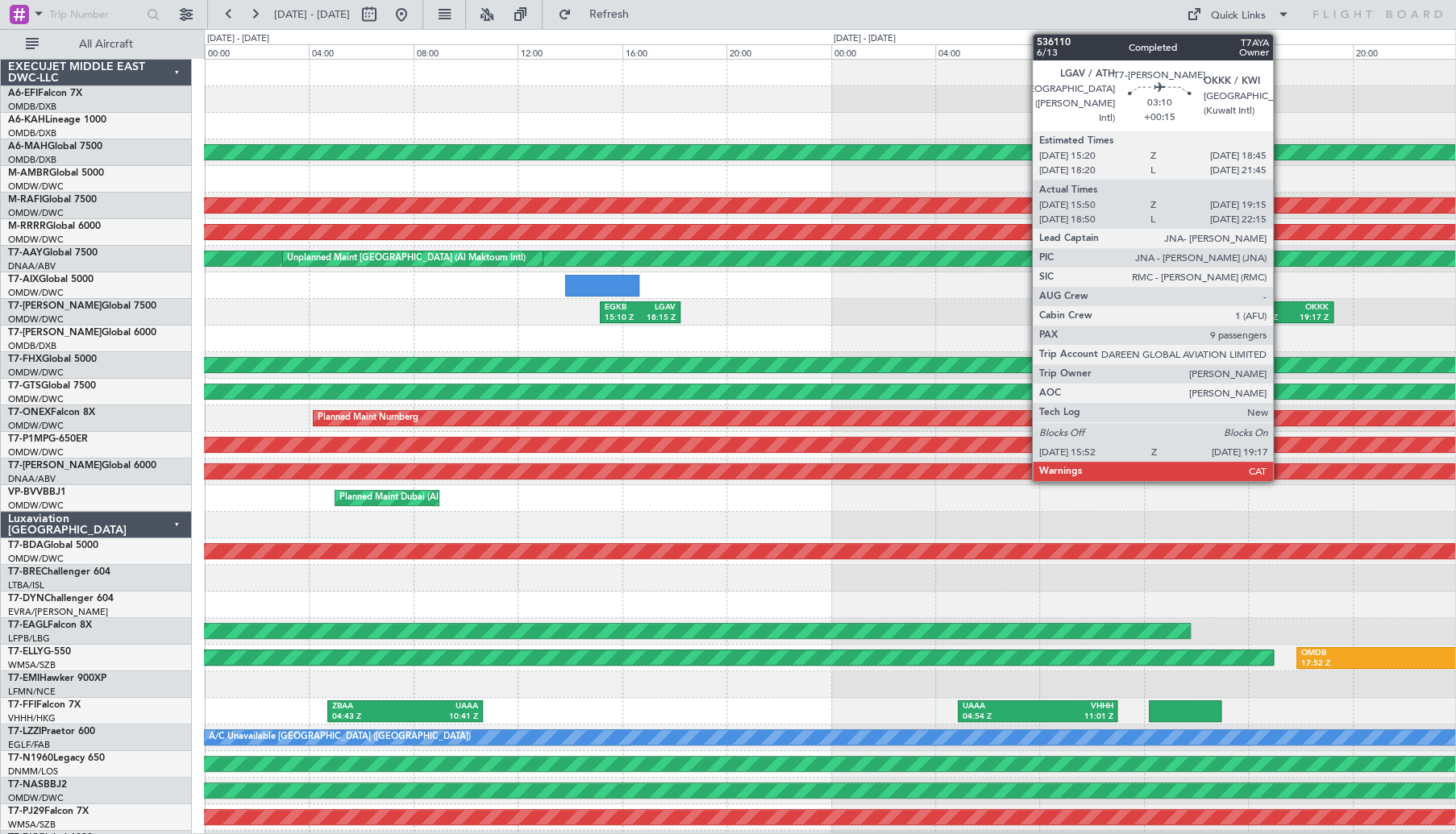
click at [1280, 309] on div "LGAV" at bounding box center [1268, 308] width 40 height 11
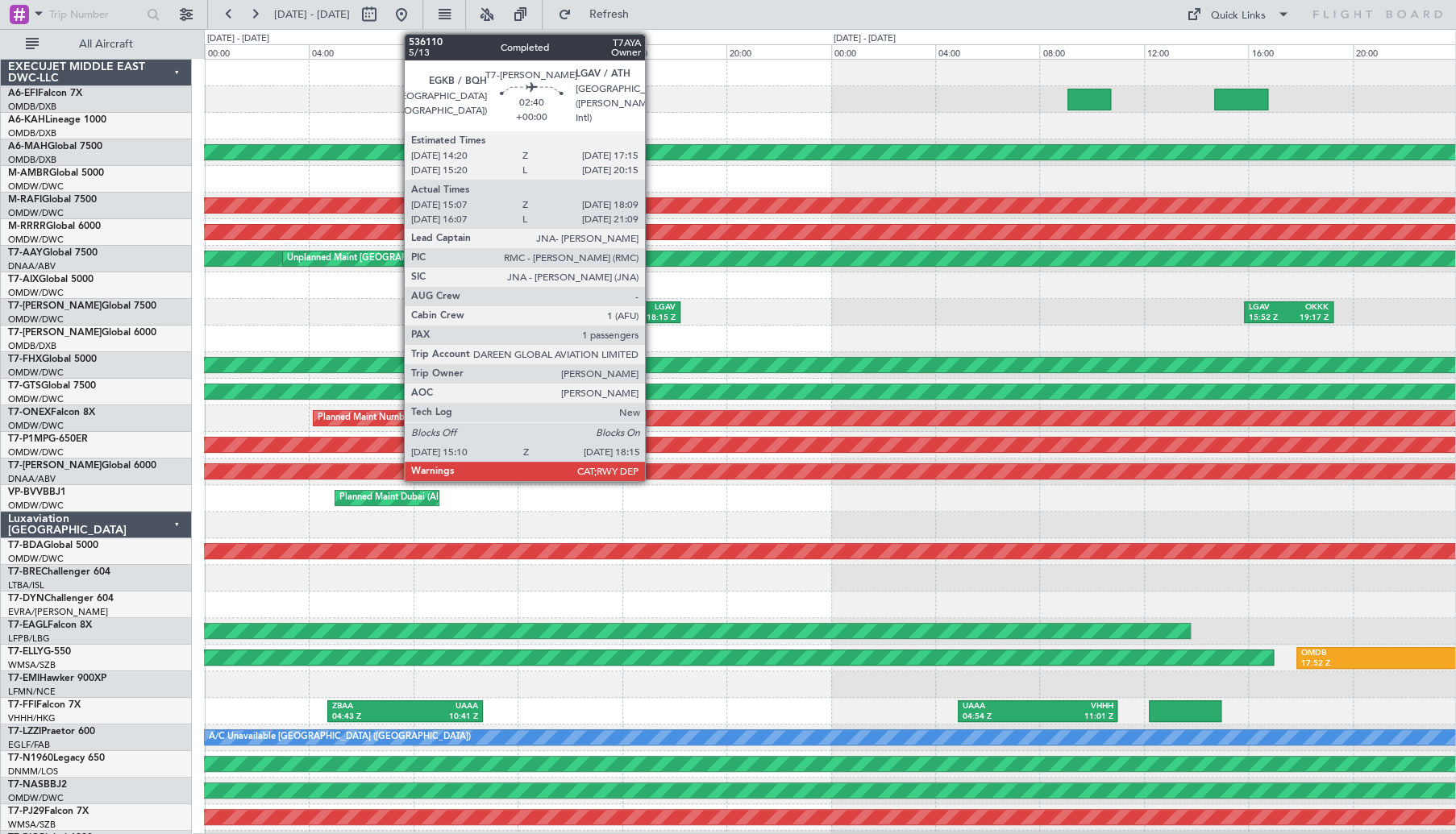
click at [652, 310] on div "LGAV" at bounding box center [658, 308] width 35 height 11
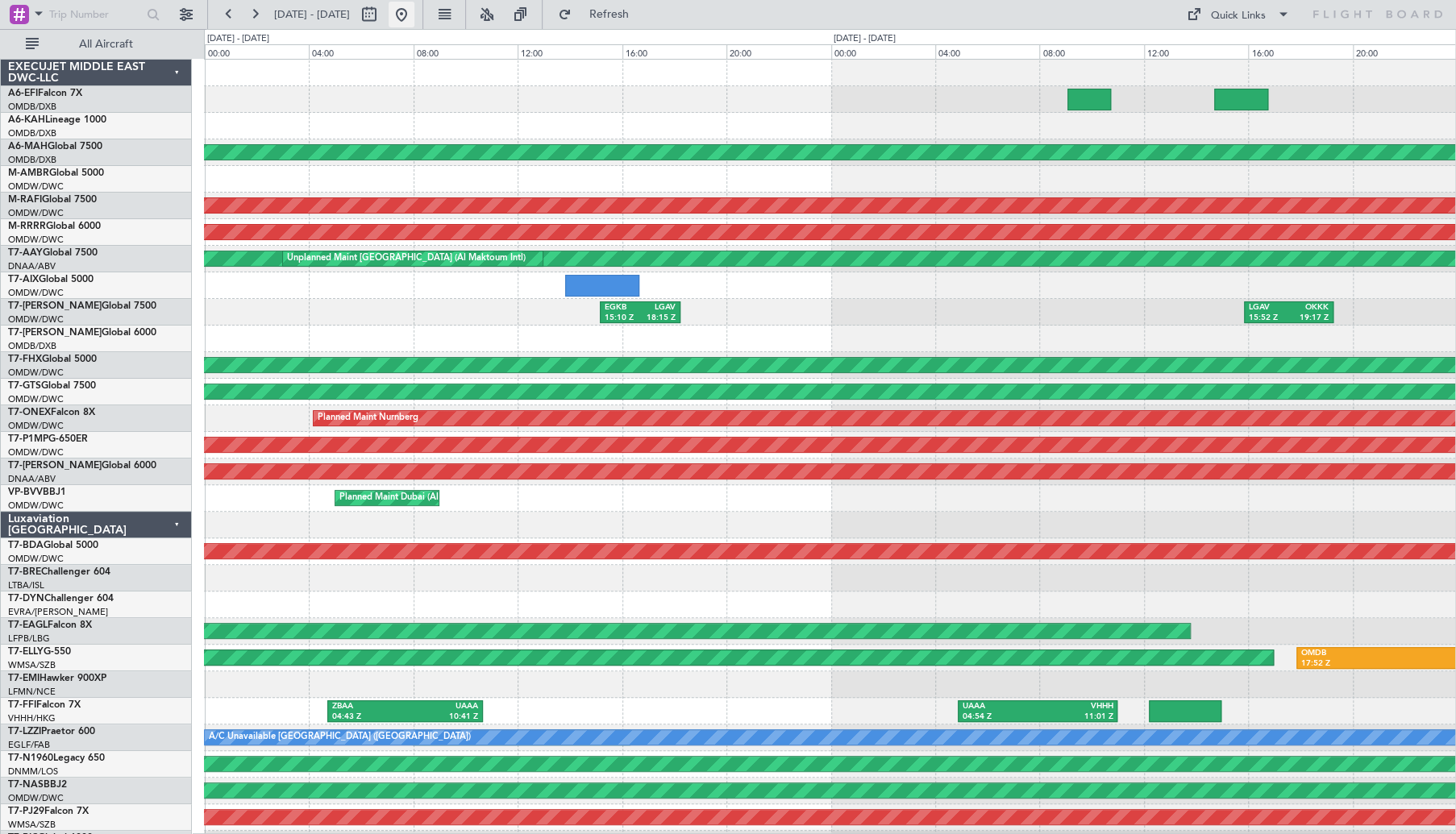
click at [414, 19] on button at bounding box center [401, 15] width 26 height 26
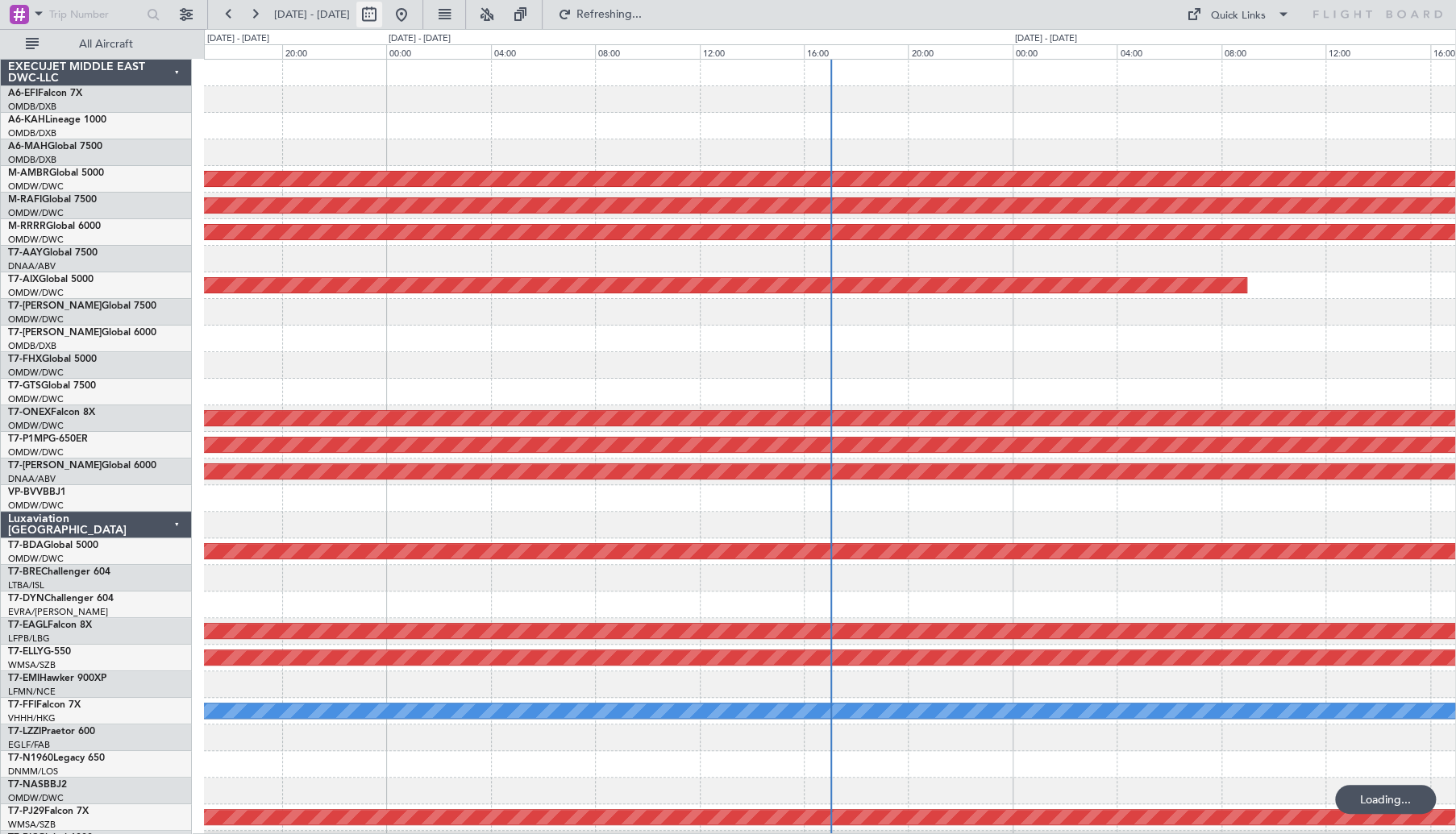
click at [382, 17] on button at bounding box center [369, 15] width 26 height 26
select select "10"
select select "2025"
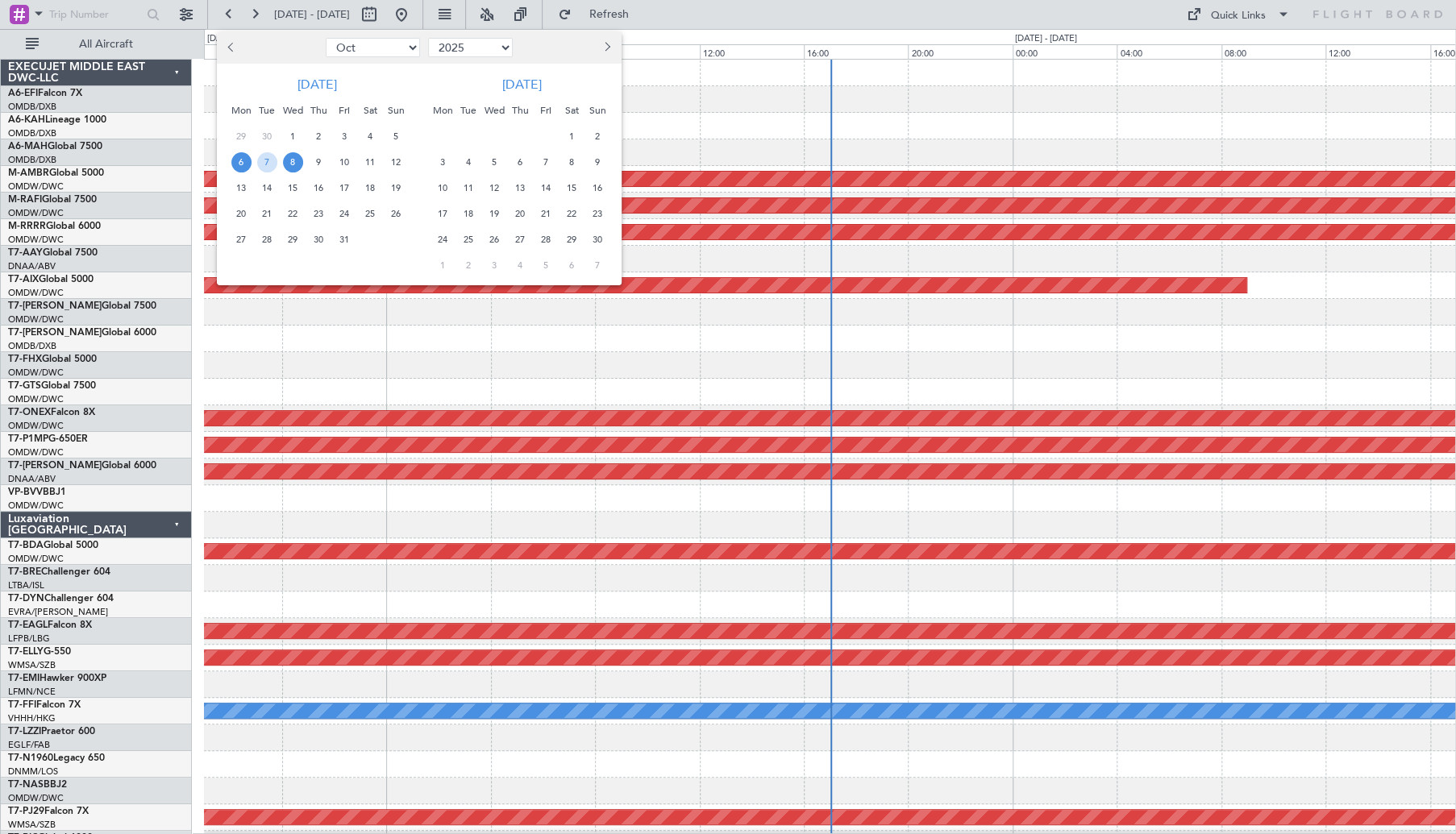
click at [222, 48] on div at bounding box center [269, 47] width 105 height 26
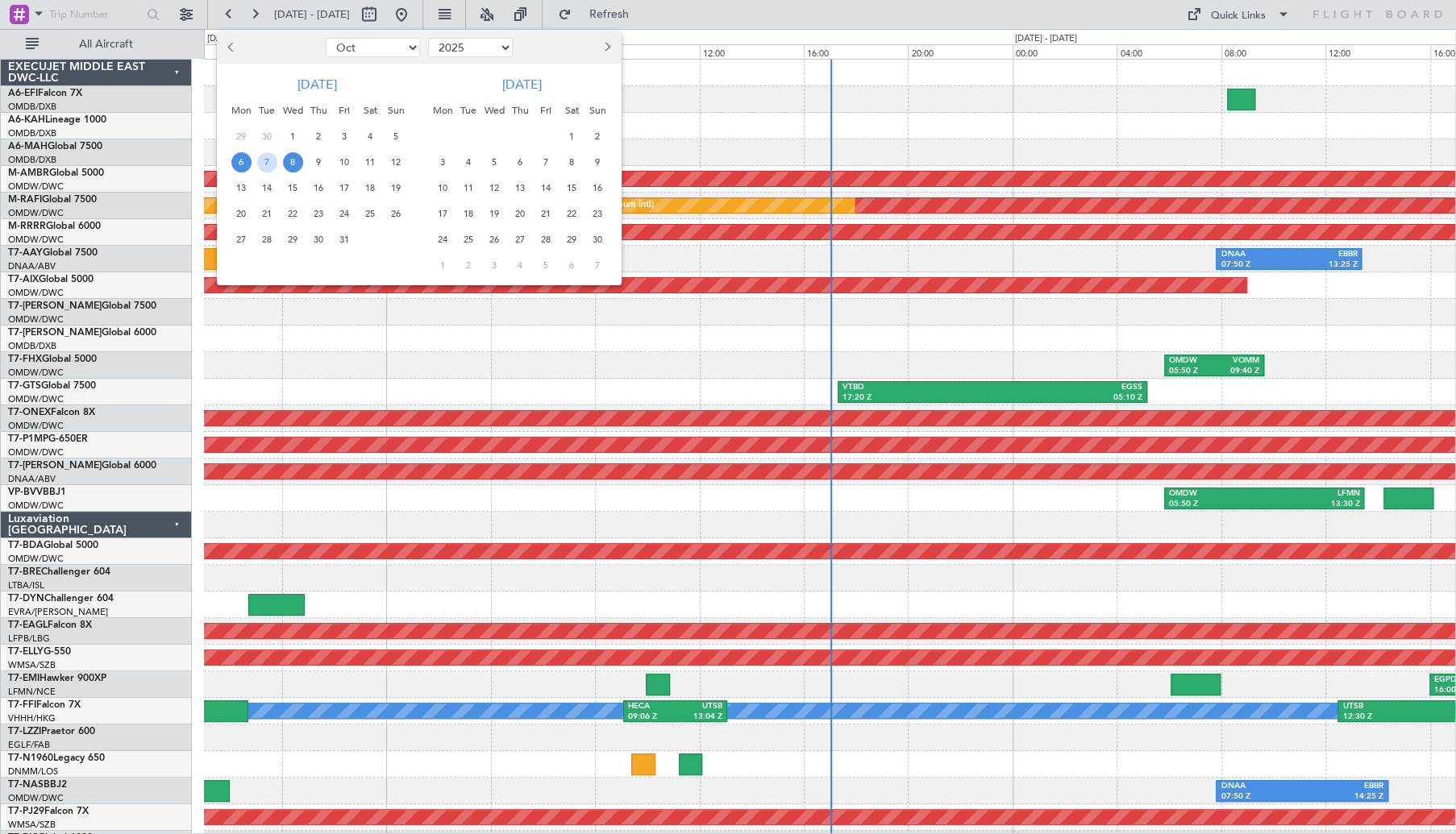
click at [232, 47] on span "Previous month" at bounding box center [233, 46] width 9 height 9
select select "9"
click at [265, 214] on span "23" at bounding box center [267, 214] width 20 height 20
click at [288, 213] on span "24" at bounding box center [293, 214] width 20 height 20
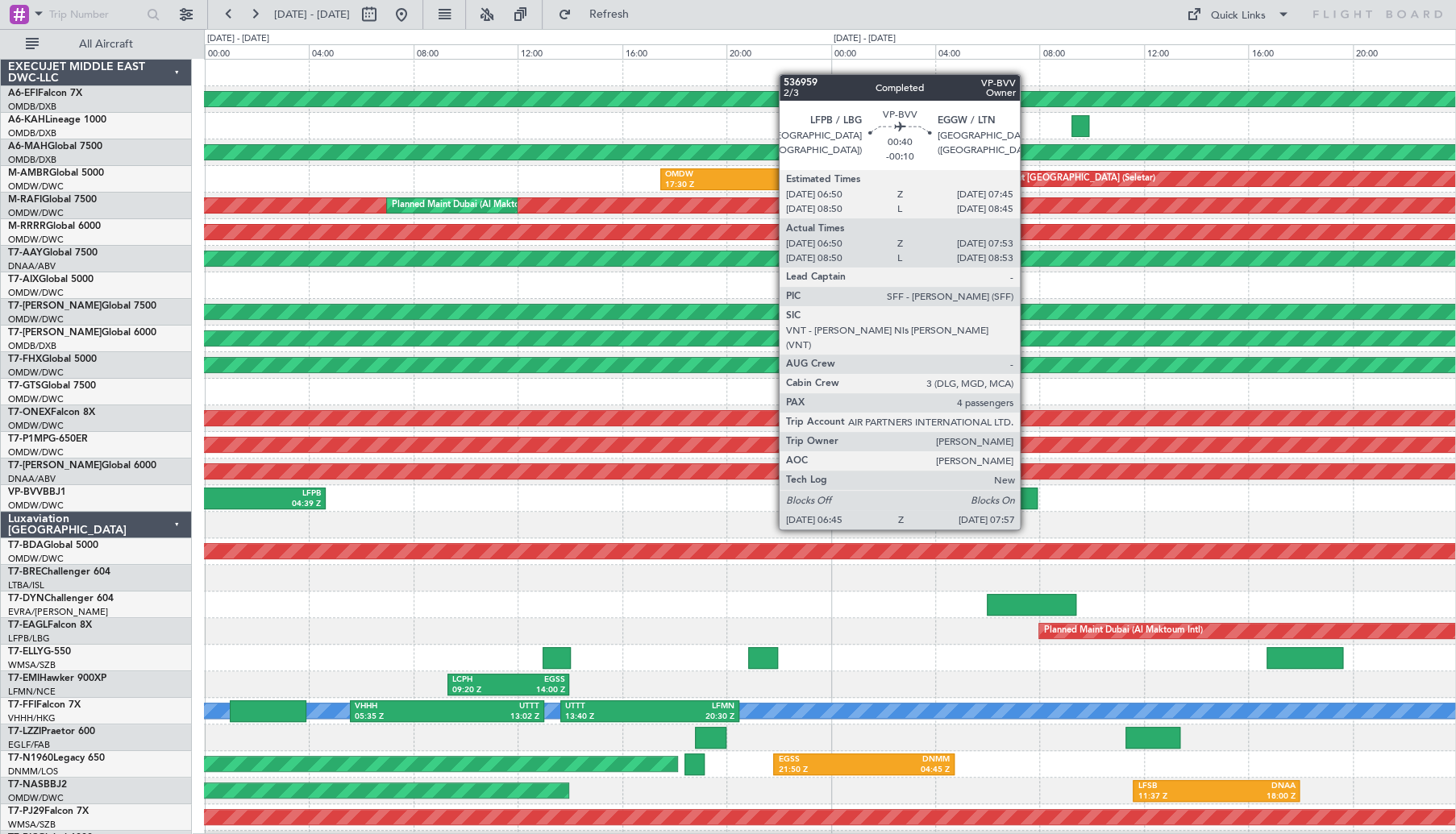
click at [1027, 499] on div at bounding box center [1021, 498] width 32 height 21
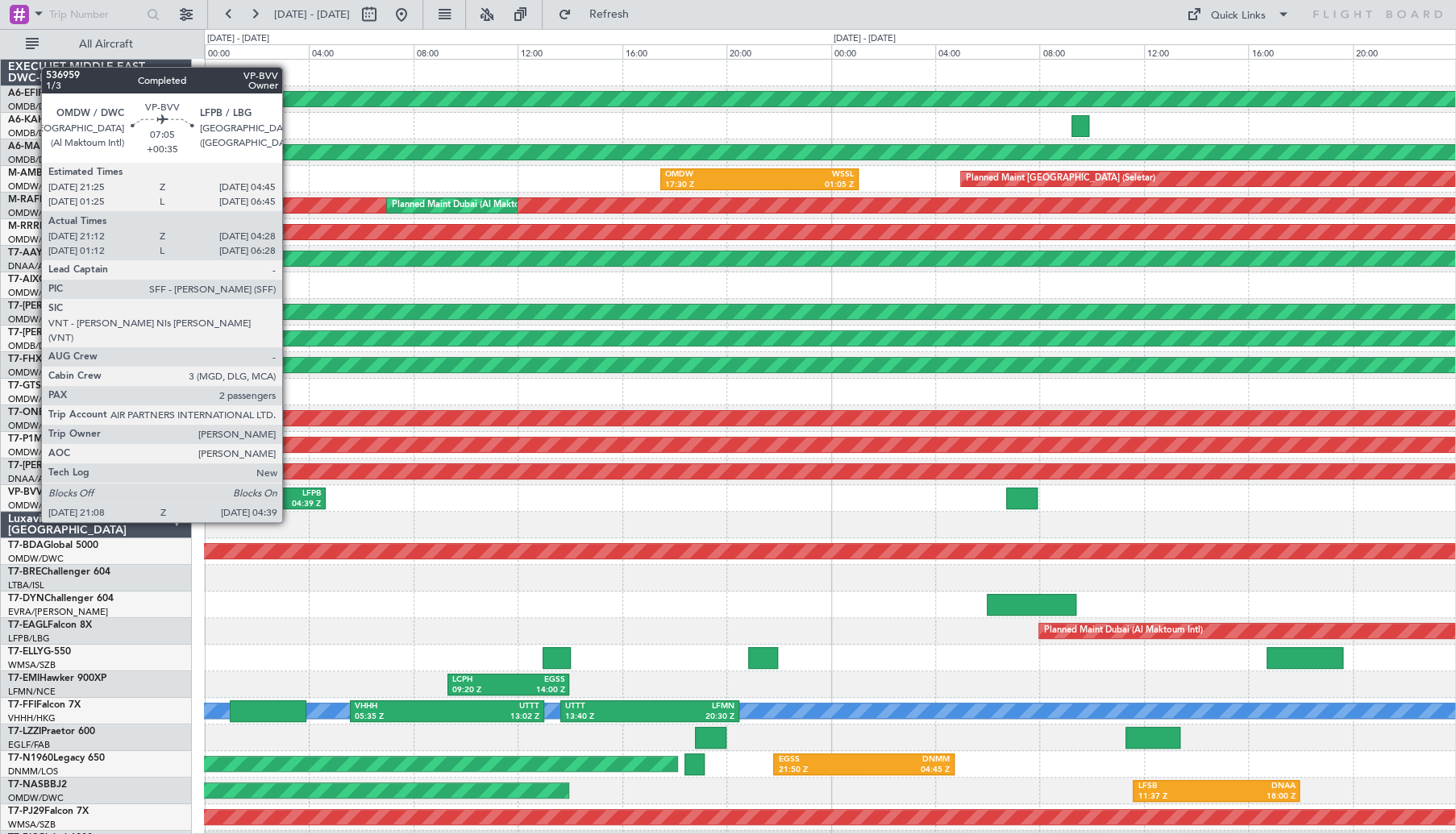
click at [289, 492] on div "LFPB" at bounding box center [273, 494] width 94 height 11
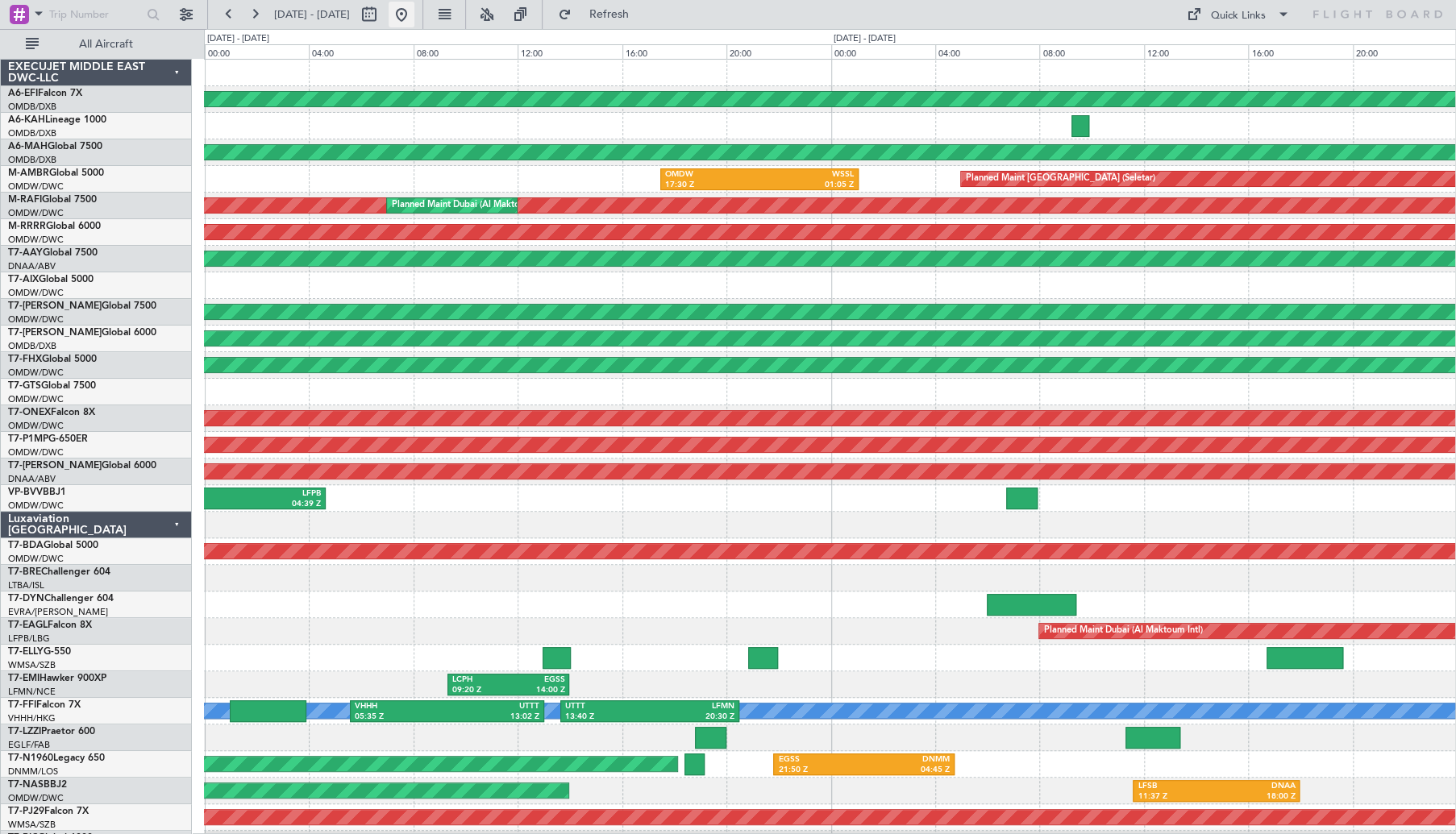
click at [414, 12] on button at bounding box center [401, 15] width 26 height 26
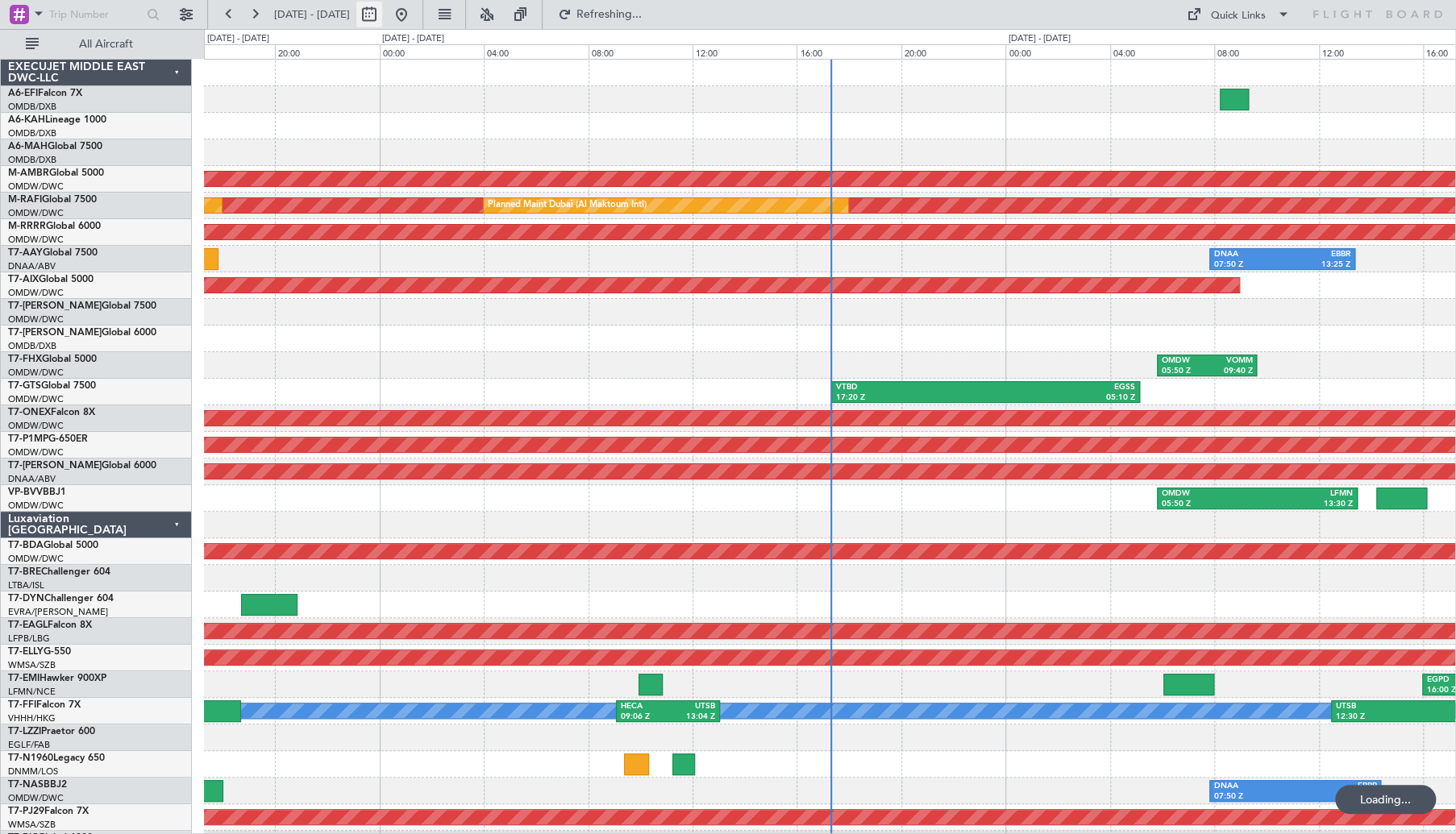
click at [382, 13] on button at bounding box center [369, 15] width 26 height 26
select select "10"
select select "2025"
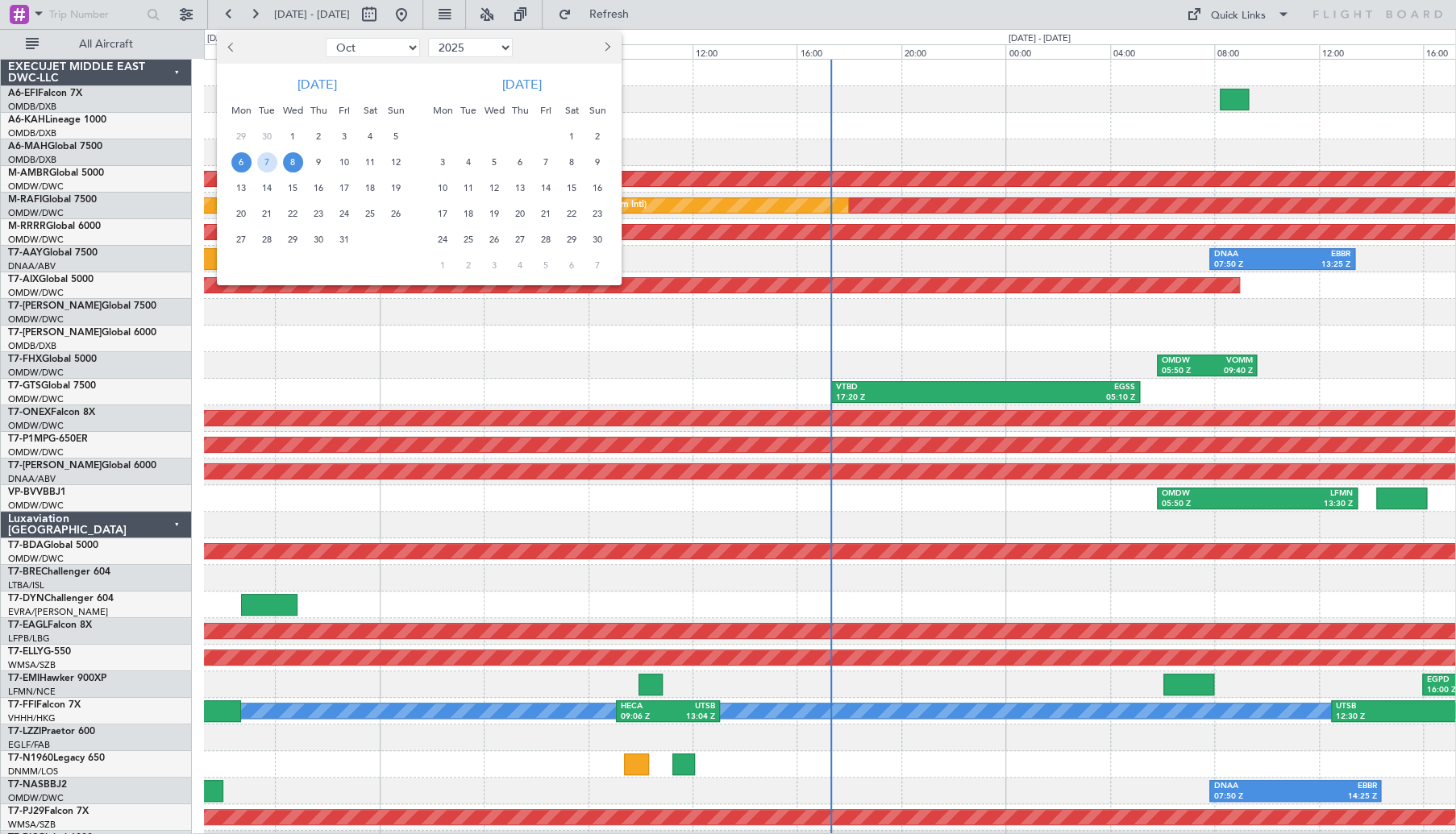
click at [229, 45] on span "Previous month" at bounding box center [233, 46] width 9 height 9
select select "9"
click at [386, 158] on span "14" at bounding box center [397, 162] width 20 height 20
click at [245, 212] on span "22" at bounding box center [242, 214] width 20 height 20
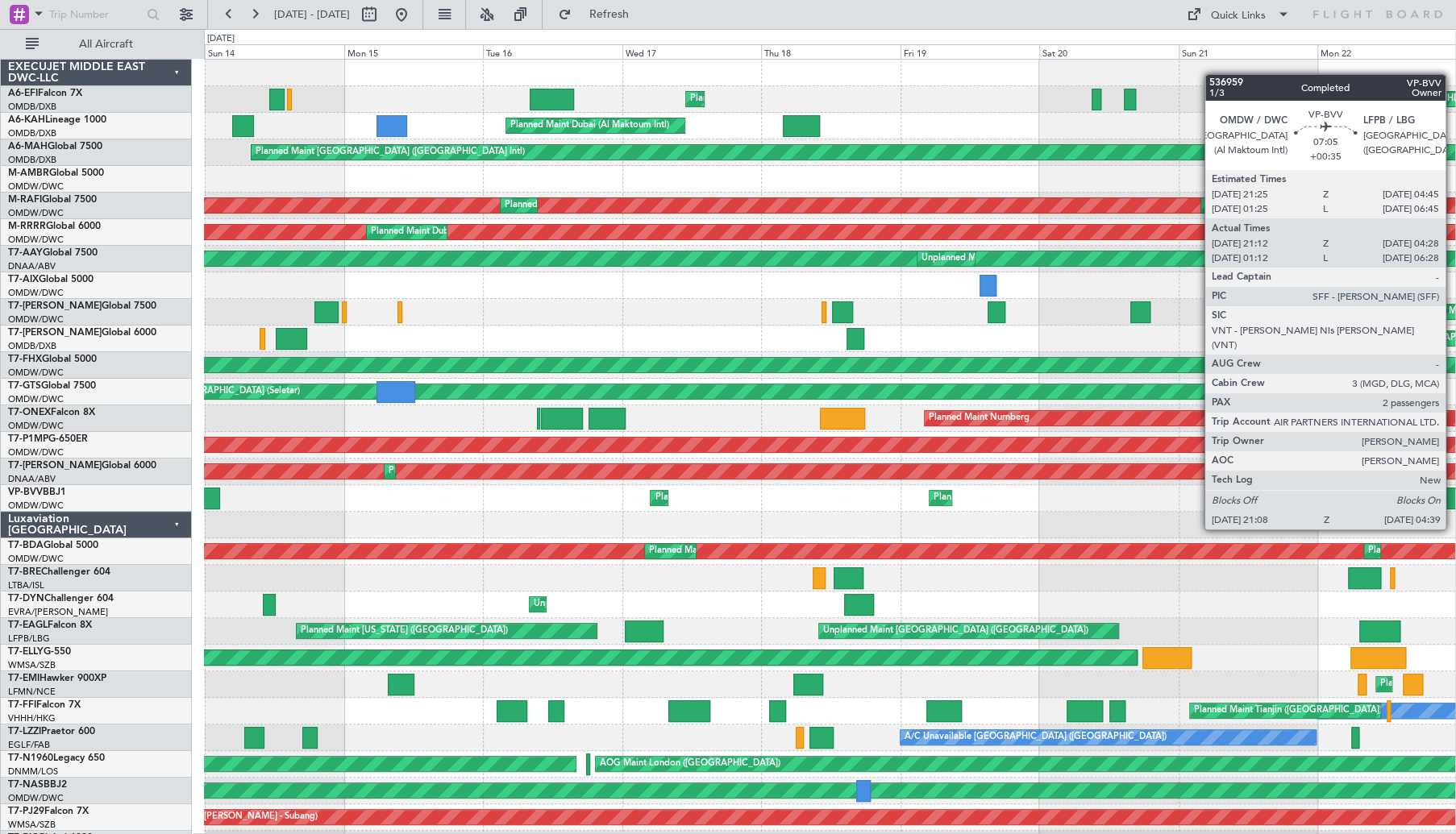
click at [1452, 499] on div at bounding box center [1461, 498] width 44 height 21
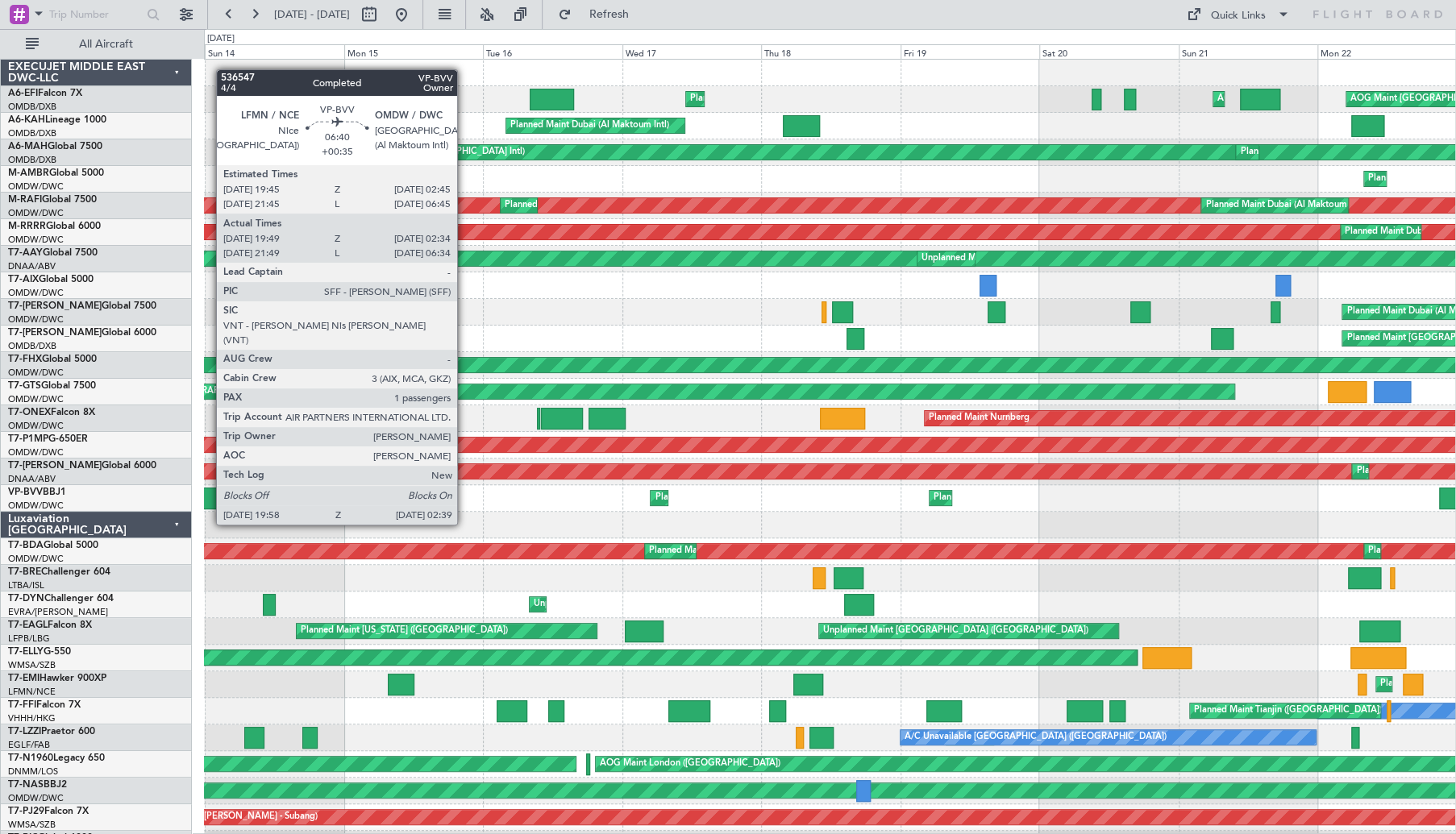
click at [208, 494] on div at bounding box center [200, 498] width 40 height 21
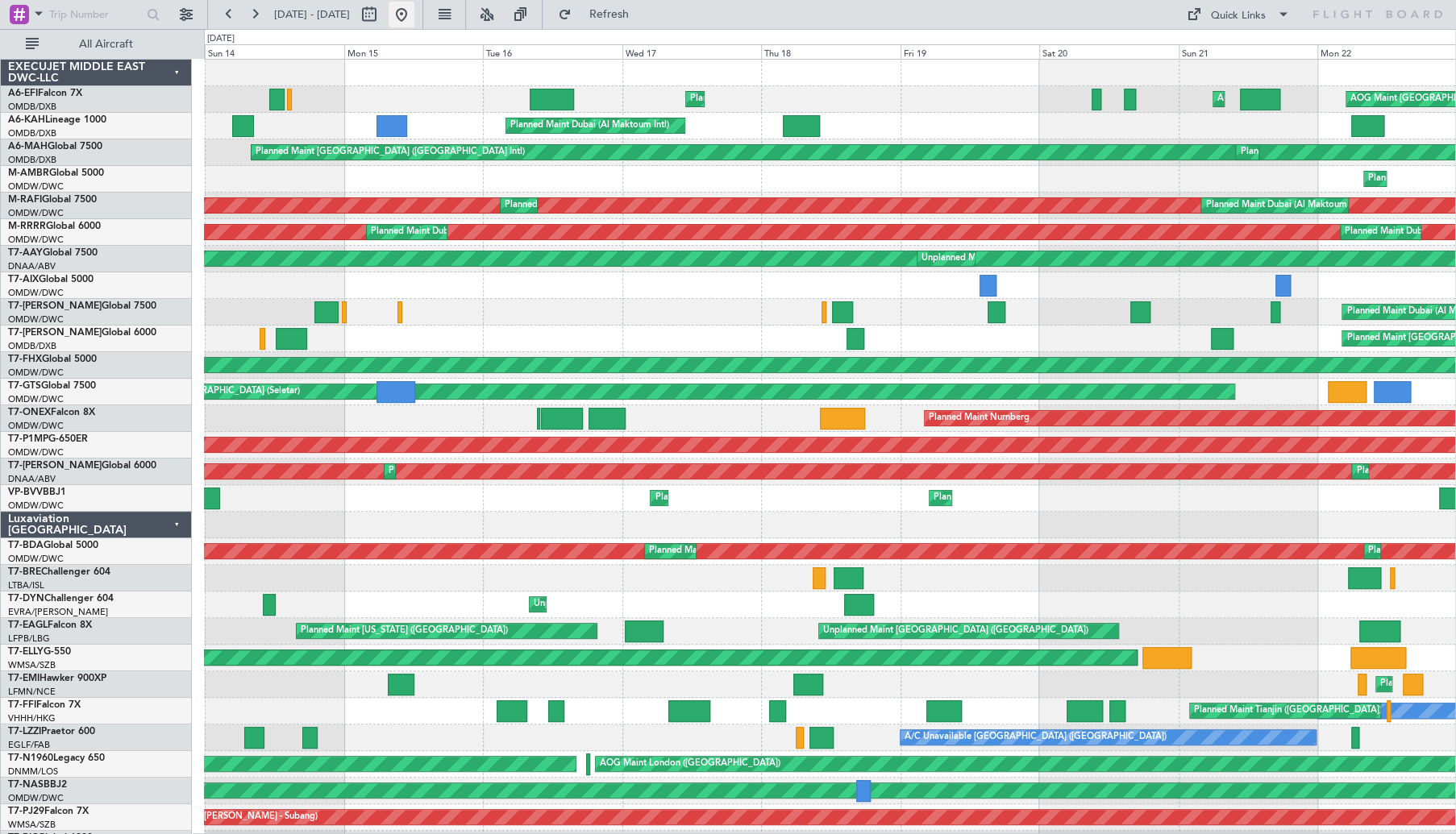
click at [414, 16] on button at bounding box center [401, 15] width 26 height 26
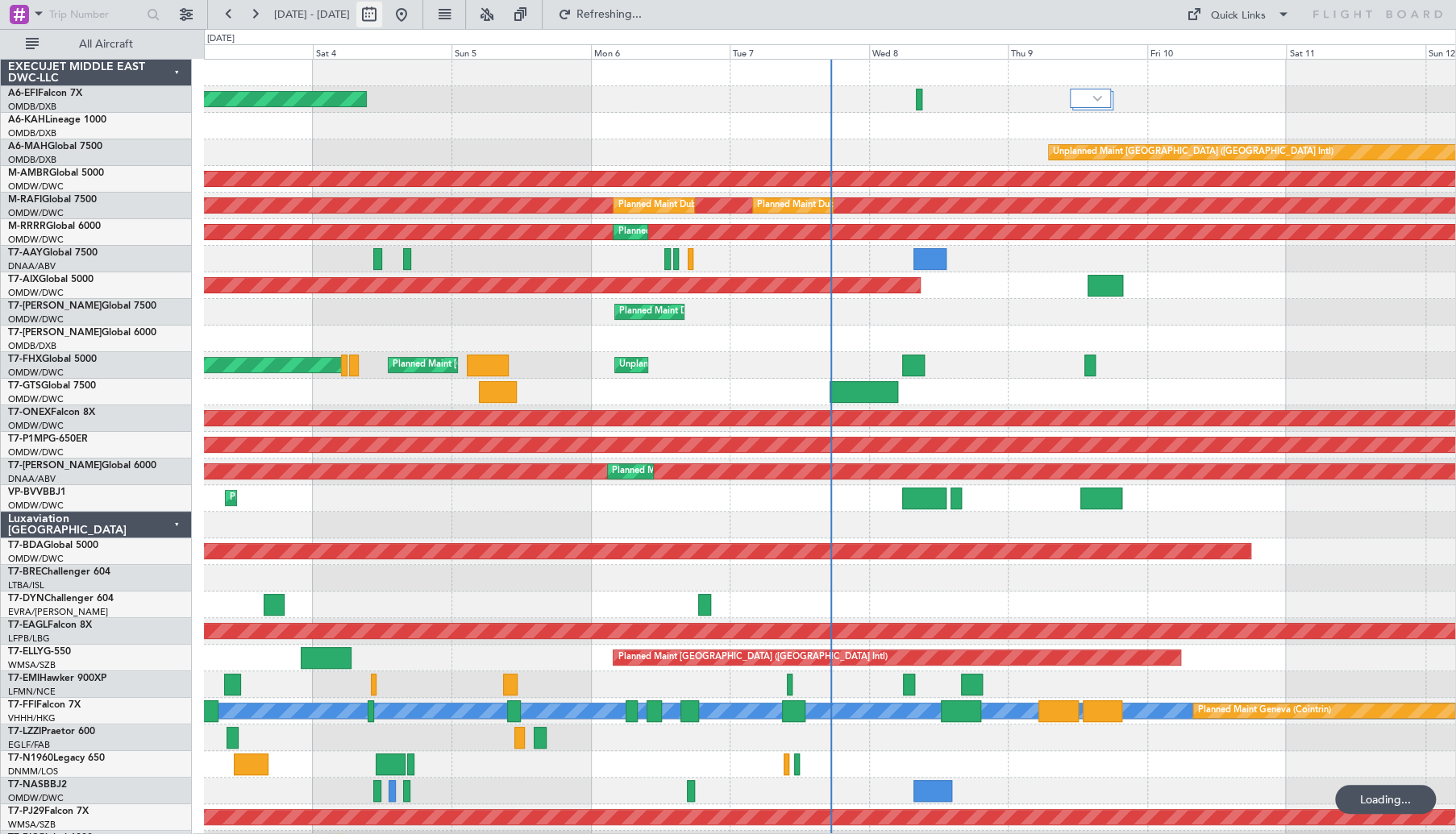
click at [382, 16] on button at bounding box center [369, 15] width 26 height 26
select select "10"
select select "2025"
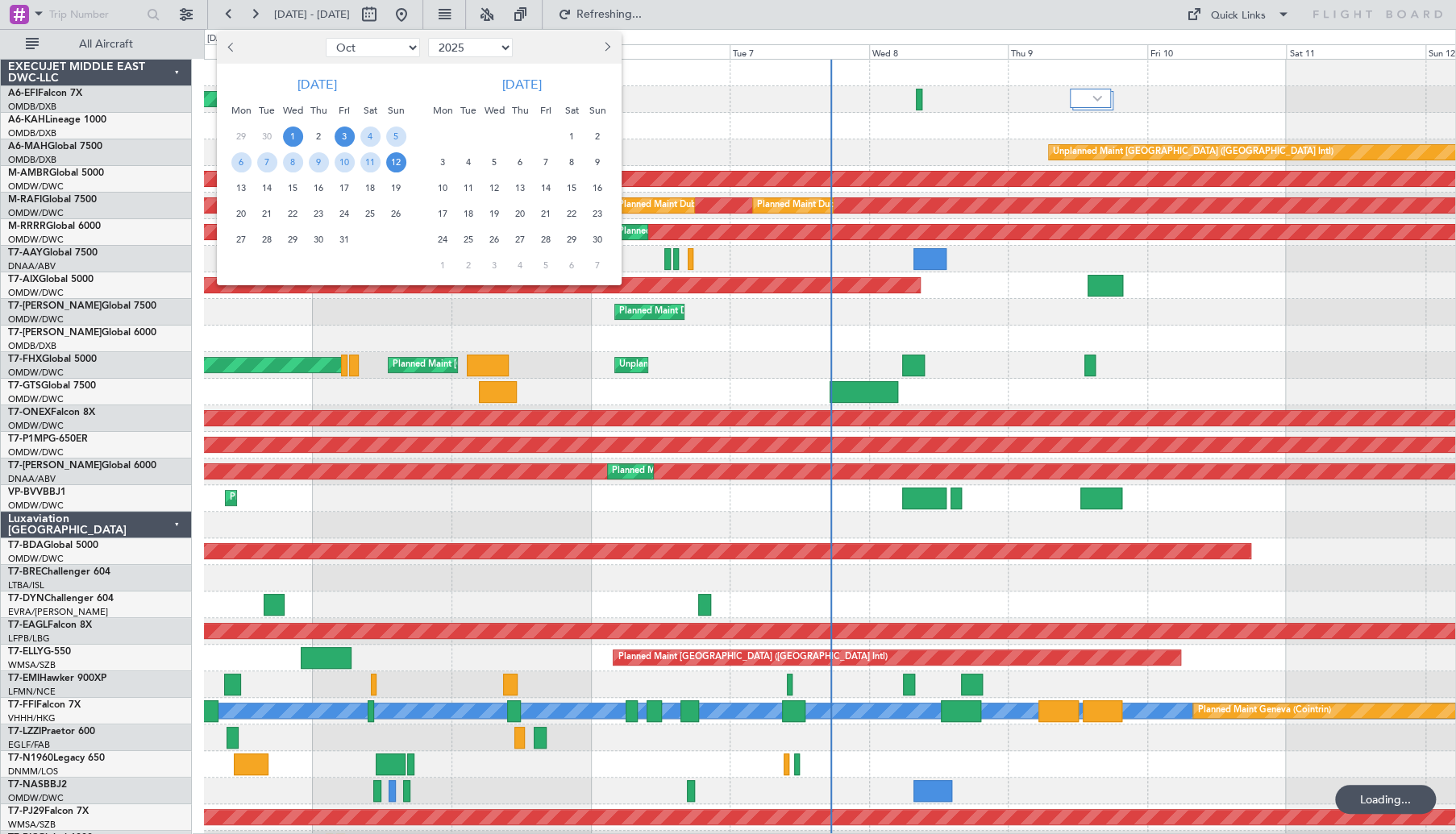
click at [287, 138] on span "1" at bounding box center [293, 137] width 20 height 20
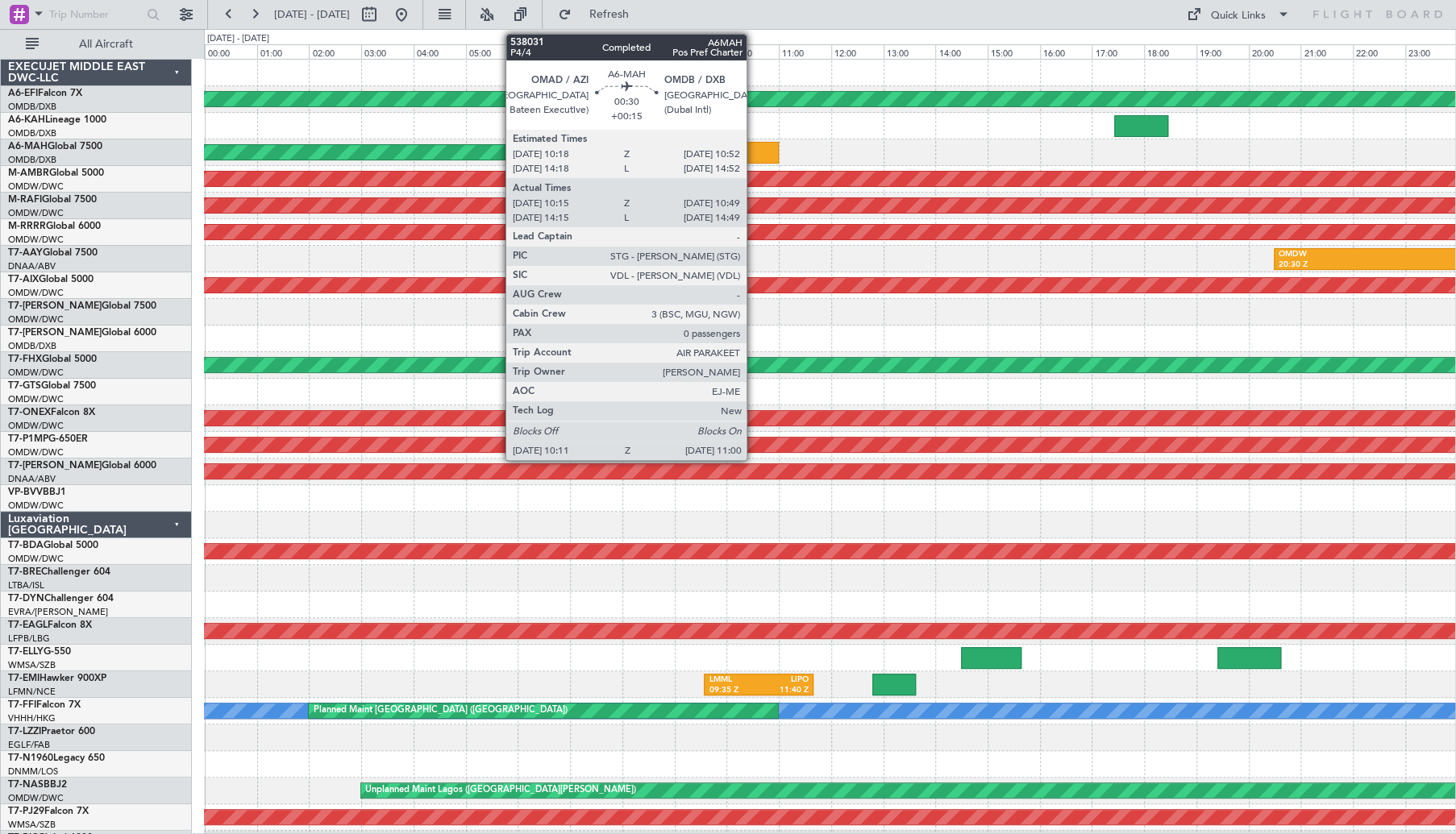
click at [753, 147] on div at bounding box center [756, 152] width 43 height 21
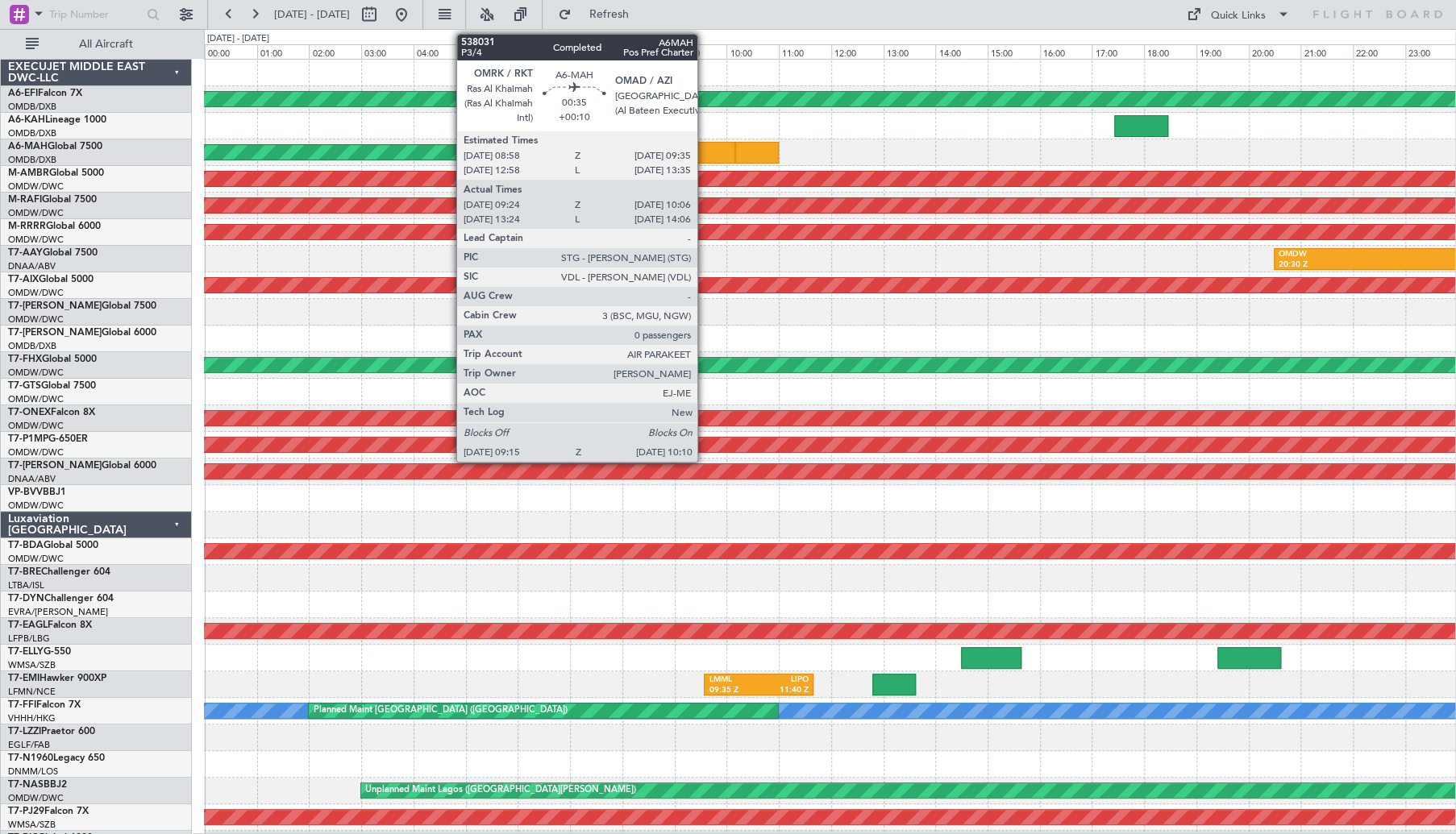
click at [704, 151] on div at bounding box center [711, 152] width 48 height 21
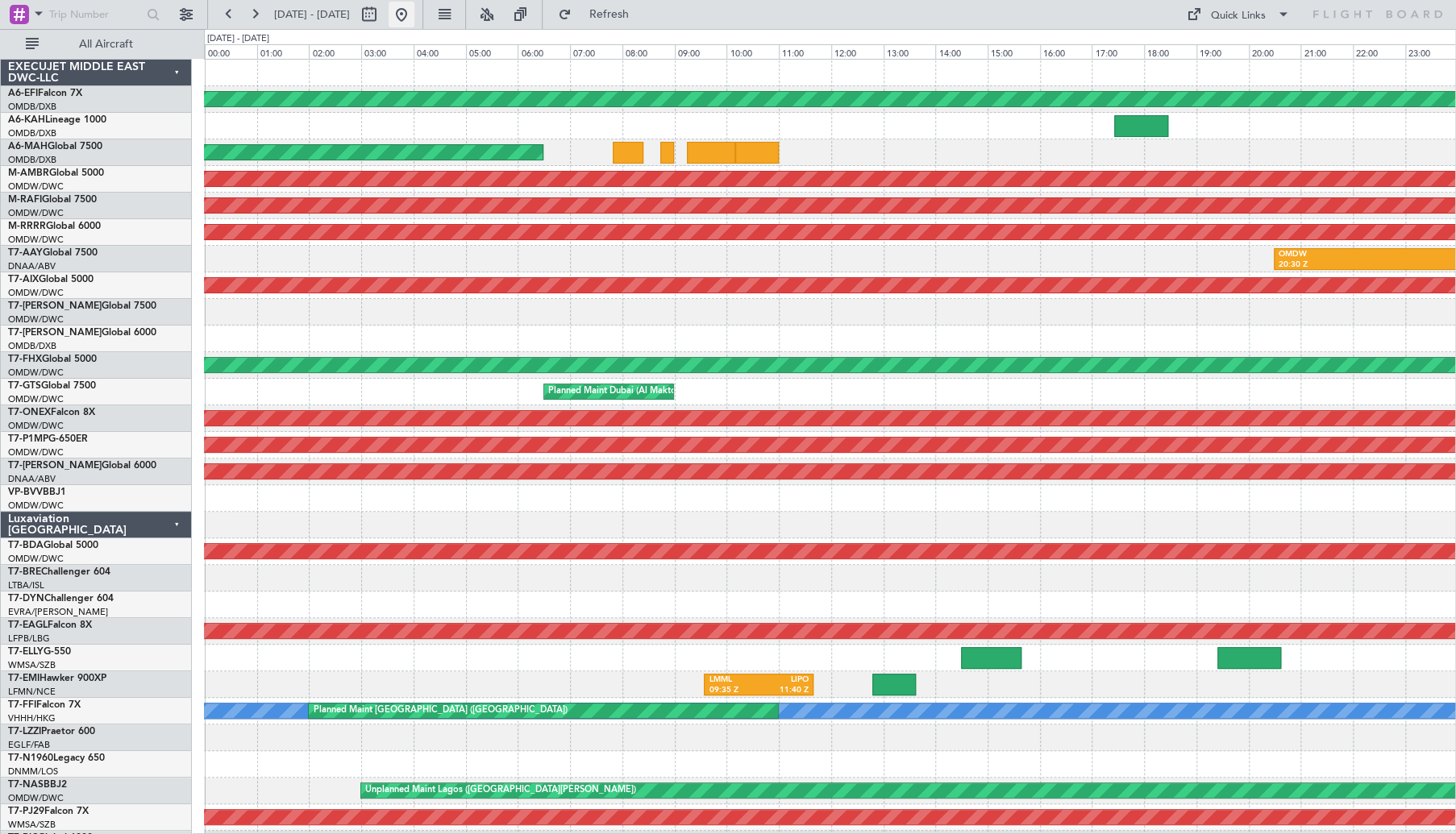
click at [414, 13] on button at bounding box center [401, 15] width 26 height 26
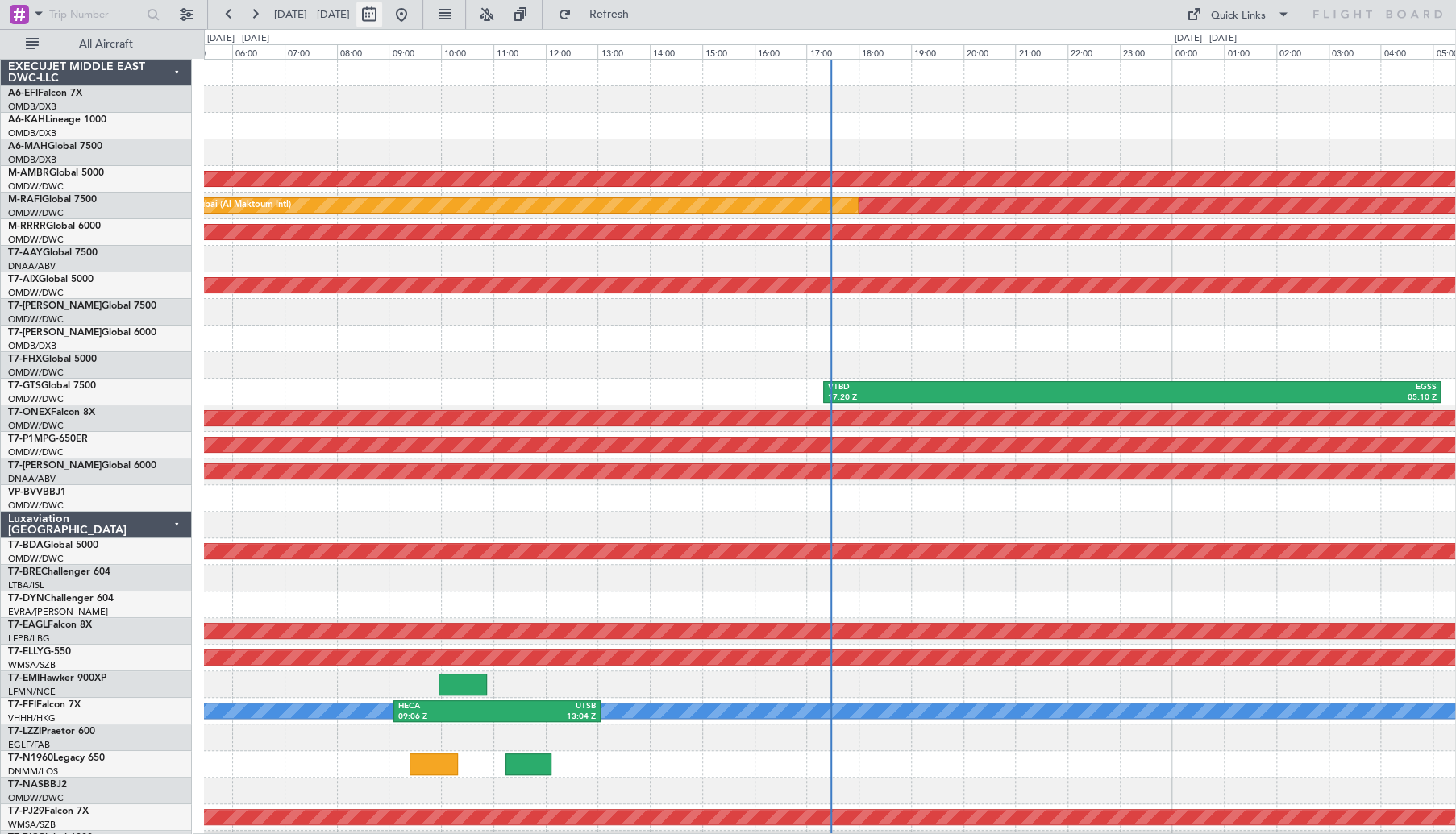
click at [382, 14] on button at bounding box center [369, 15] width 26 height 26
select select "10"
select select "2025"
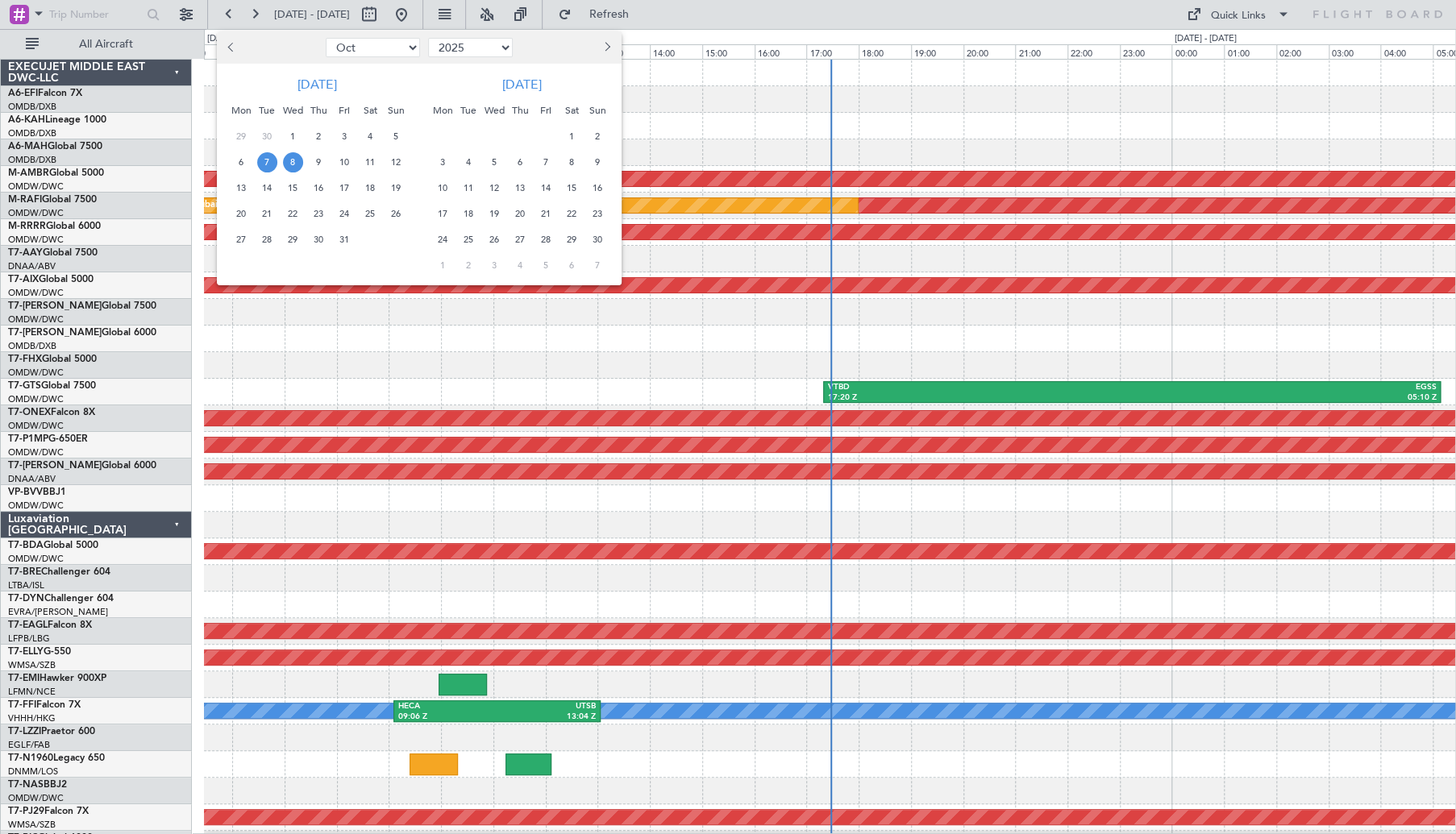
click at [224, 46] on button "Previous month" at bounding box center [232, 47] width 18 height 26
select select "9"
click at [287, 213] on span "24" at bounding box center [293, 214] width 20 height 20
click at [492, 133] on span "1" at bounding box center [495, 137] width 20 height 20
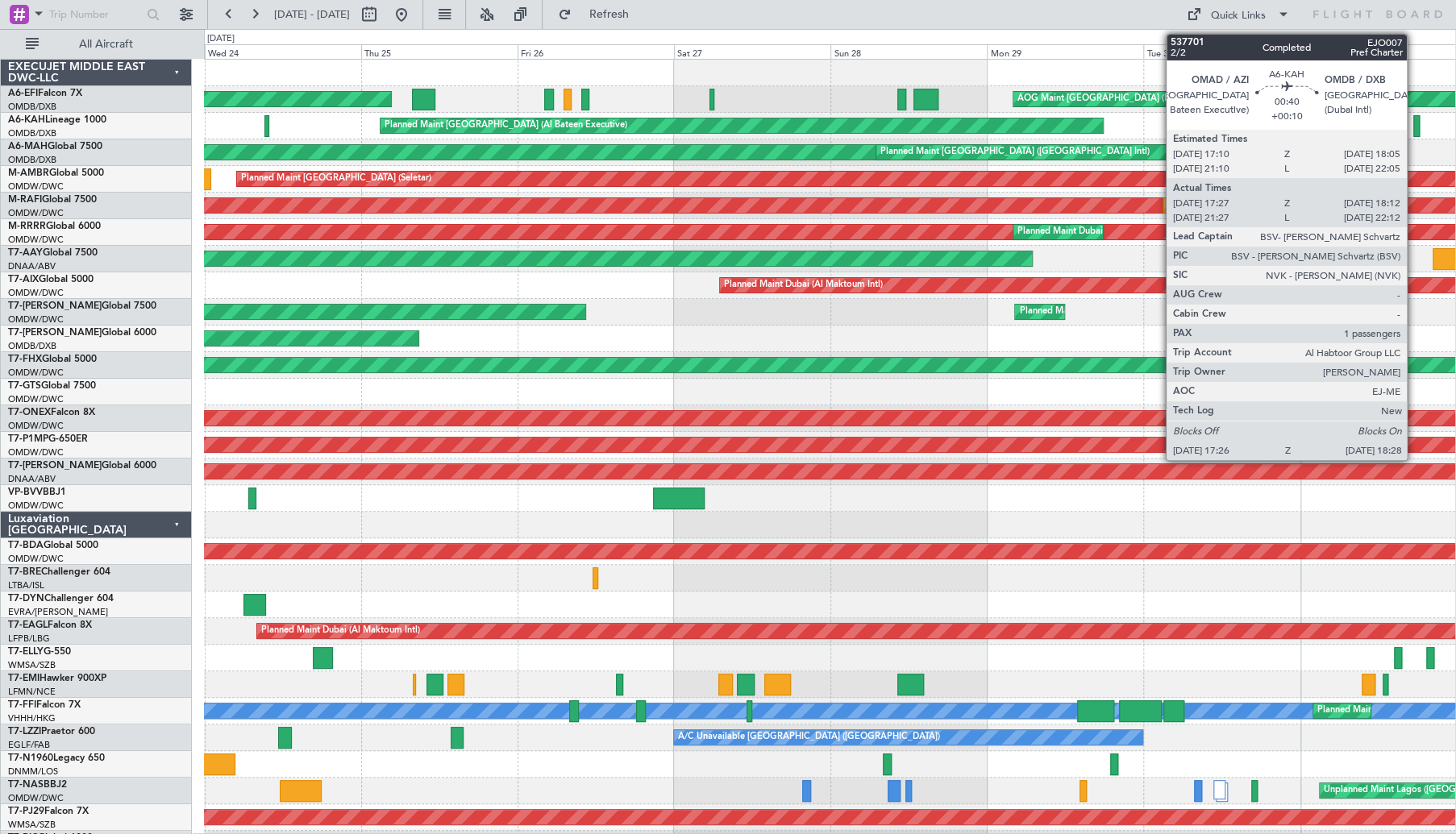
click at [1413, 120] on div at bounding box center [1417, 125] width 7 height 21
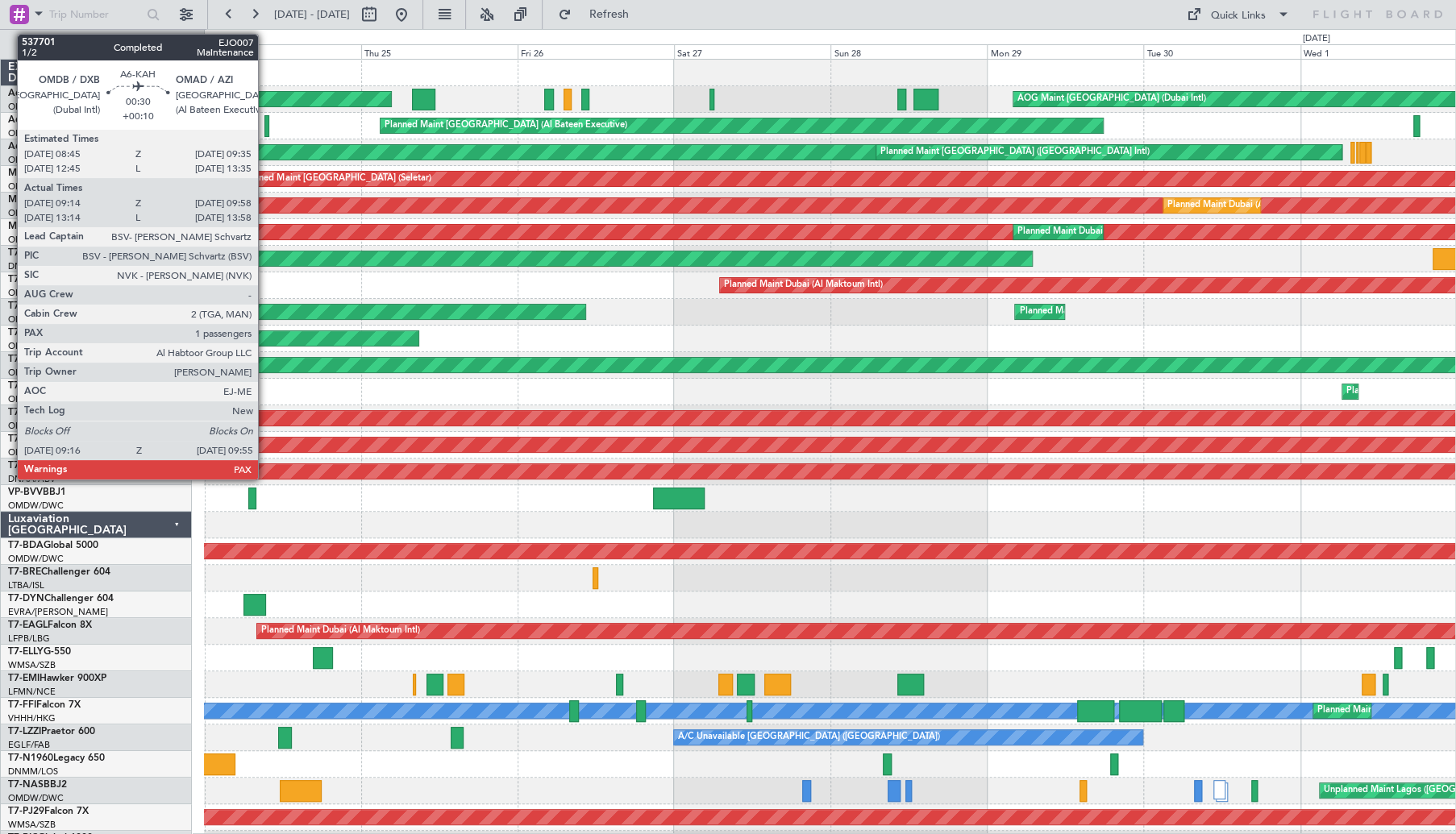
click at [265, 124] on div at bounding box center [266, 125] width 5 height 21
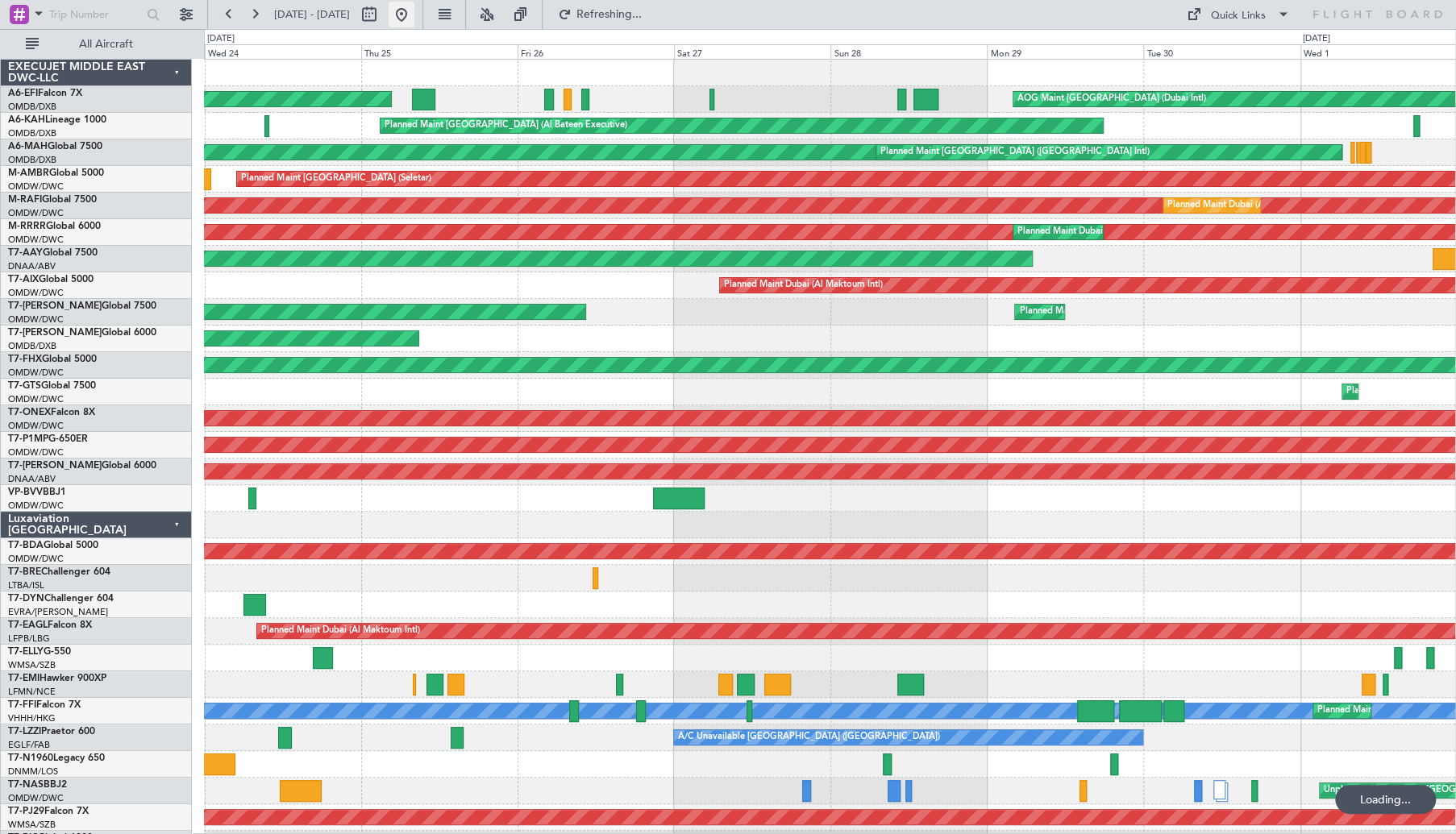
click at [414, 16] on button at bounding box center [401, 15] width 26 height 26
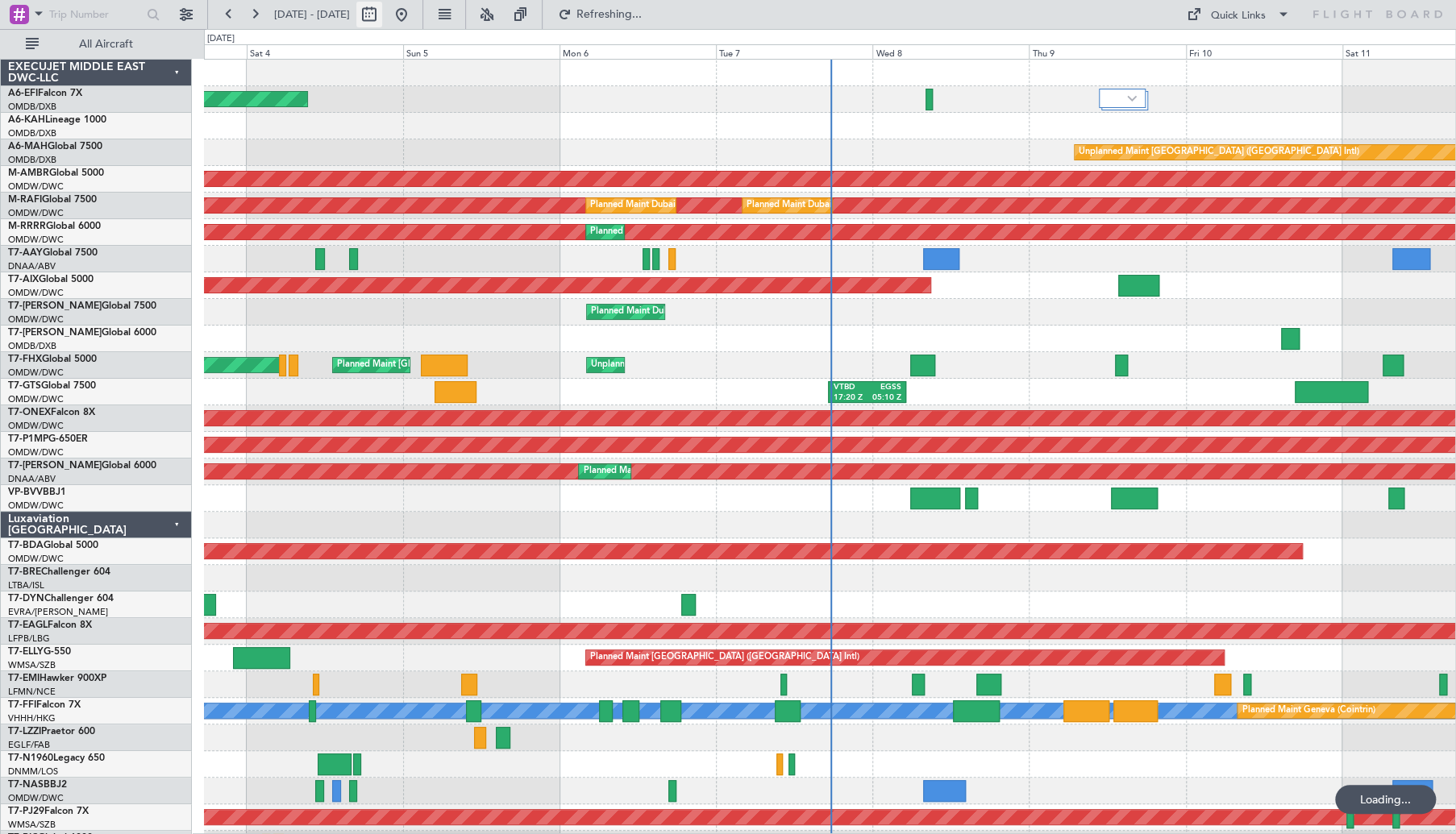
click at [382, 19] on button at bounding box center [369, 15] width 26 height 26
select select "10"
select select "2025"
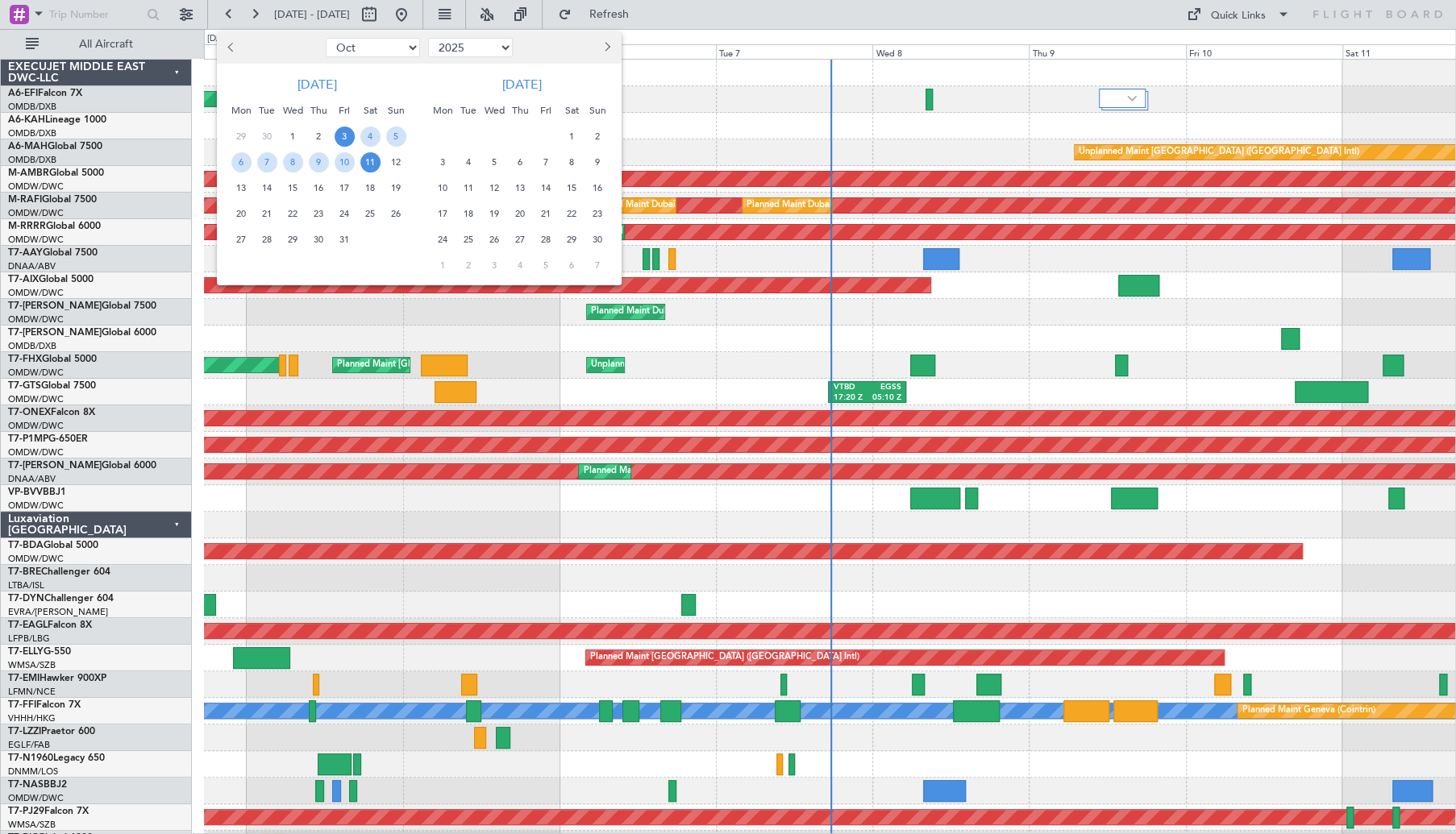
click at [234, 50] on button "Previous month" at bounding box center [232, 47] width 18 height 26
click at [523, 164] on span "11" at bounding box center [521, 162] width 20 height 20
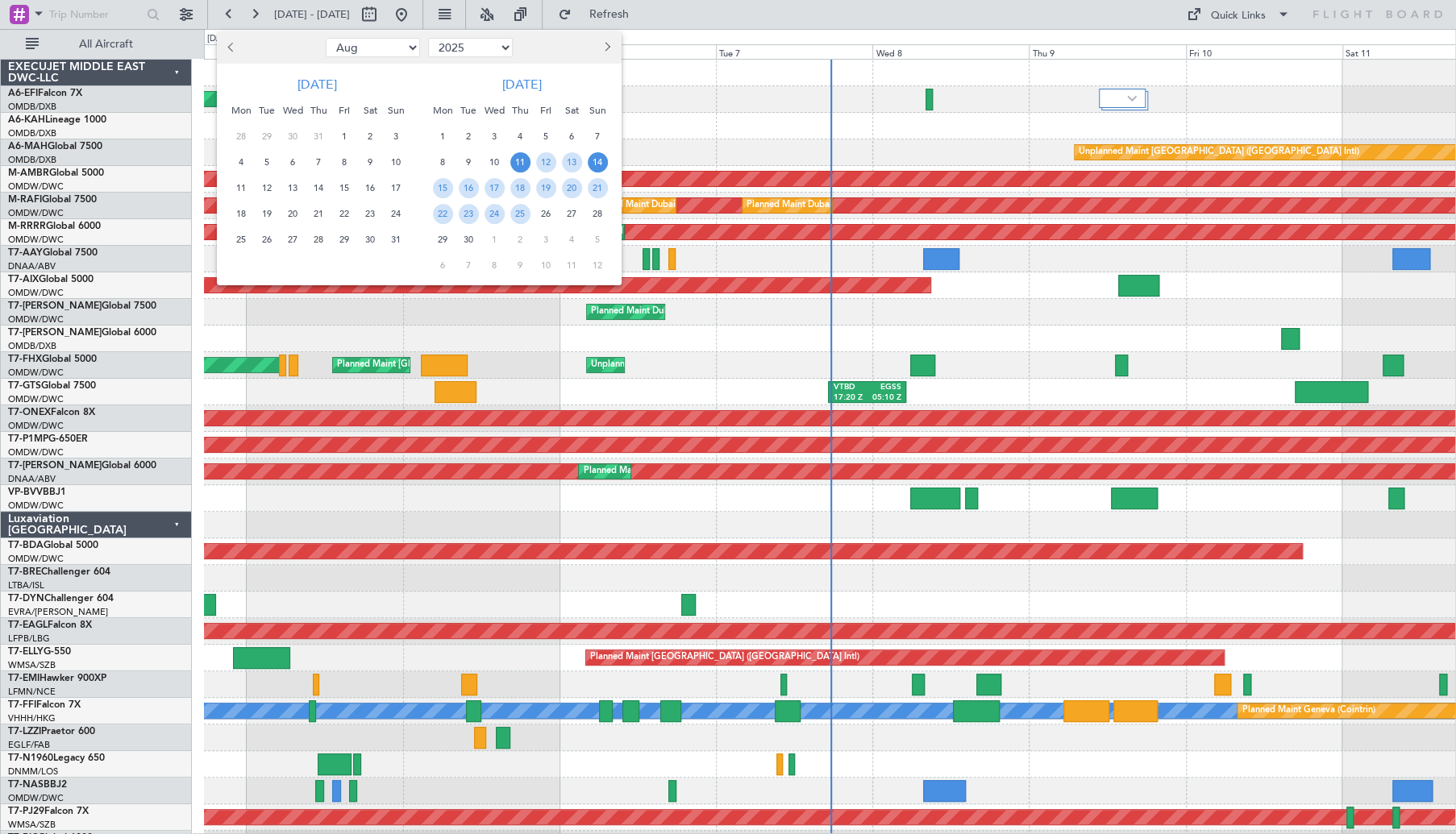
click at [597, 160] on span "14" at bounding box center [598, 162] width 20 height 20
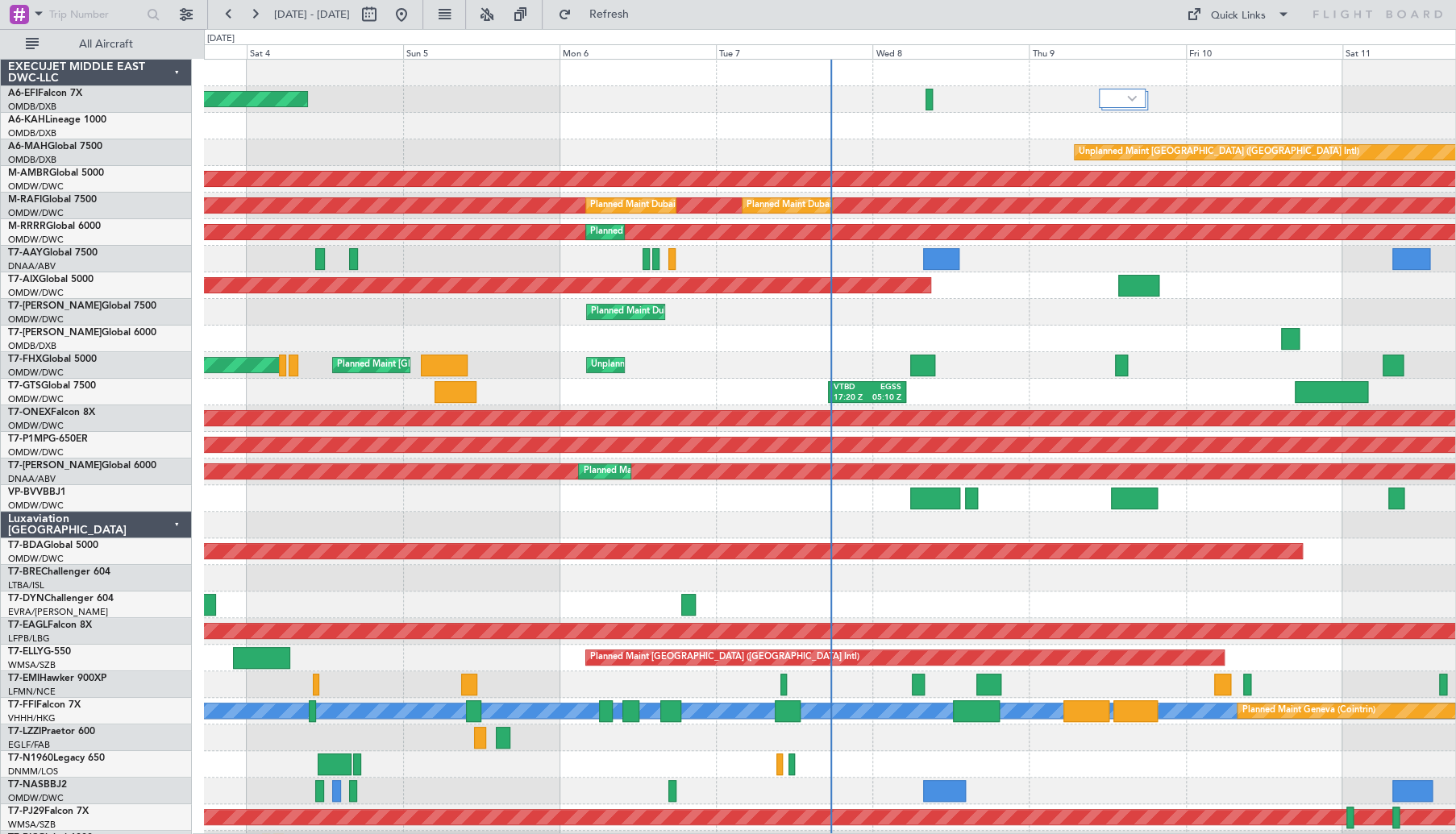
select select "9"
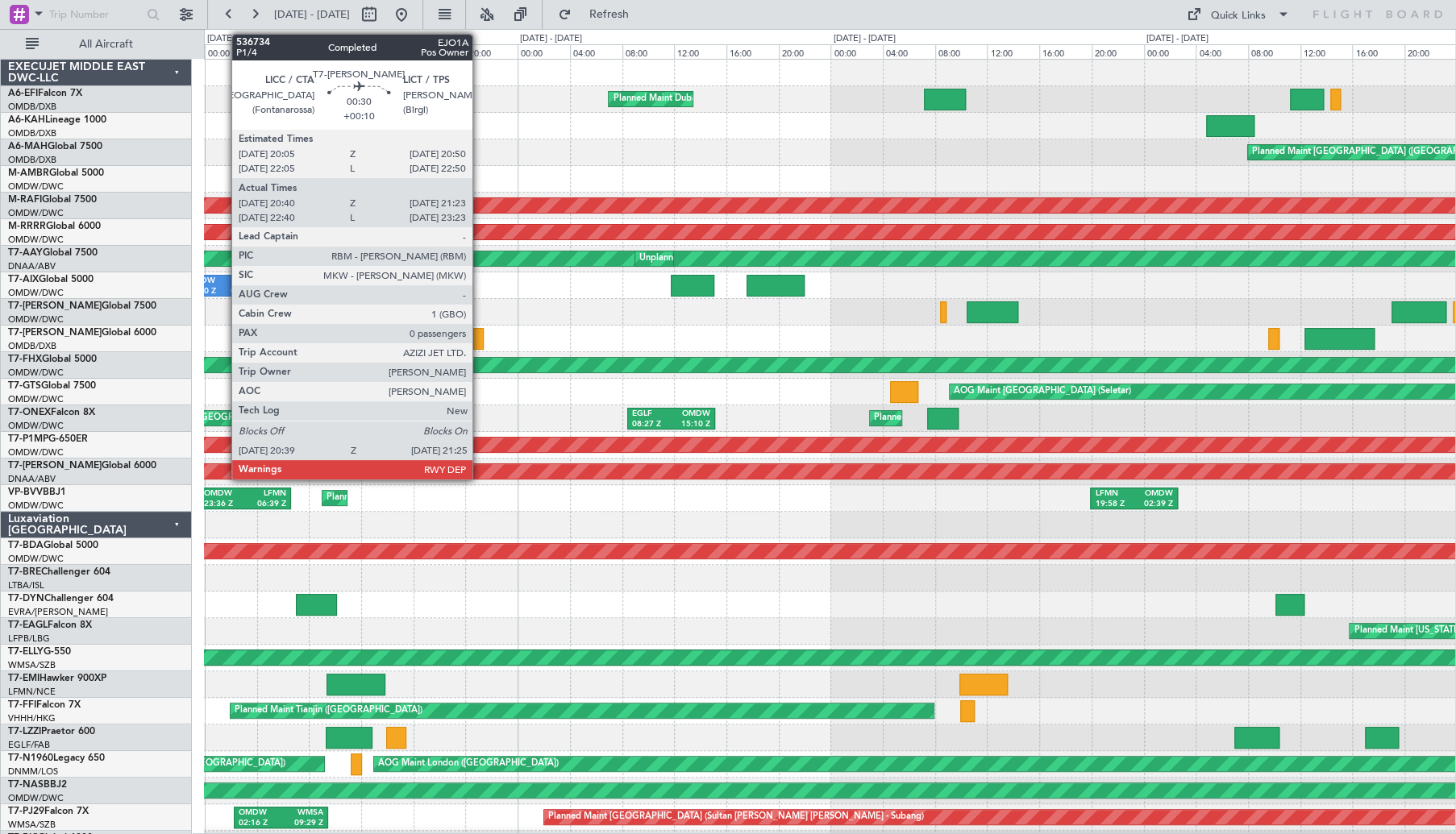
click at [479, 341] on div at bounding box center [478, 338] width 10 height 21
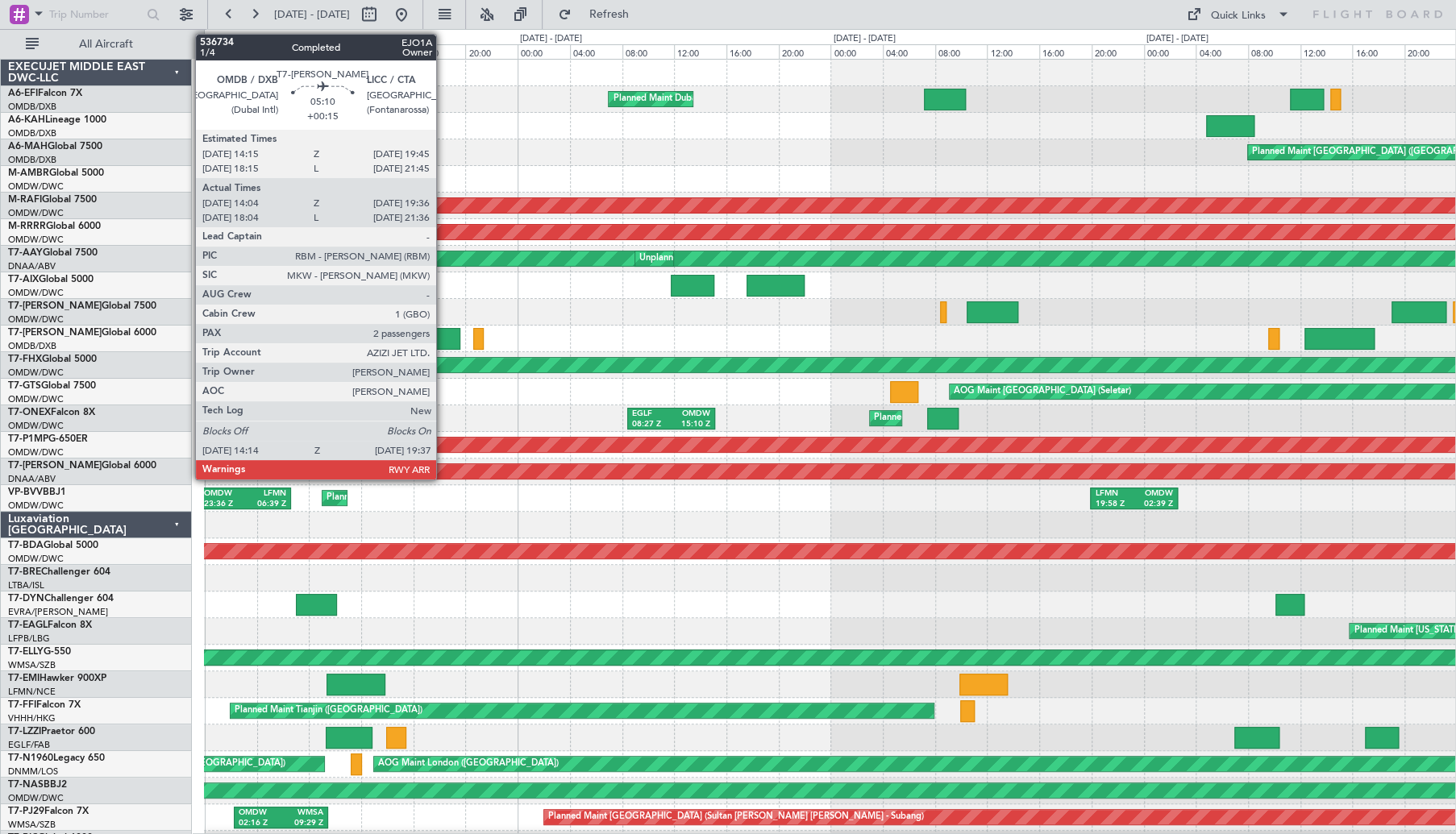
click at [443, 331] on div at bounding box center [424, 338] width 71 height 21
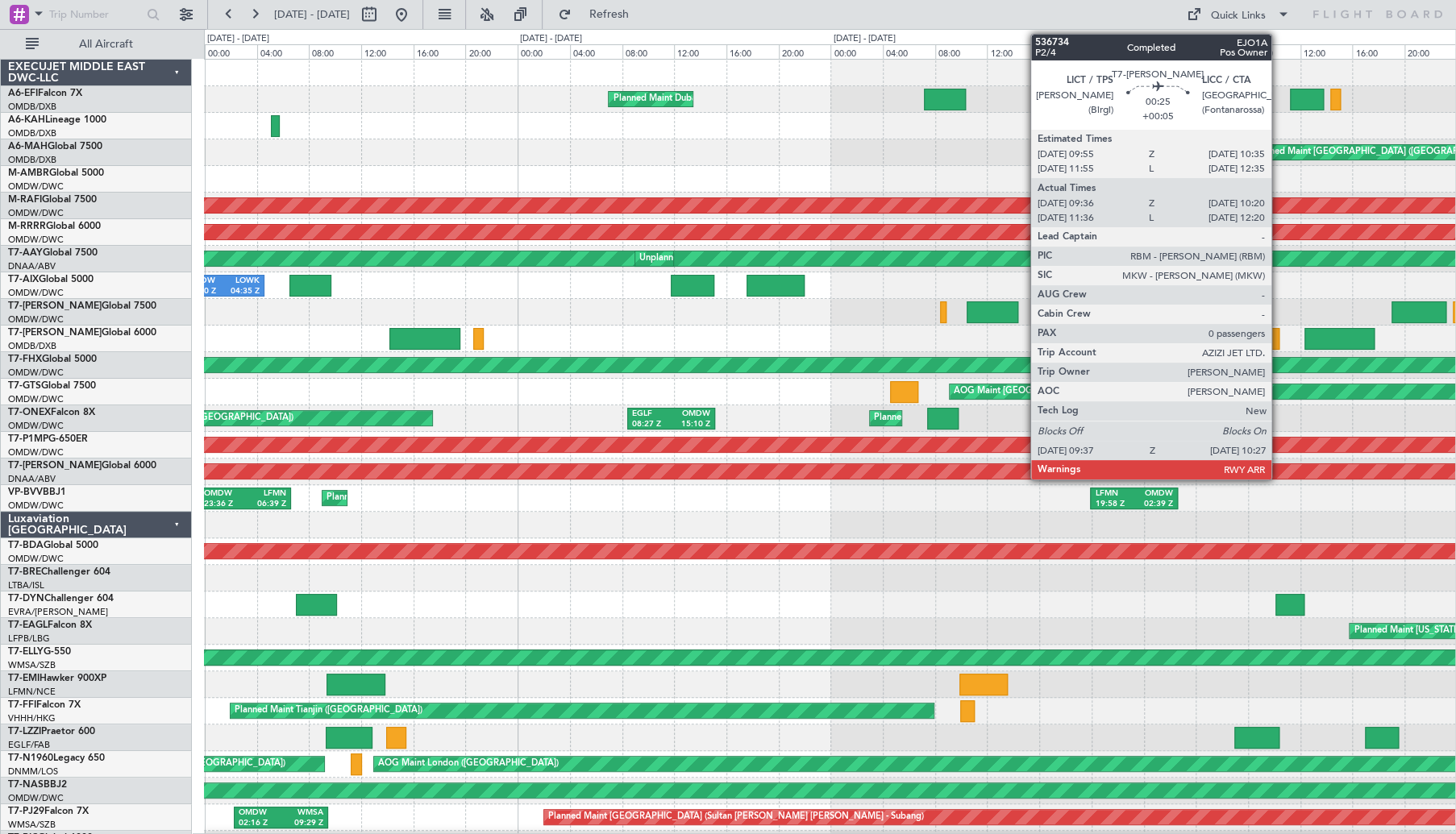
click at [1278, 340] on div at bounding box center [1273, 338] width 11 height 21
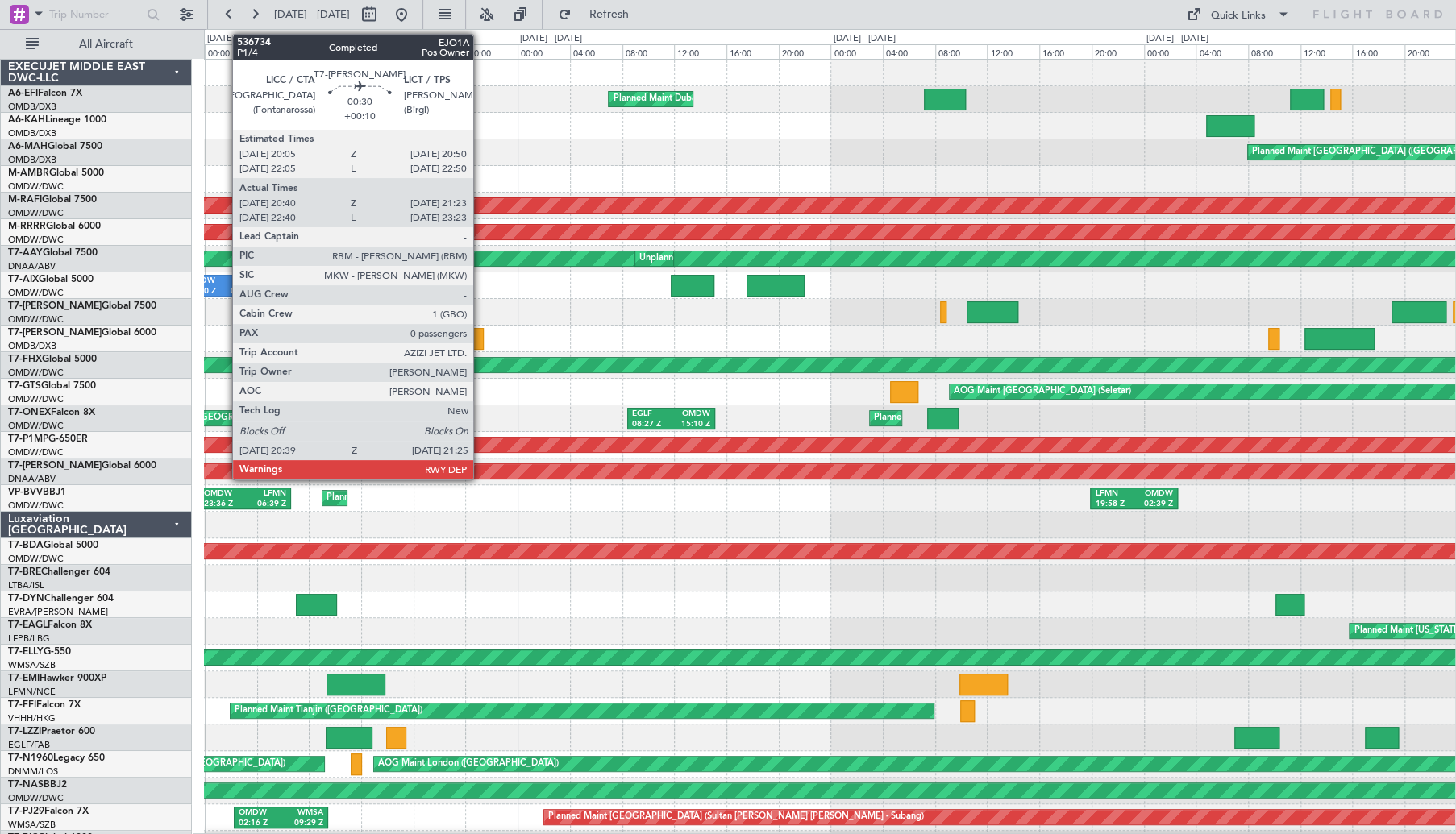
click at [480, 337] on div at bounding box center [478, 338] width 10 height 21
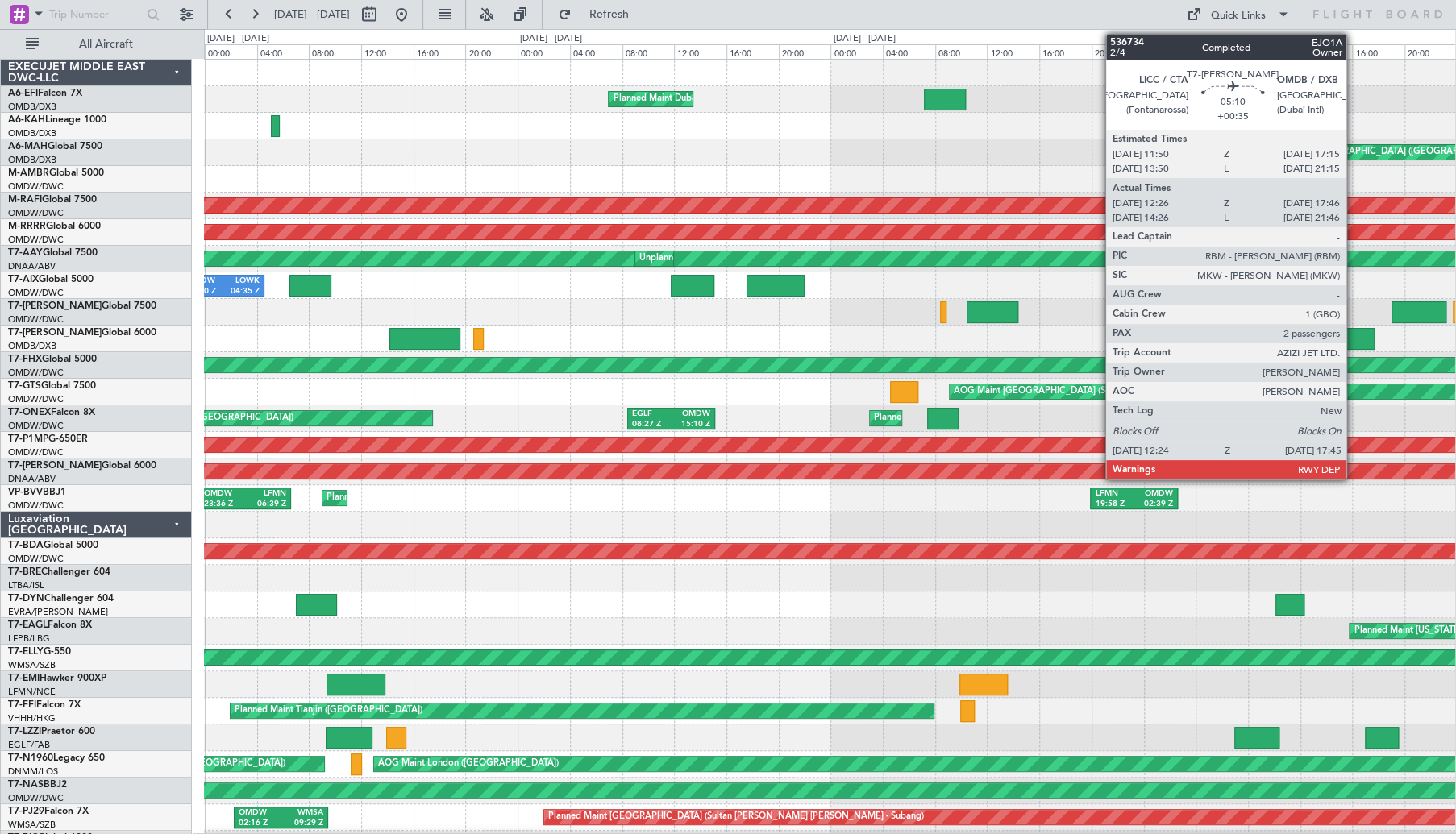
click at [1353, 331] on div at bounding box center [1339, 338] width 70 height 21
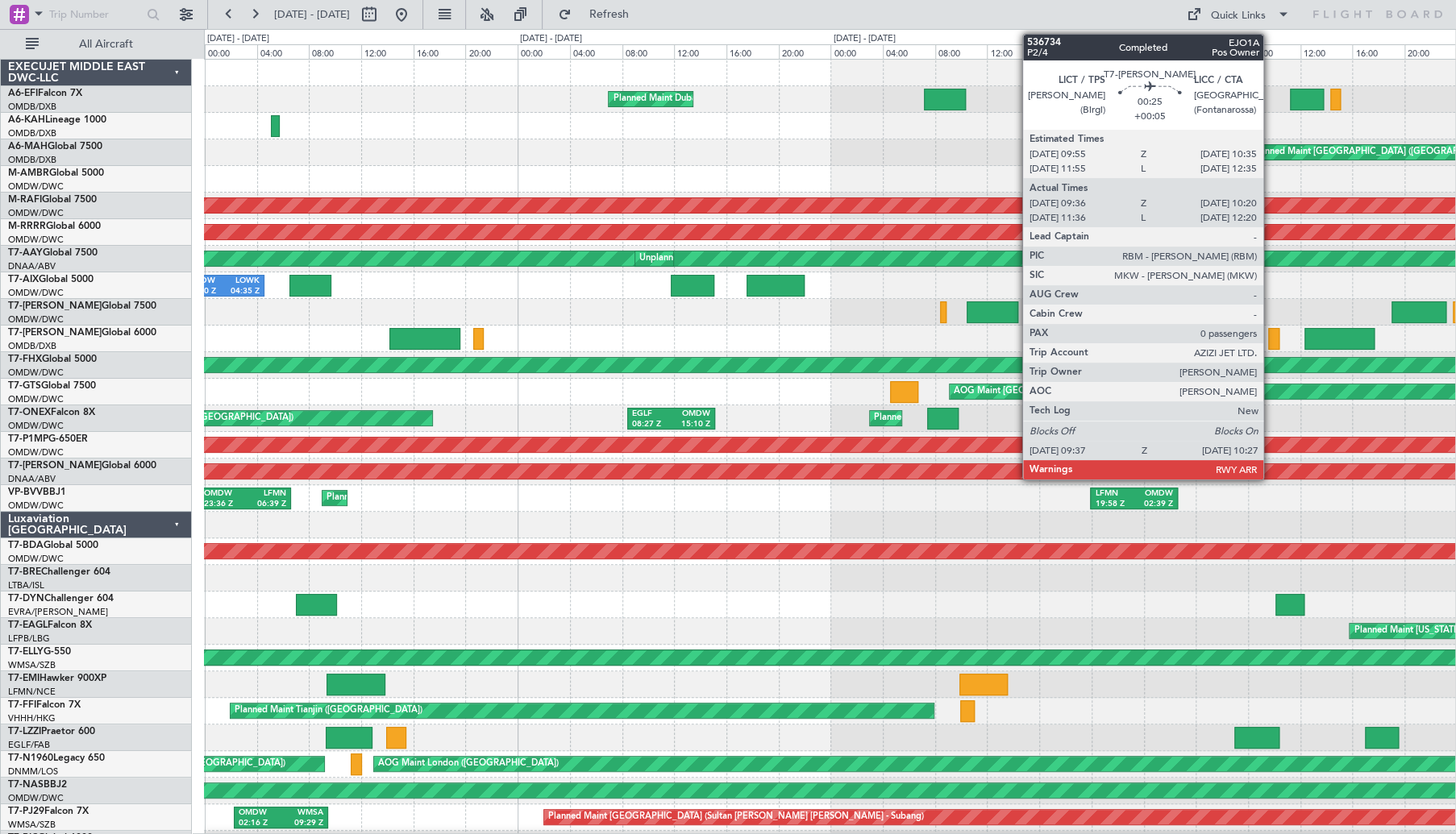
click at [1271, 337] on div at bounding box center [1273, 338] width 11 height 21
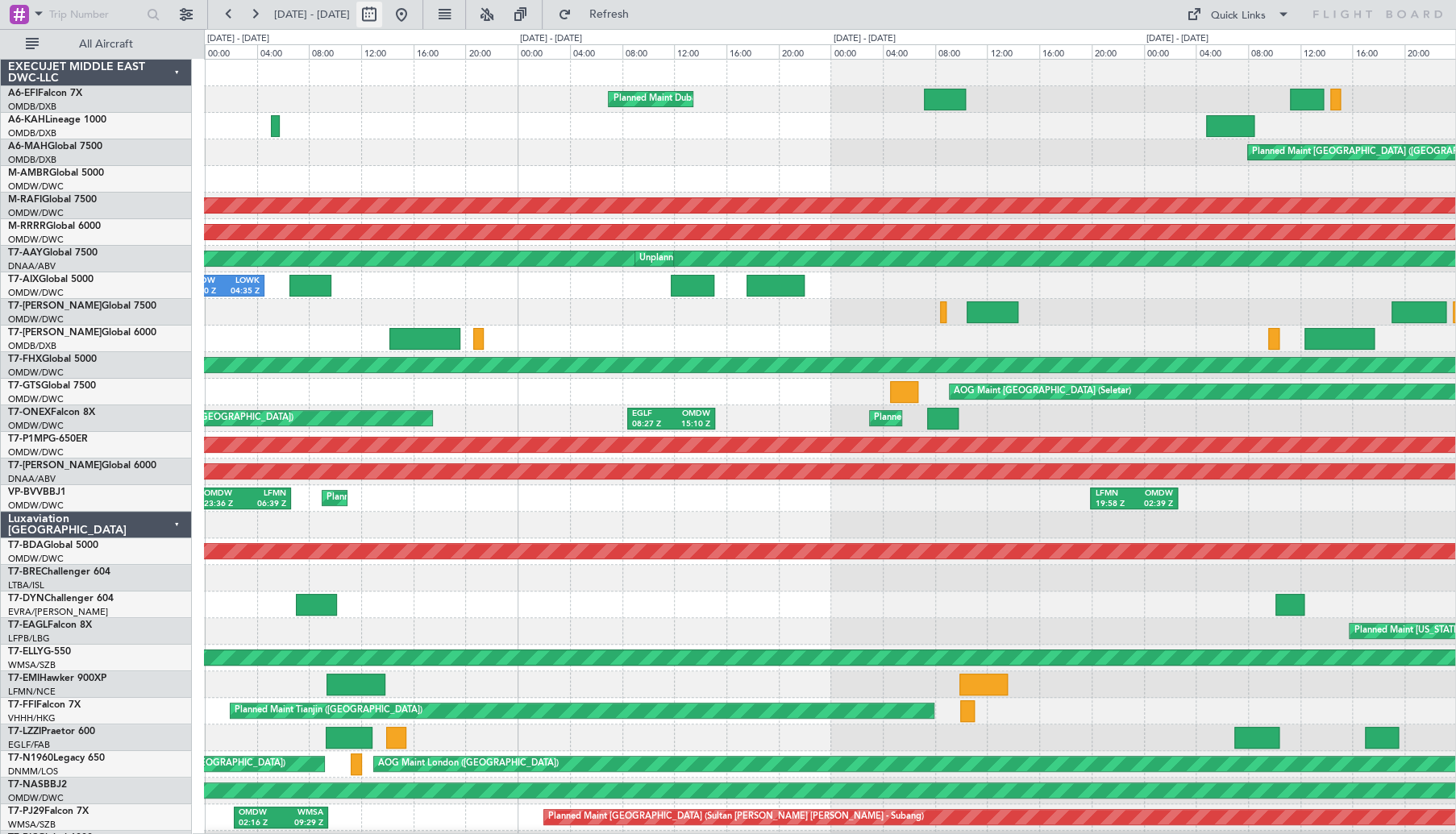
click at [382, 15] on button at bounding box center [369, 15] width 26 height 26
select select "9"
select select "2025"
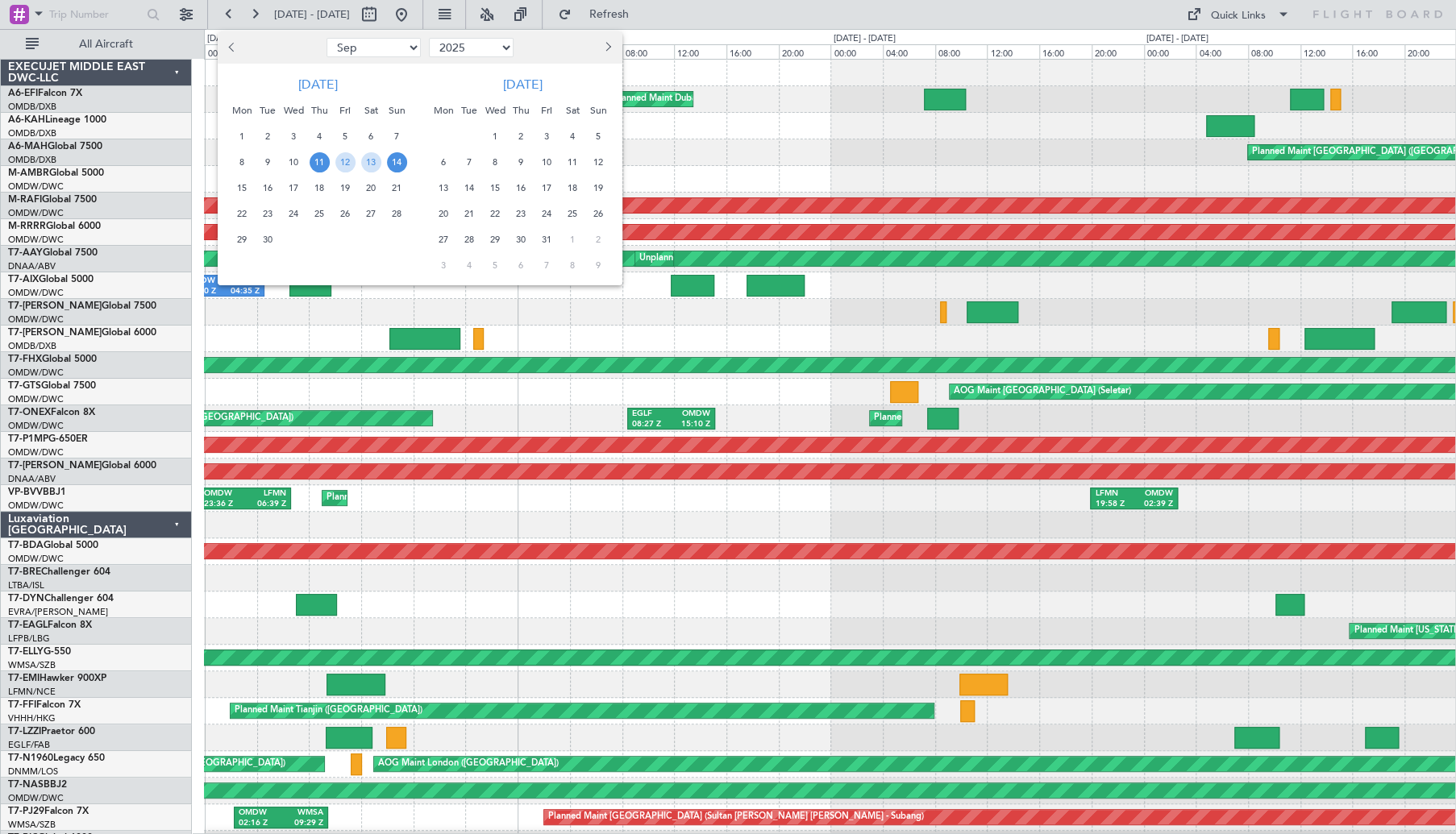
click at [233, 47] on span "Previous month" at bounding box center [234, 46] width 9 height 9
select select "6"
click at [345, 183] on span "13" at bounding box center [346, 188] width 20 height 20
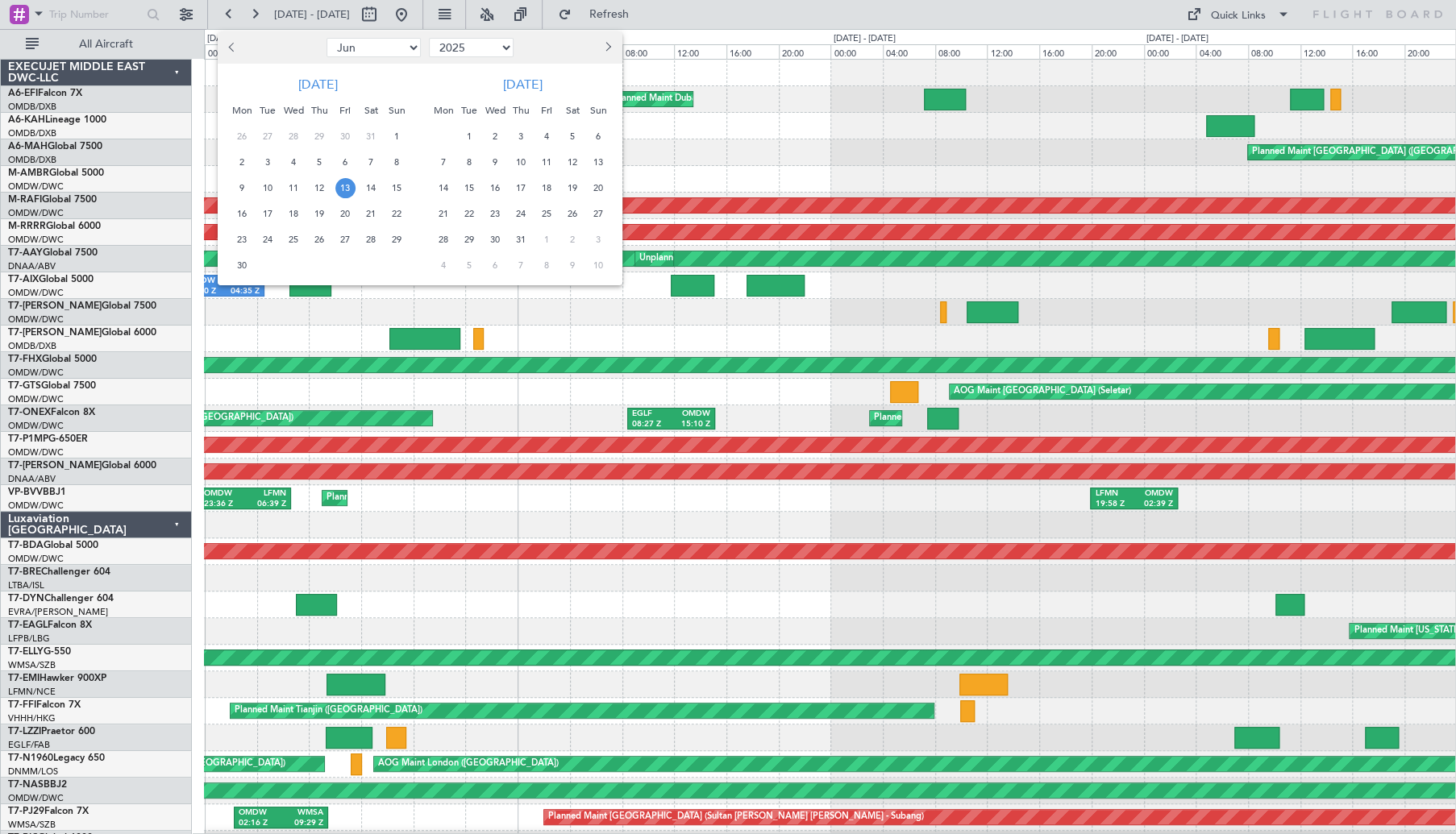
click at [345, 183] on span "13" at bounding box center [346, 188] width 20 height 20
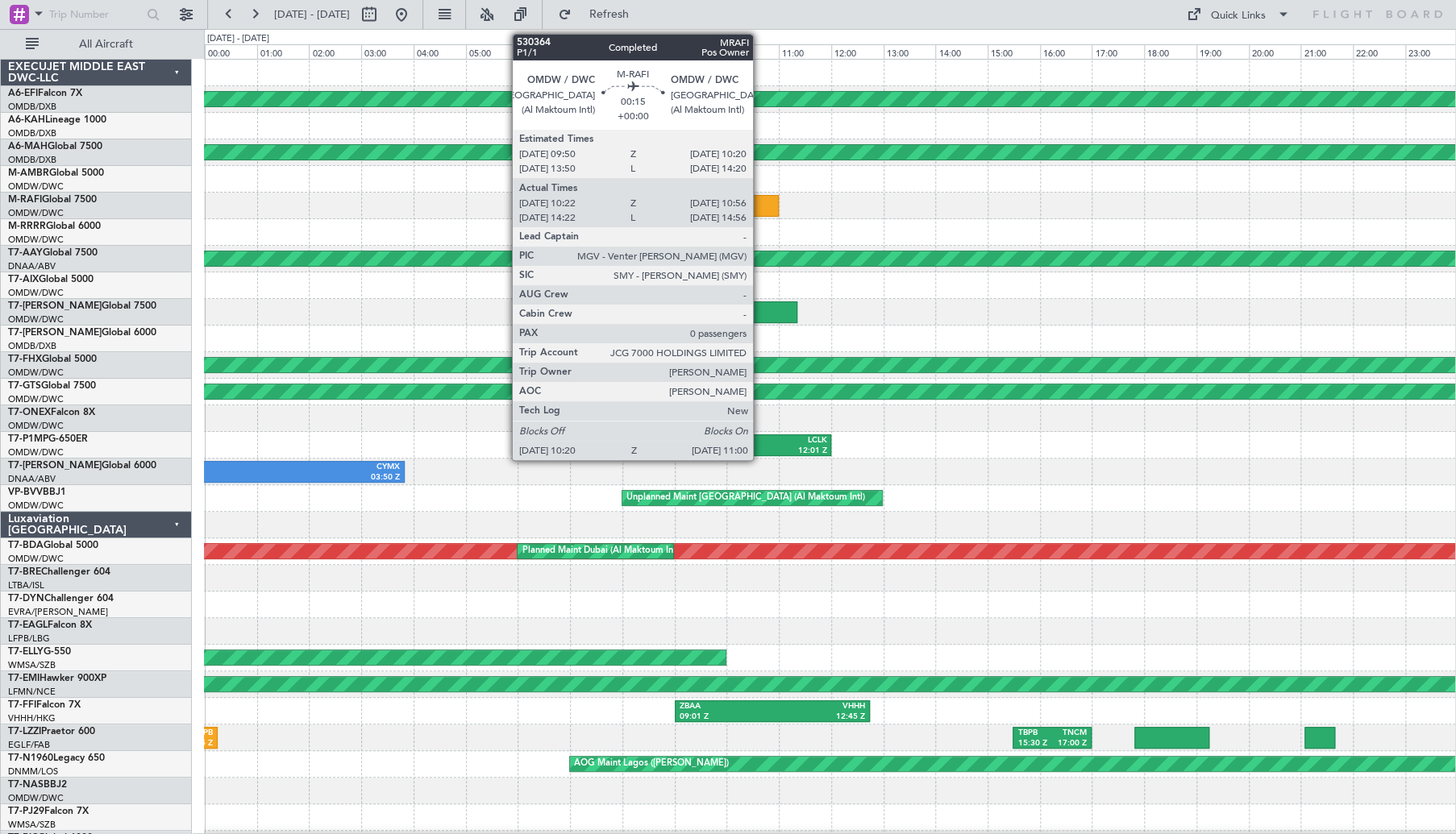
click at [758, 202] on div at bounding box center [761, 205] width 35 height 21
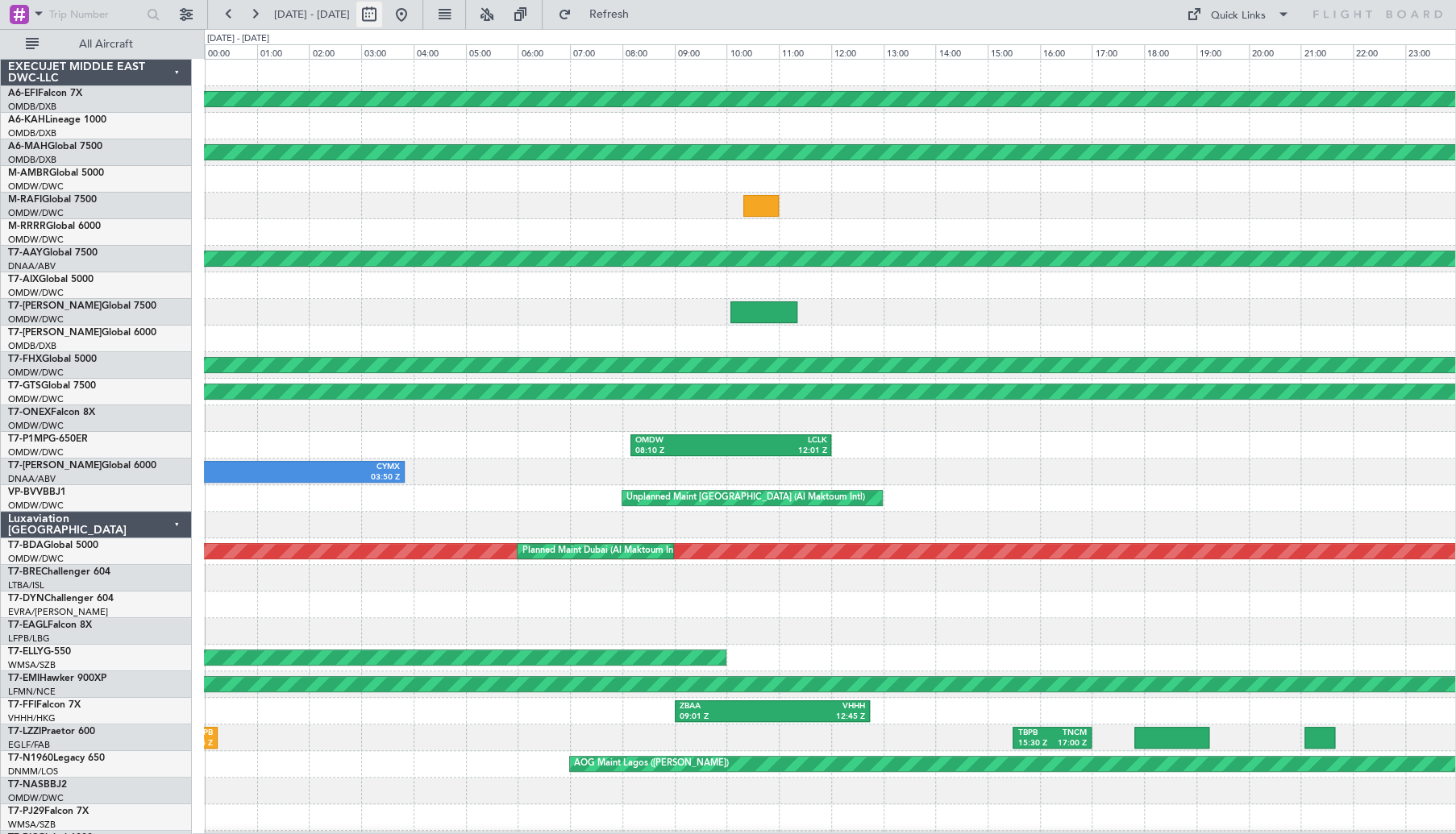
click at [382, 20] on button at bounding box center [369, 15] width 26 height 26
select select "6"
select select "2025"
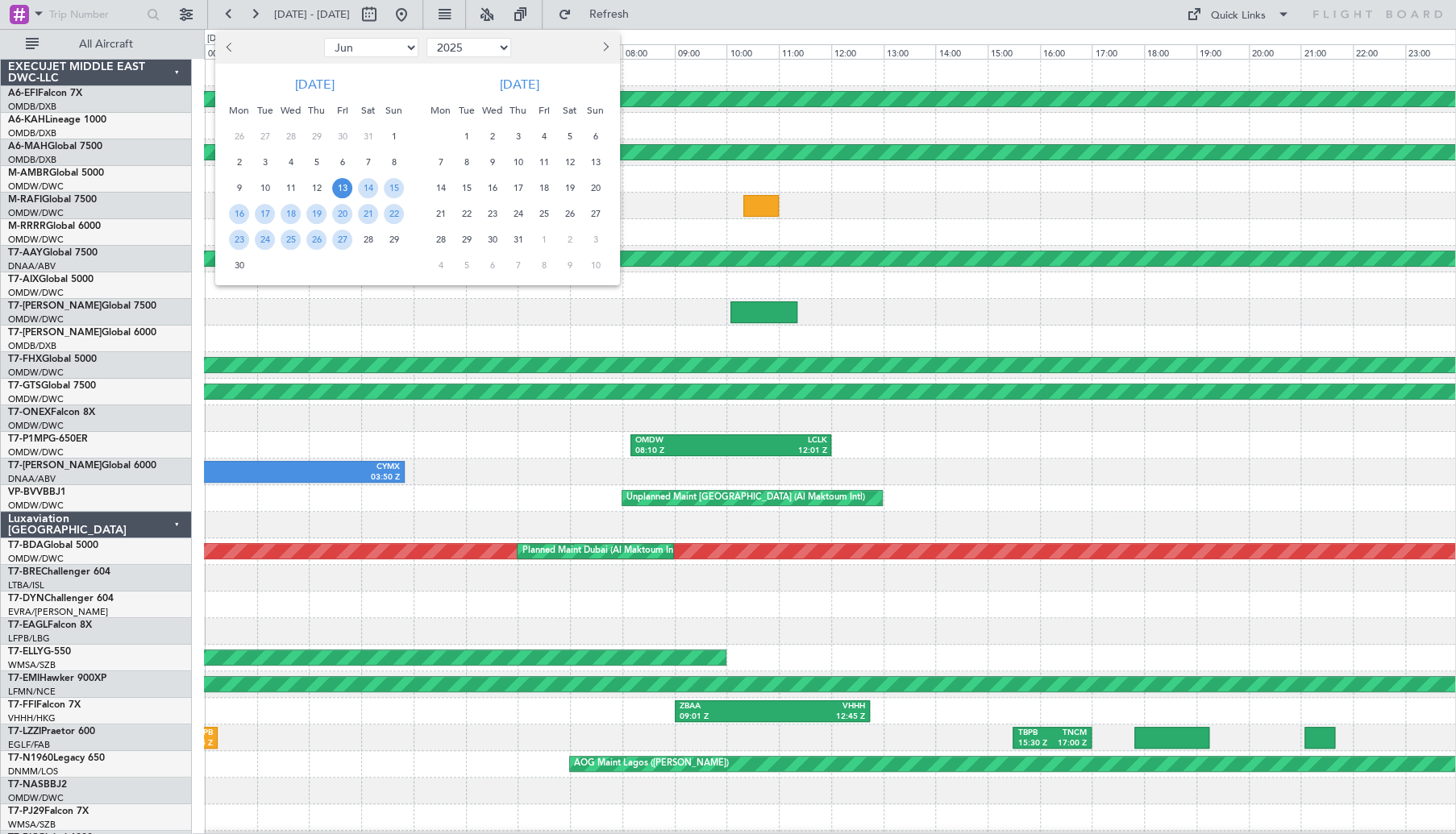
click at [229, 45] on span "Previous month" at bounding box center [231, 46] width 9 height 9
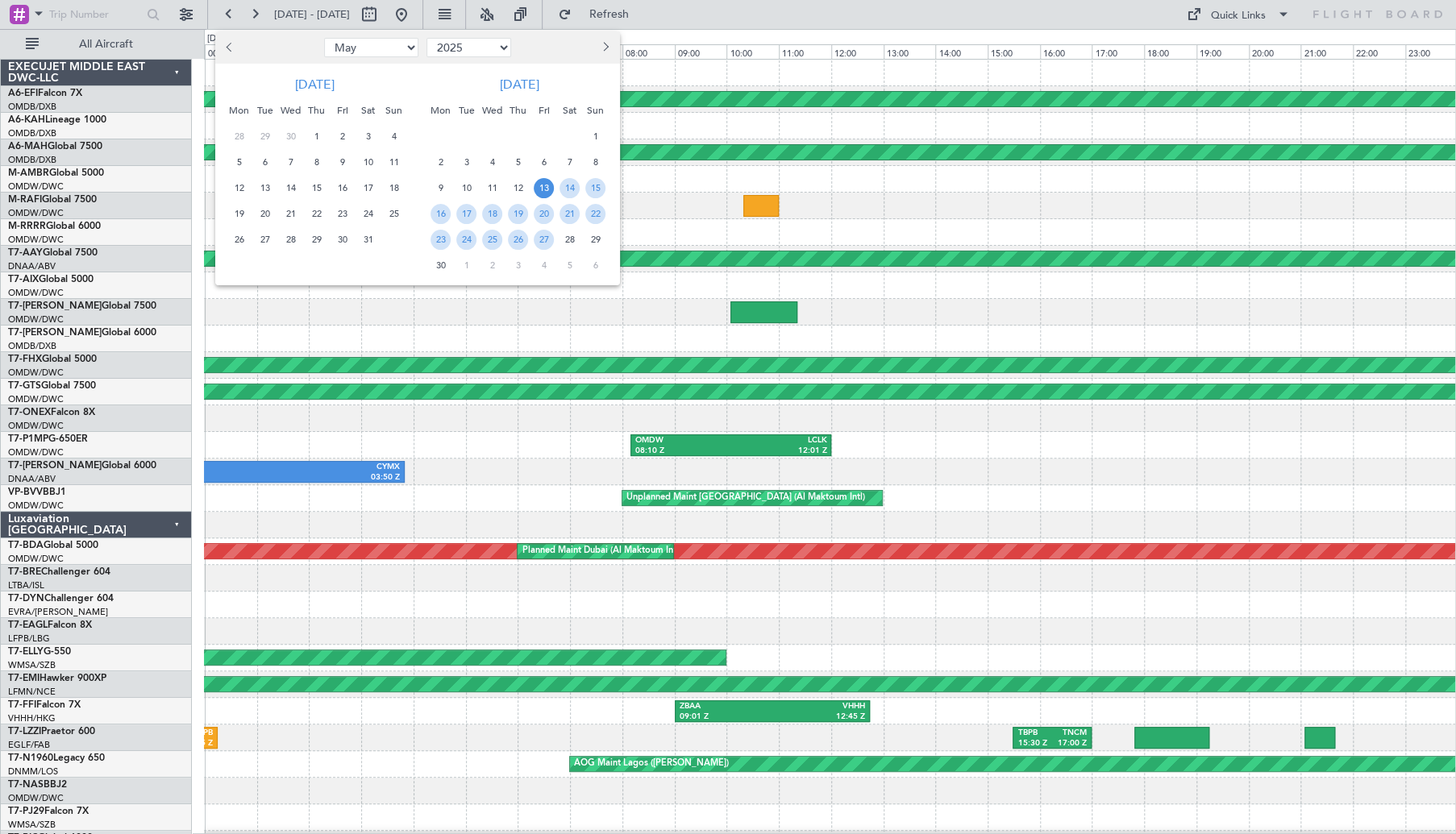
click at [229, 45] on span "Previous month" at bounding box center [231, 46] width 9 height 9
select select "3"
click at [287, 238] on span "26" at bounding box center [291, 240] width 20 height 20
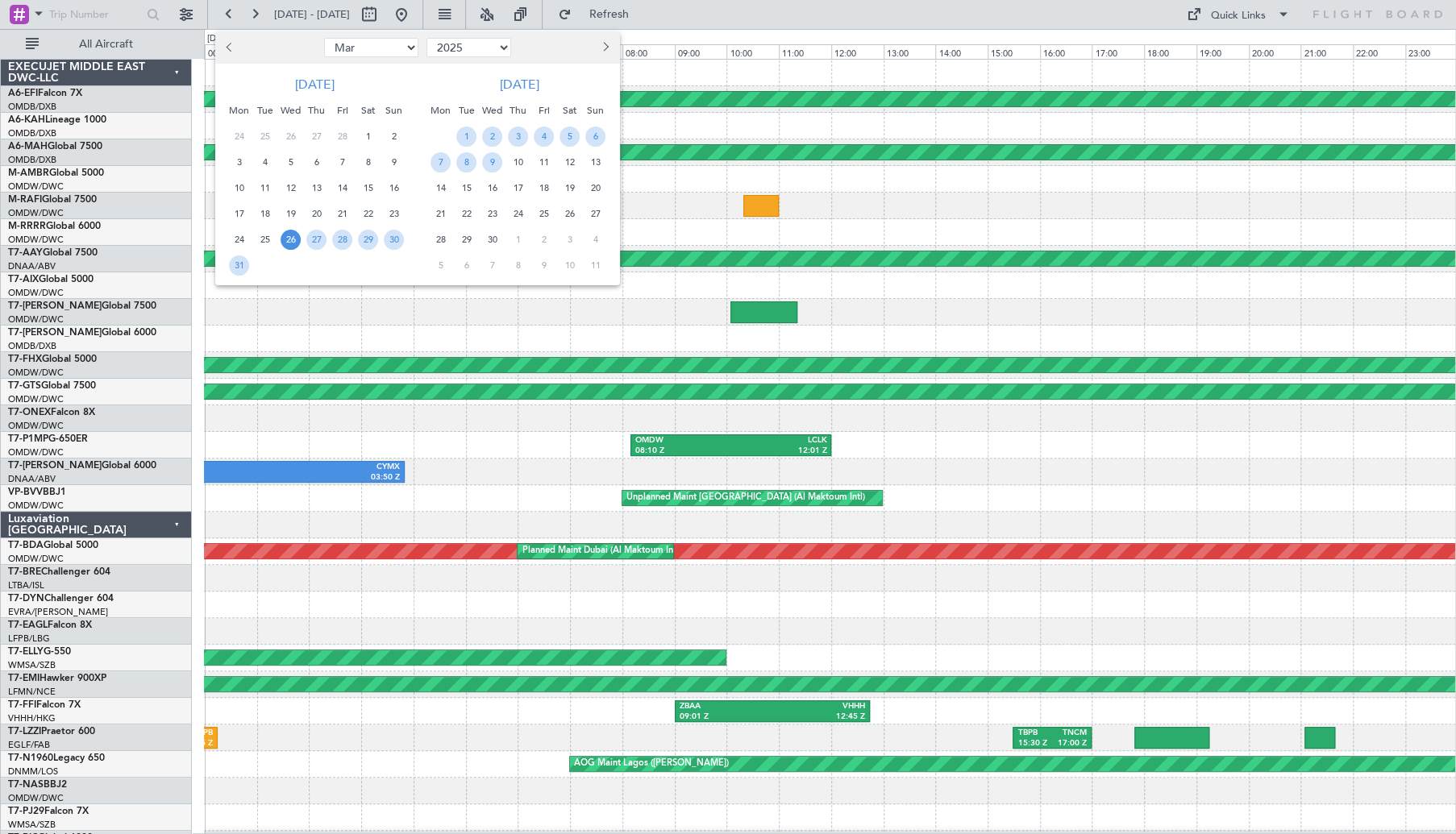
click at [287, 238] on span "26" at bounding box center [291, 240] width 20 height 20
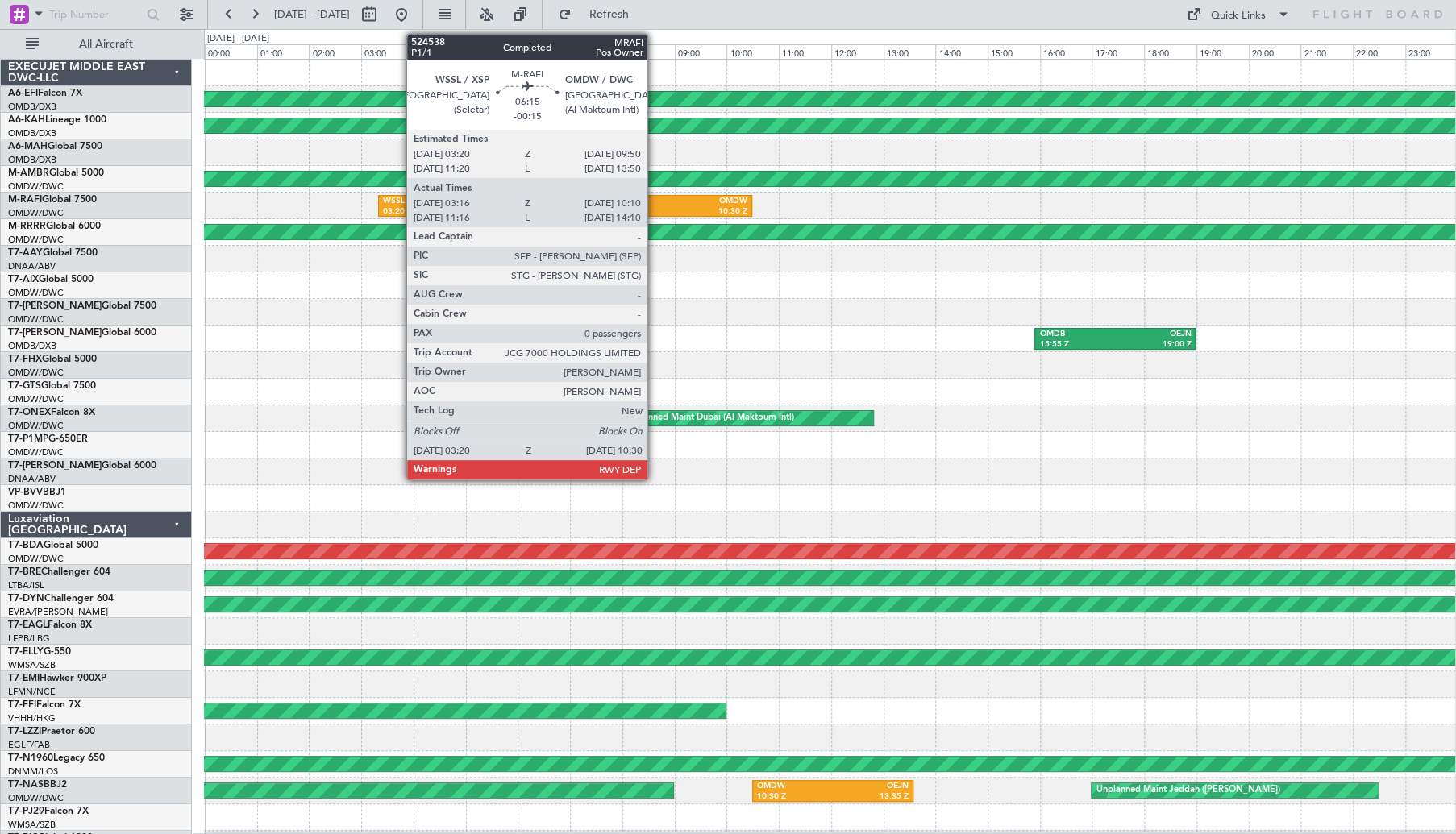
click at [654, 199] on div "OMDW" at bounding box center [656, 201] width 183 height 11
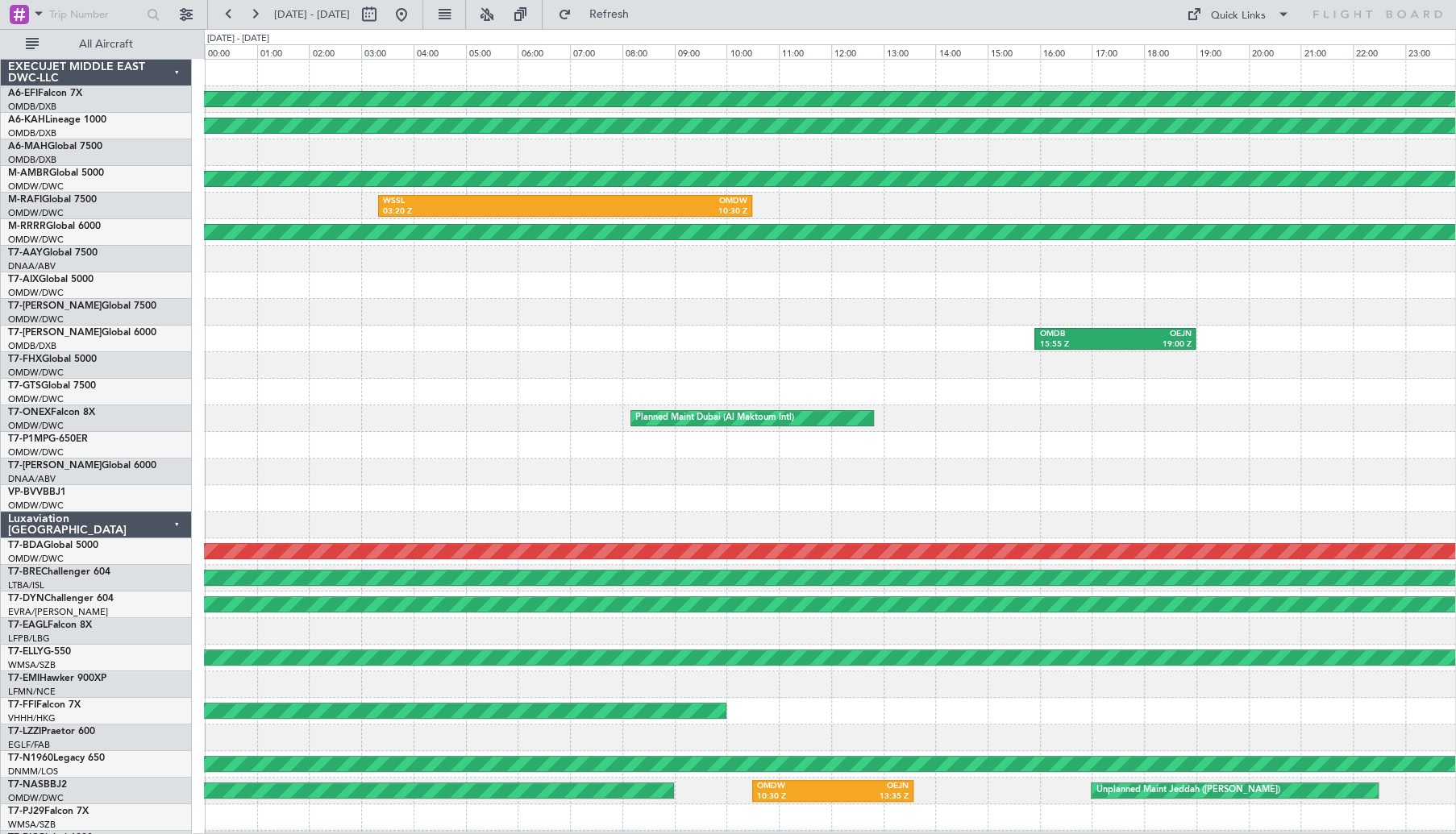
click at [442, 28] on mat-tooltip-component "Go to [DATE]" at bounding box center [457, 49] width 83 height 43
click at [414, 19] on button at bounding box center [401, 15] width 26 height 26
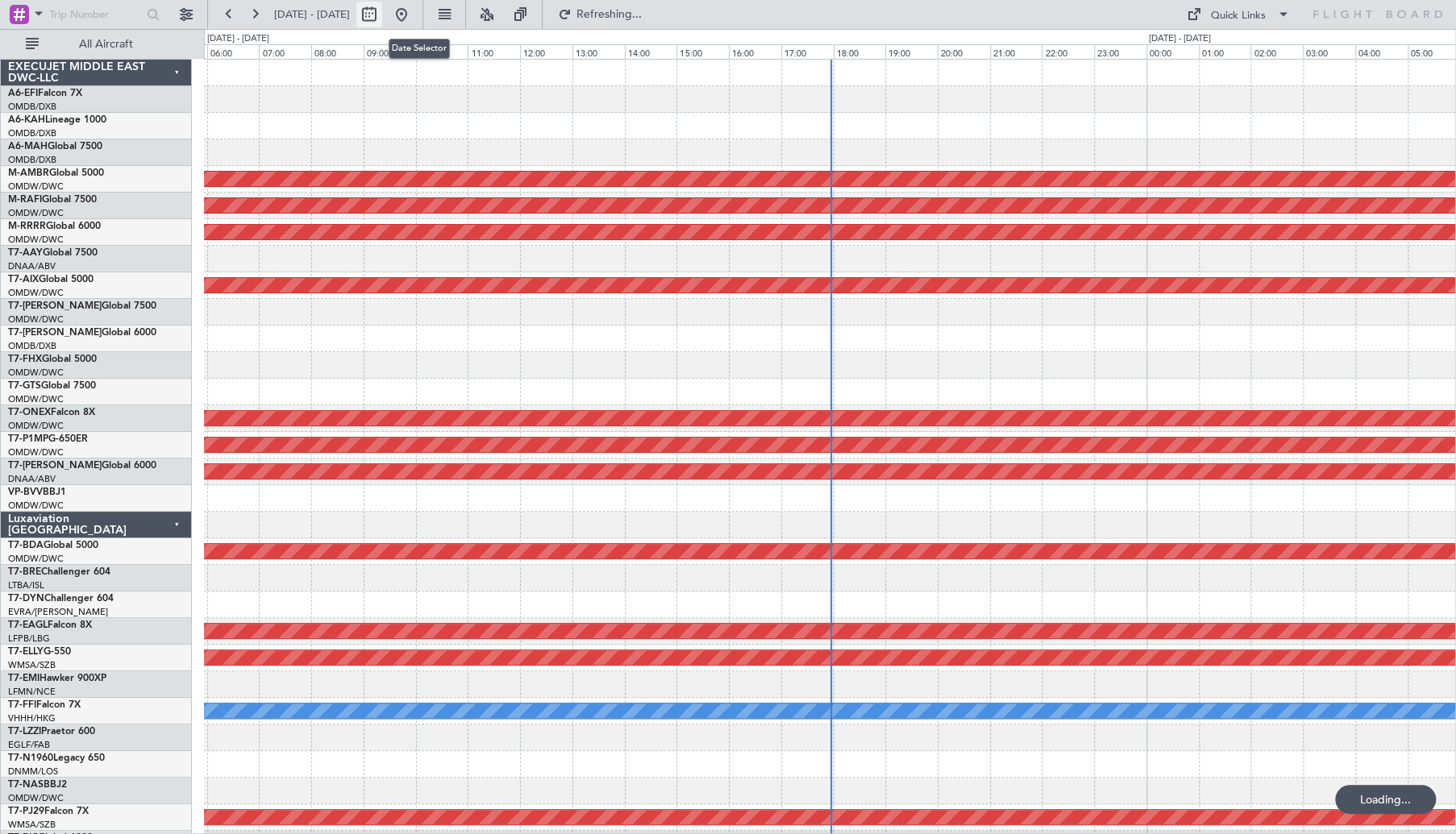
click at [382, 8] on button at bounding box center [369, 15] width 26 height 26
select select "10"
select select "2025"
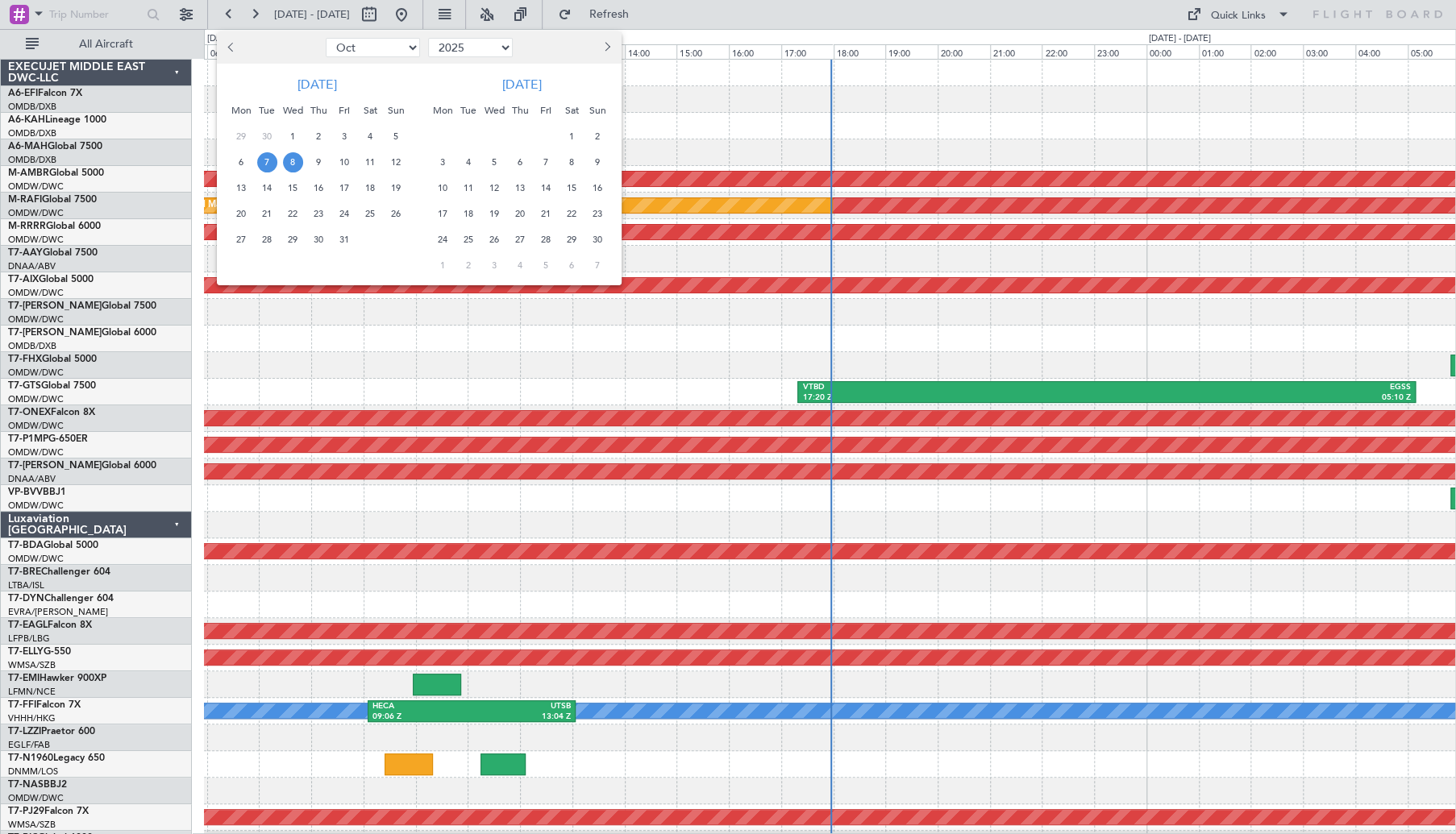
click at [236, 46] on span "Previous month" at bounding box center [233, 46] width 9 height 9
select select "9"
click at [298, 159] on span "10" at bounding box center [293, 162] width 20 height 20
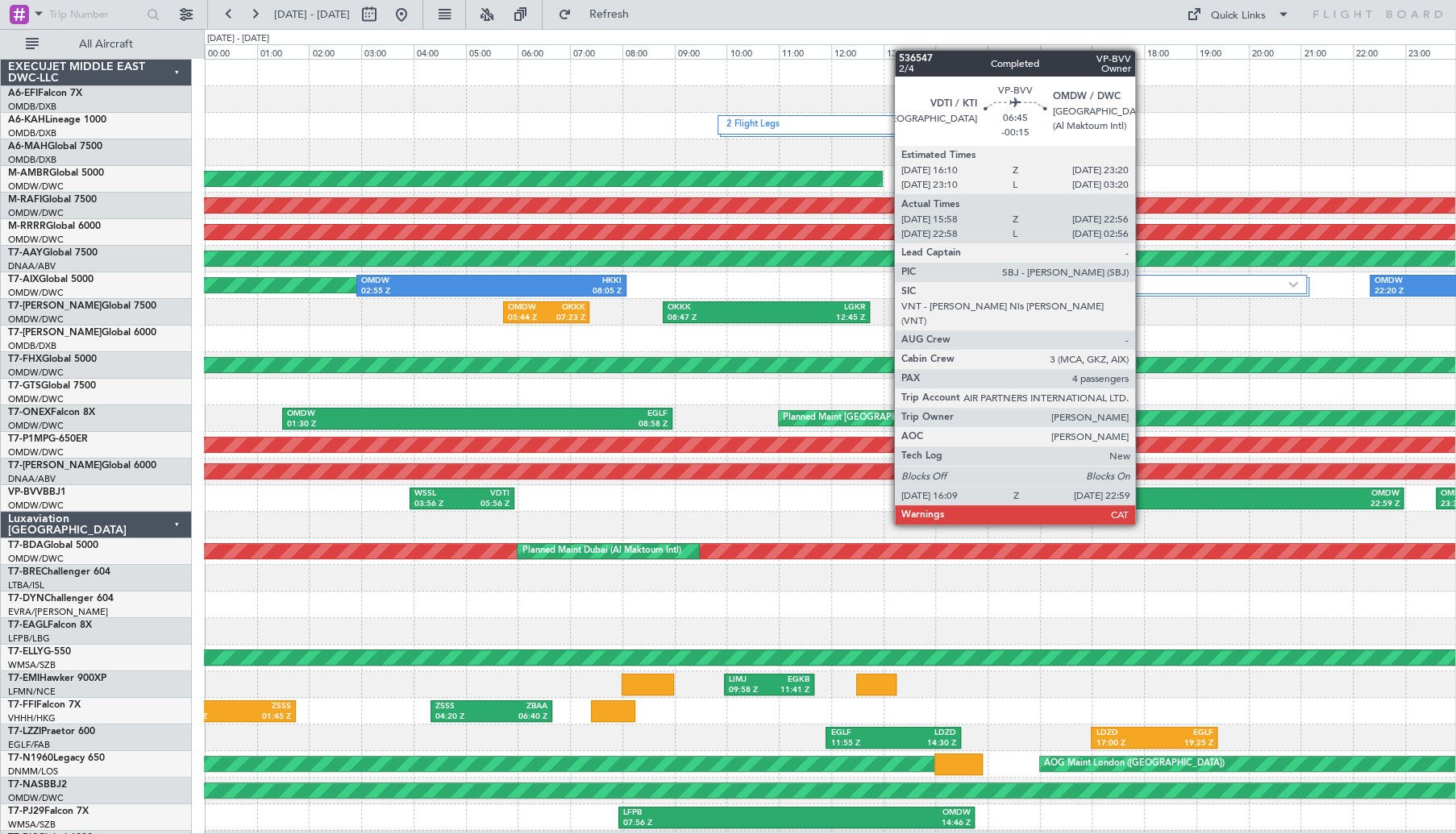
click at [1142, 496] on div "VDTI" at bounding box center [1137, 494] width 173 height 11
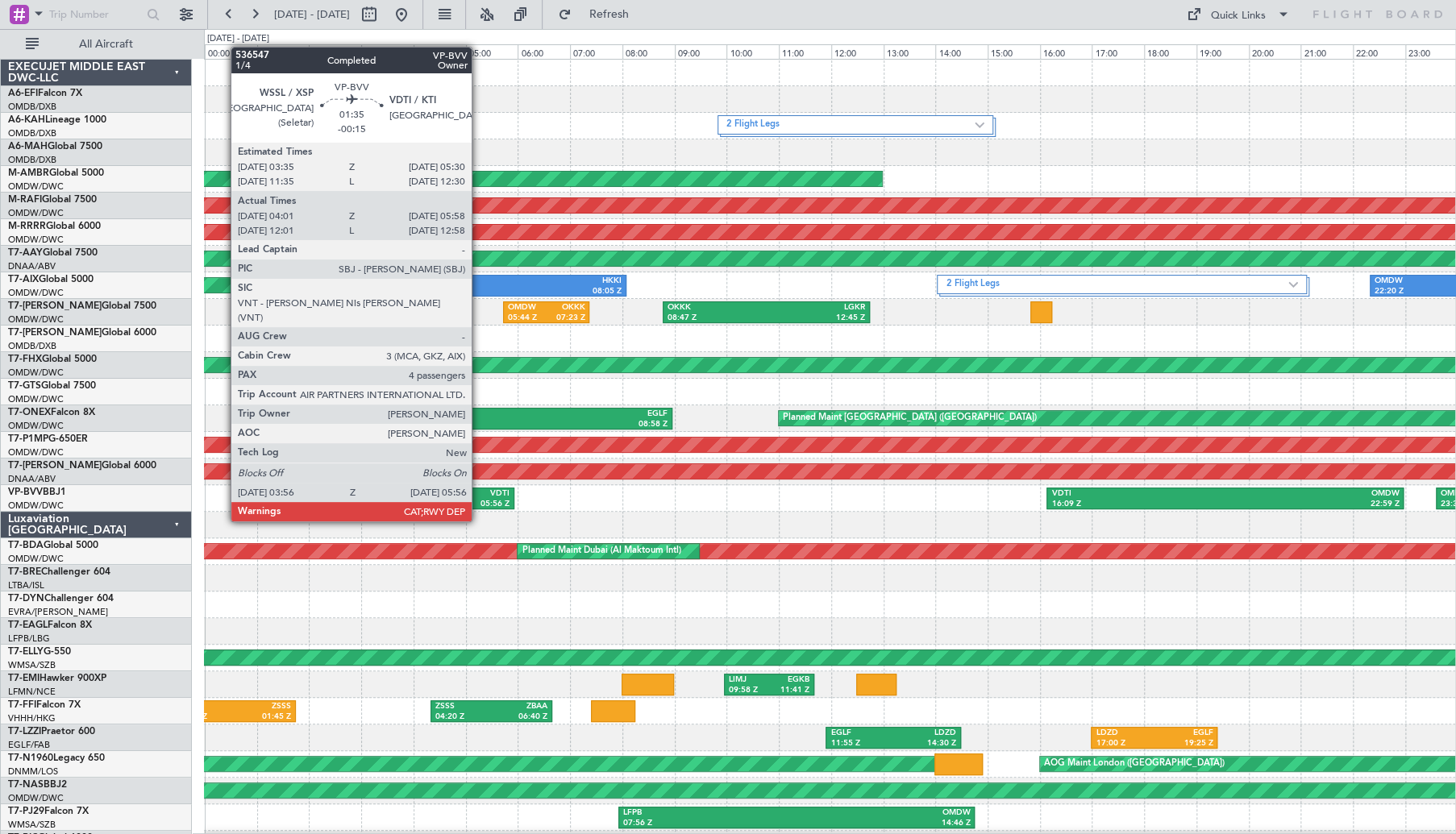
click at [474, 492] on div "VDTI" at bounding box center [485, 494] width 47 height 11
